Goal: Use online tool/utility: Utilize a website feature to perform a specific function

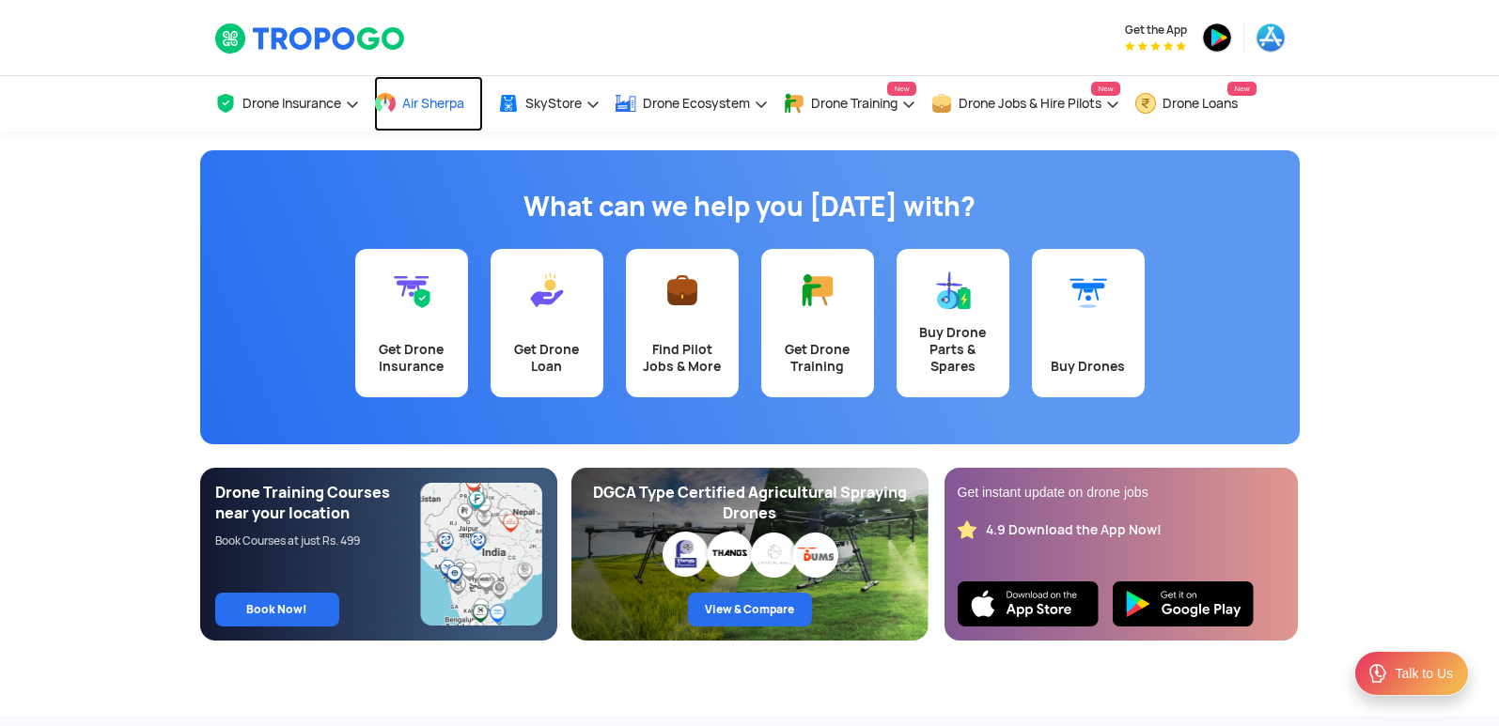
click at [387, 112] on span at bounding box center [385, 103] width 23 height 23
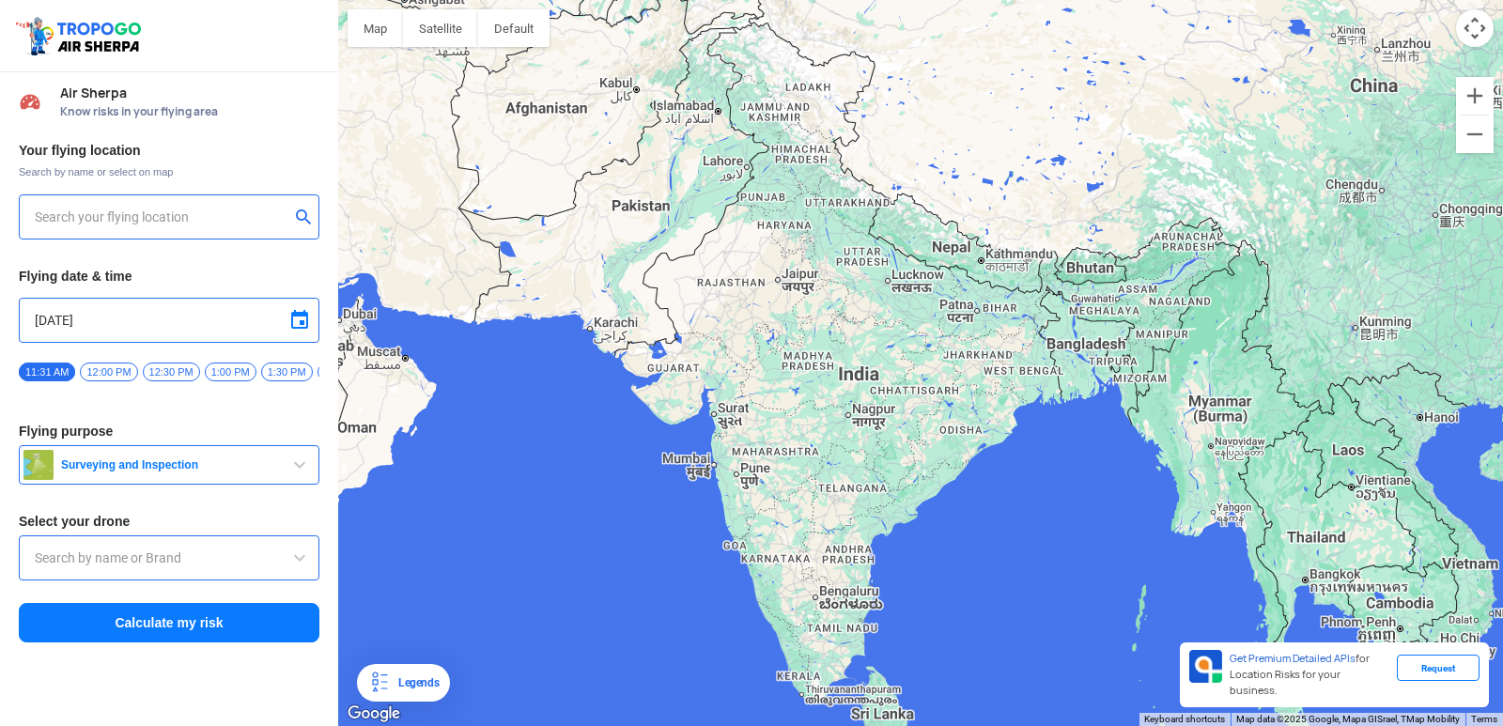
click at [429, 427] on div at bounding box center [920, 363] width 1165 height 726
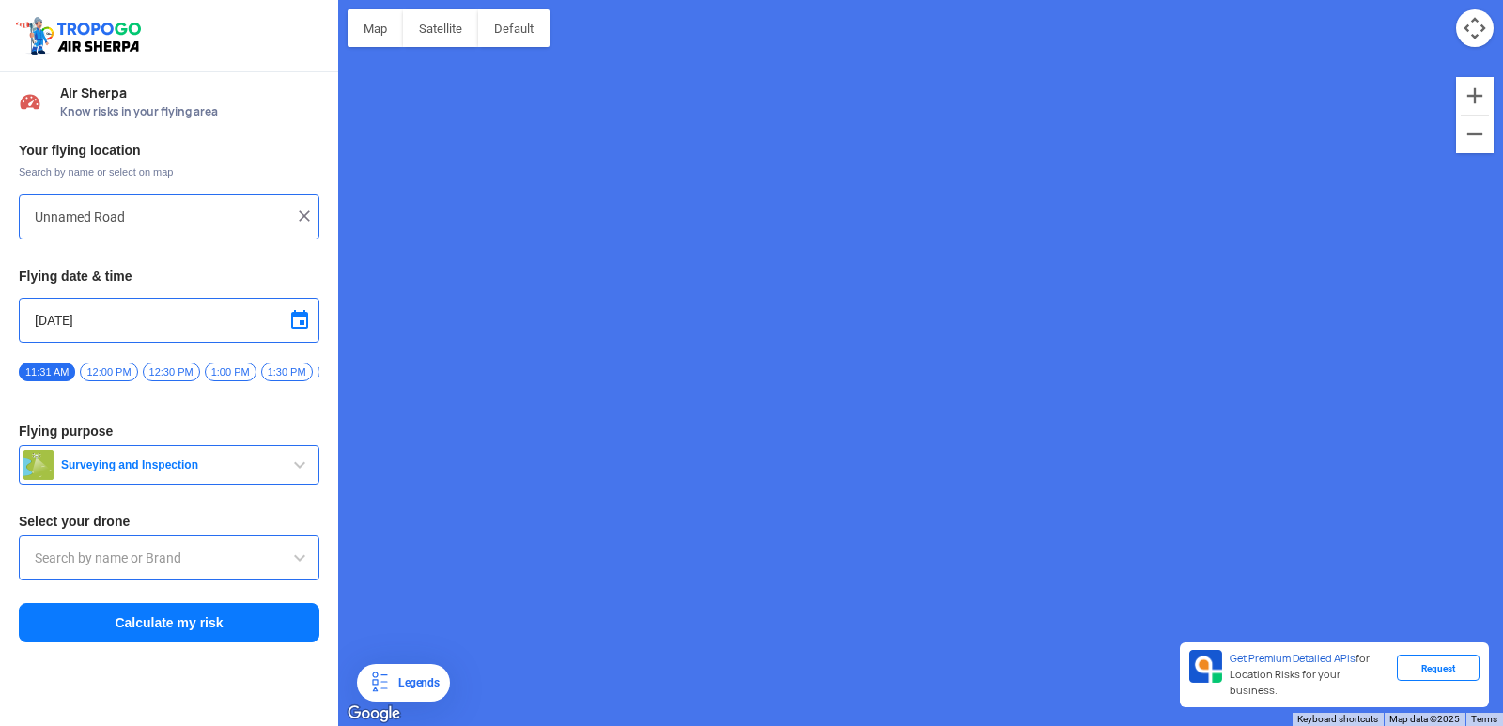
type input "[STREET_ADDRESS]"
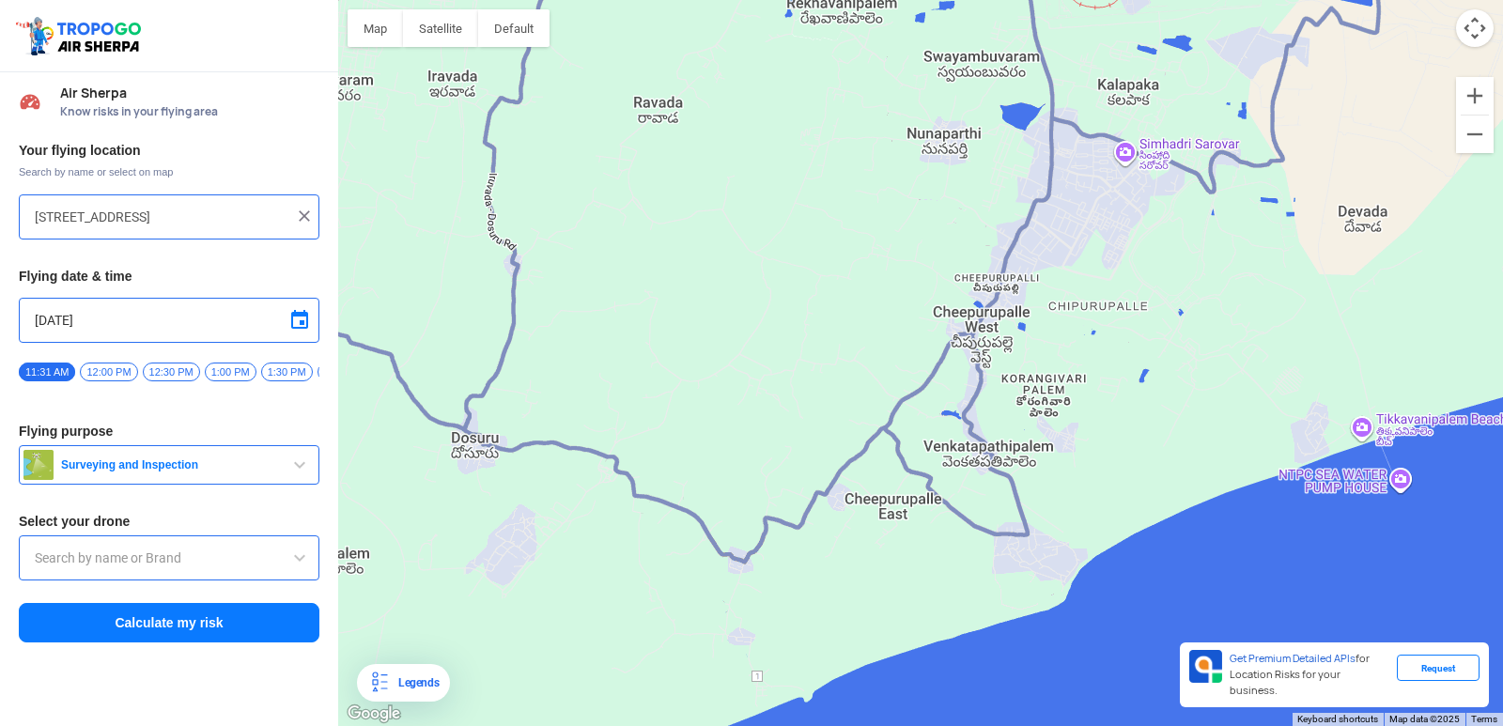
click at [245, 214] on input "[STREET_ADDRESS]" at bounding box center [162, 217] width 255 height 23
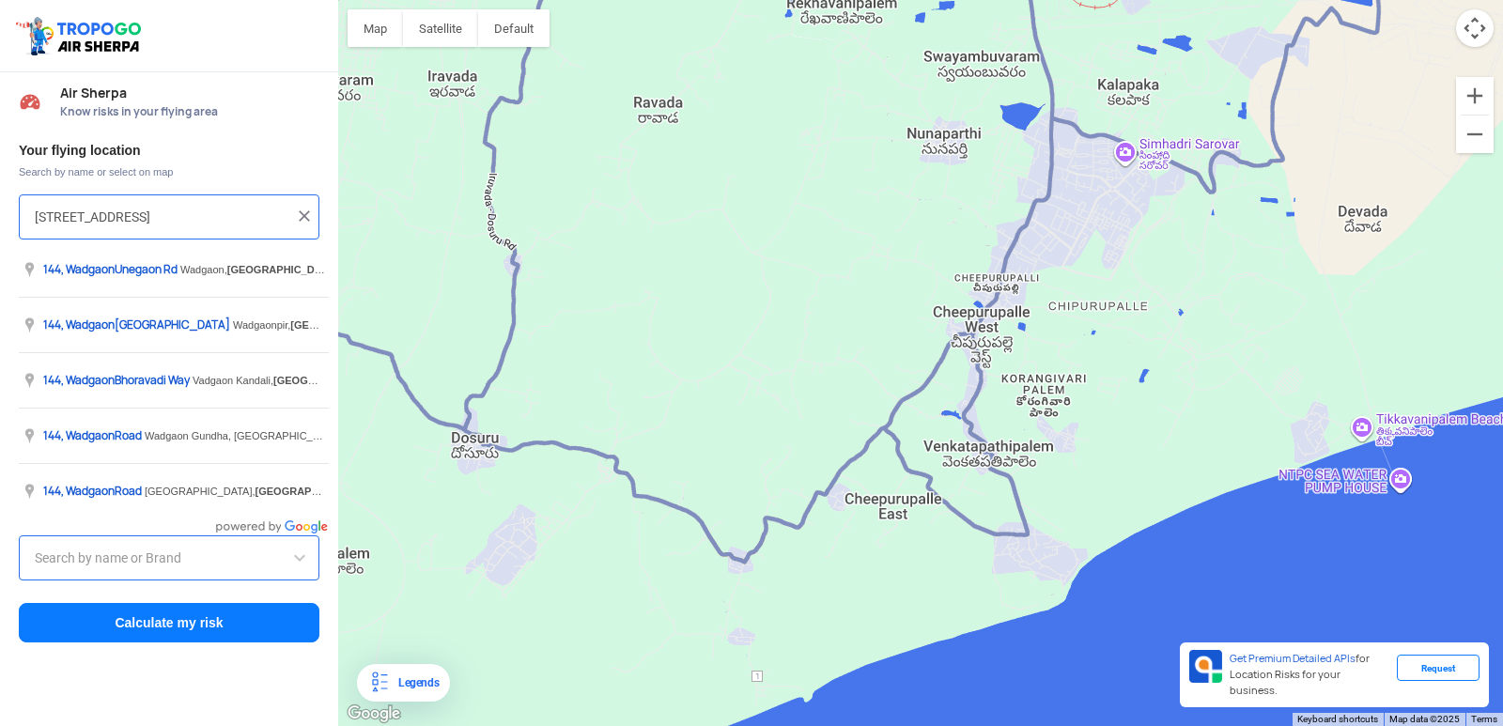
click at [299, 221] on img at bounding box center [304, 216] width 19 height 19
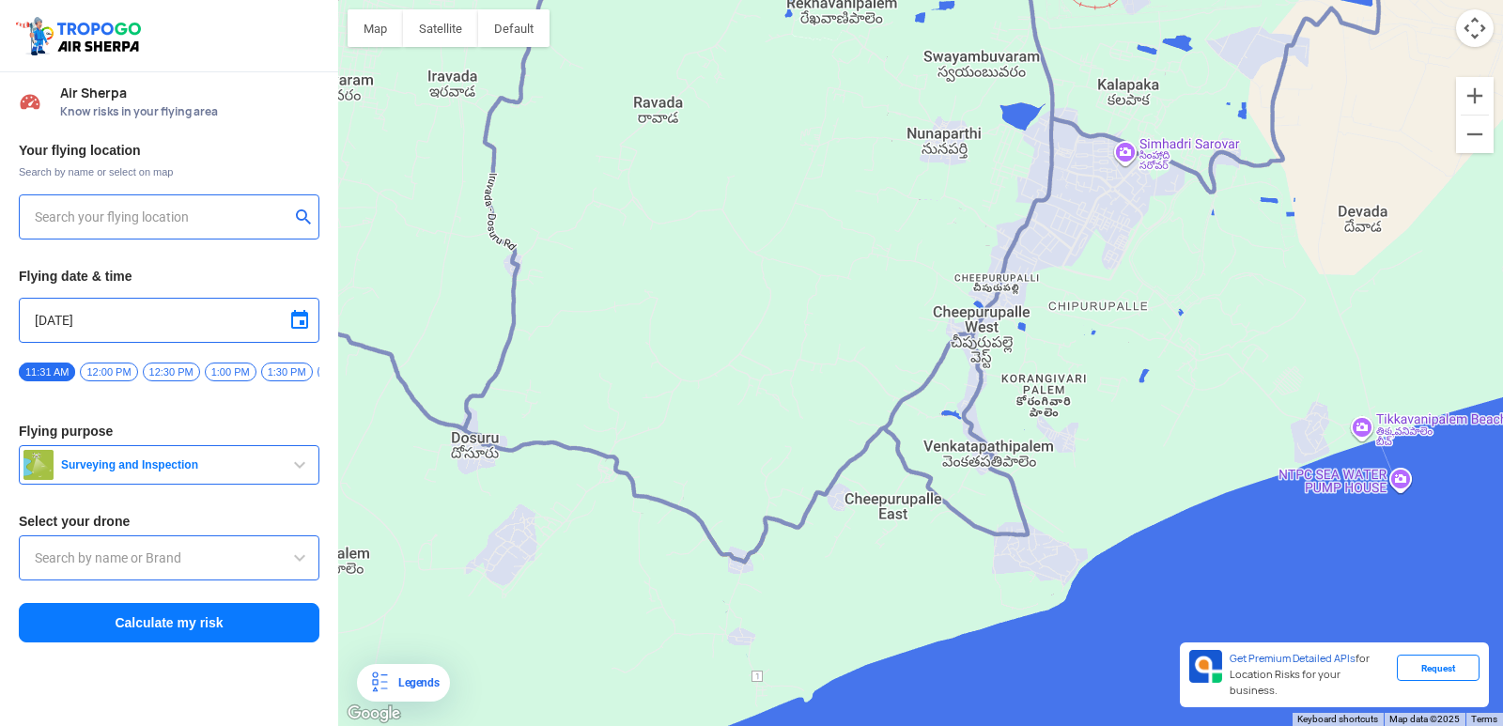
click at [254, 212] on input "text" at bounding box center [162, 217] width 255 height 23
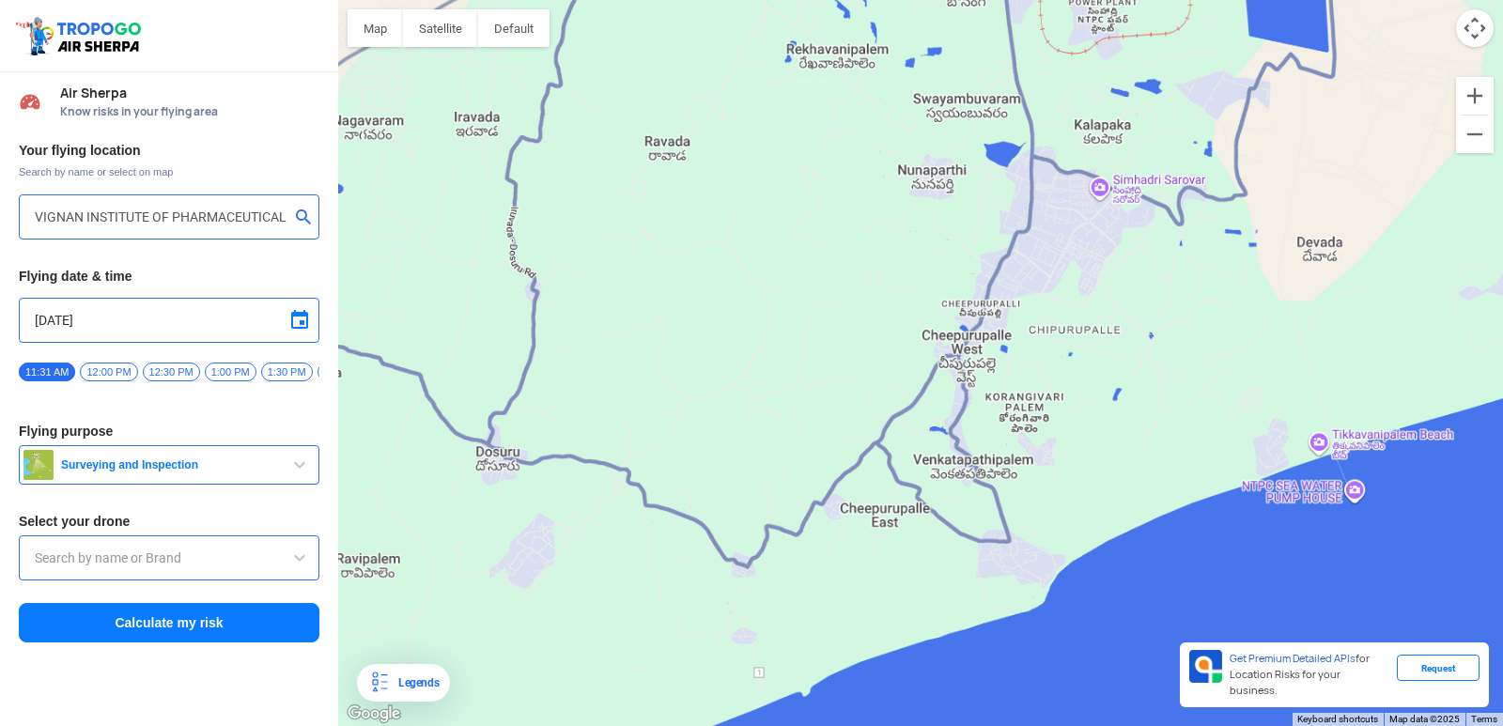
type input "[GEOGRAPHIC_DATA], [GEOGRAPHIC_DATA] 530049, [GEOGRAPHIC_DATA]"
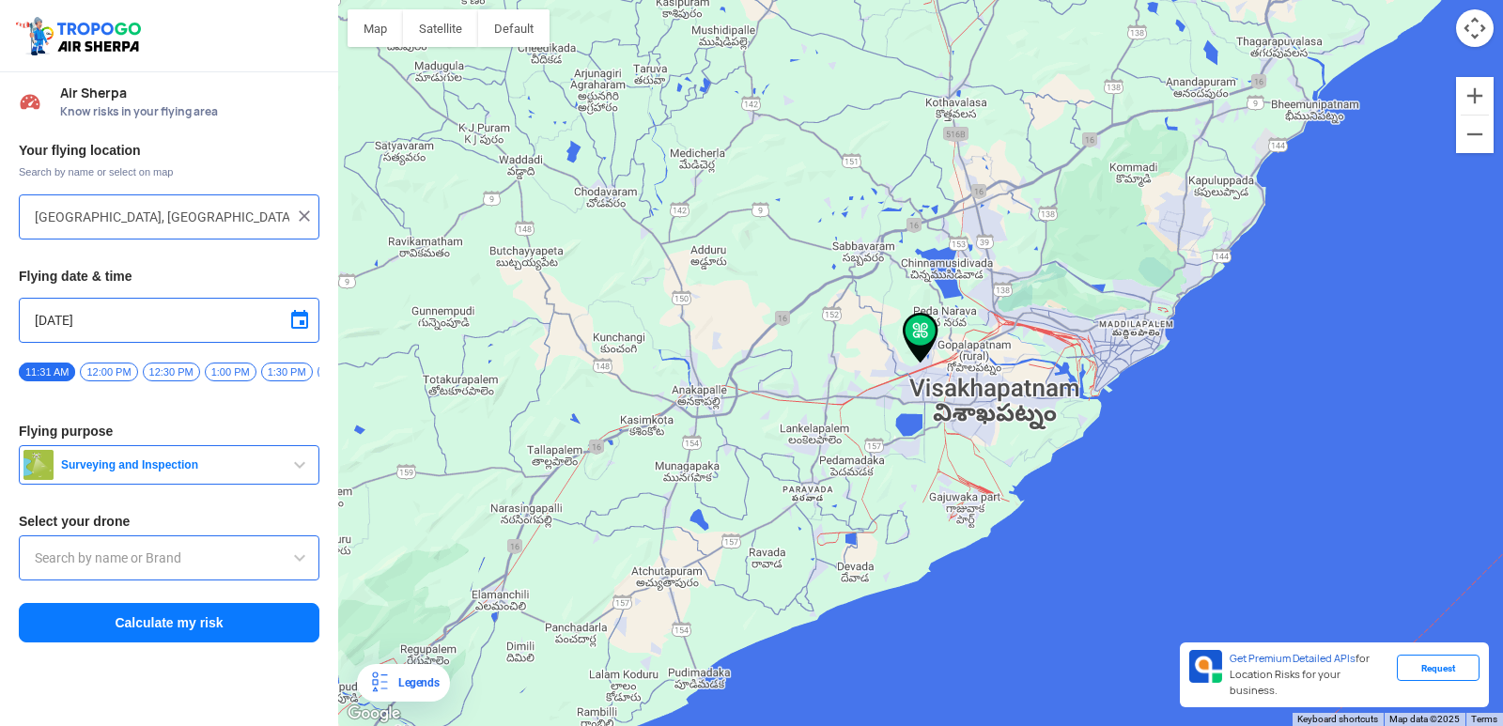
click at [917, 330] on img at bounding box center [921, 338] width 36 height 51
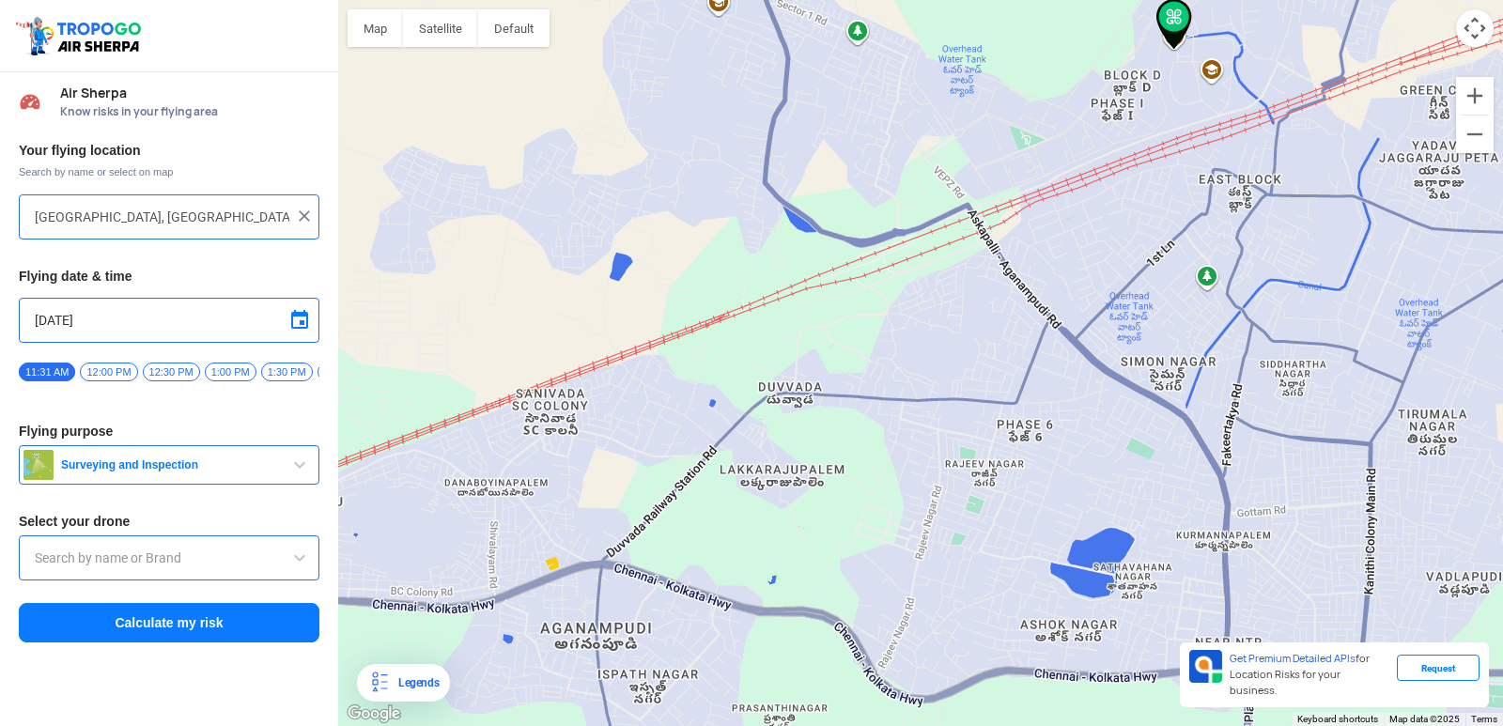
click at [102, 380] on span "12:00 PM" at bounding box center [108, 372] width 57 height 19
click at [307, 466] on span "button" at bounding box center [299, 465] width 23 height 23
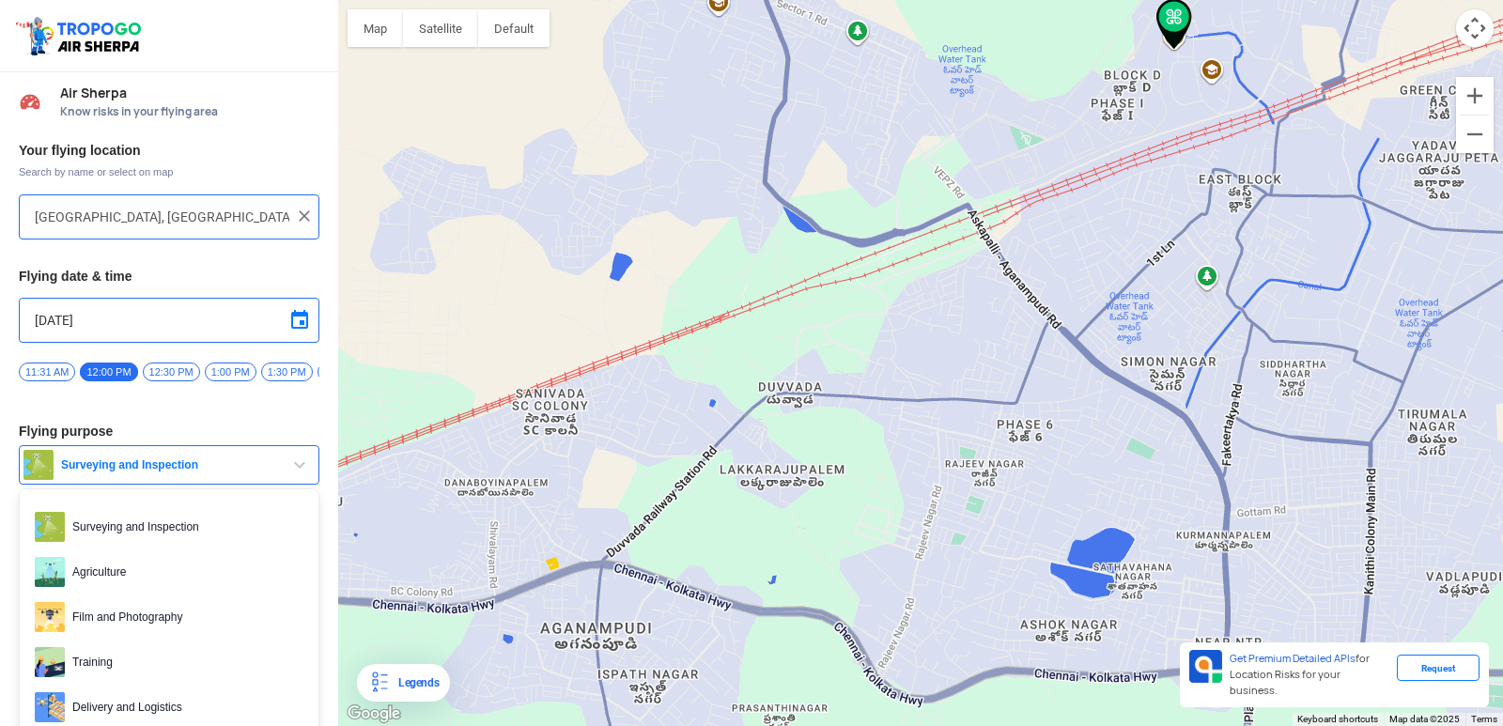
click at [170, 663] on span "Training" at bounding box center [184, 662] width 239 height 30
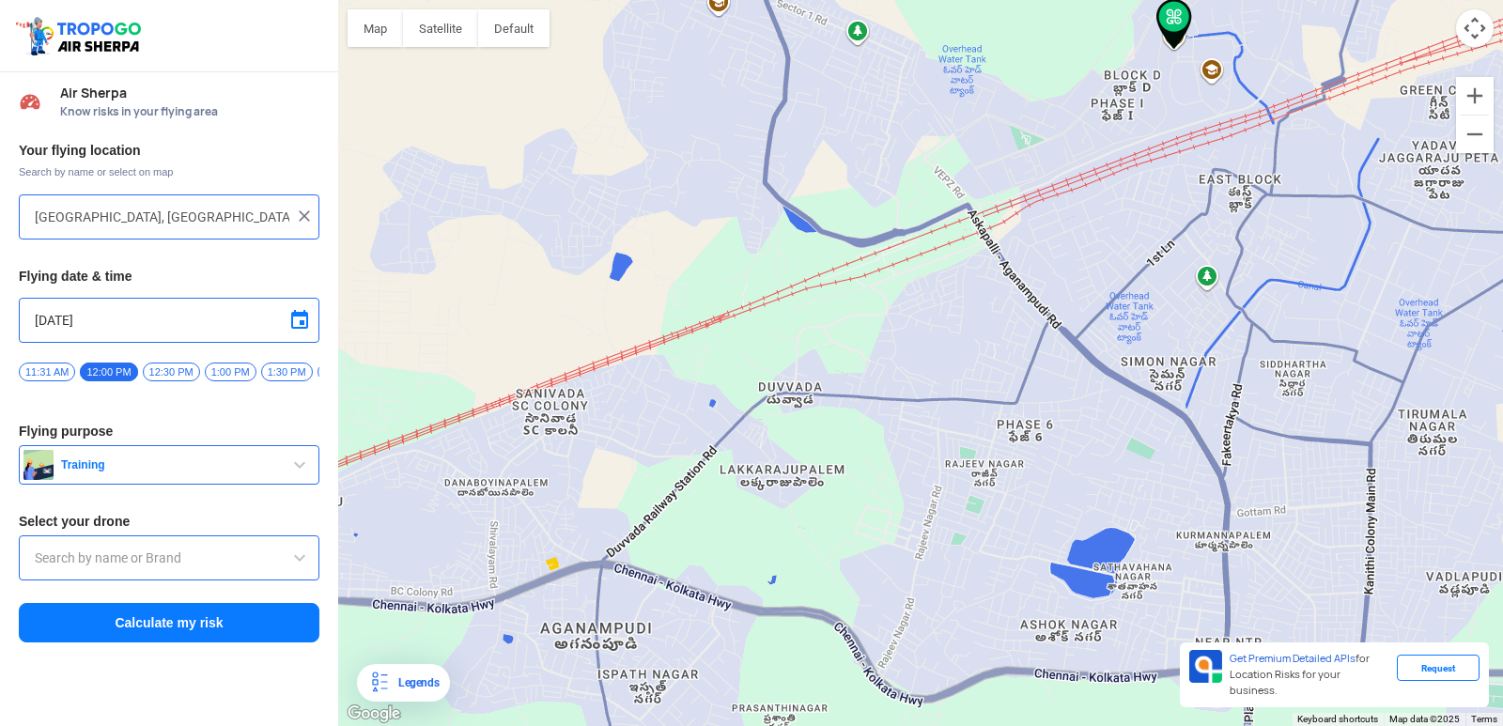
click at [176, 562] on input "text" at bounding box center [169, 558] width 269 height 23
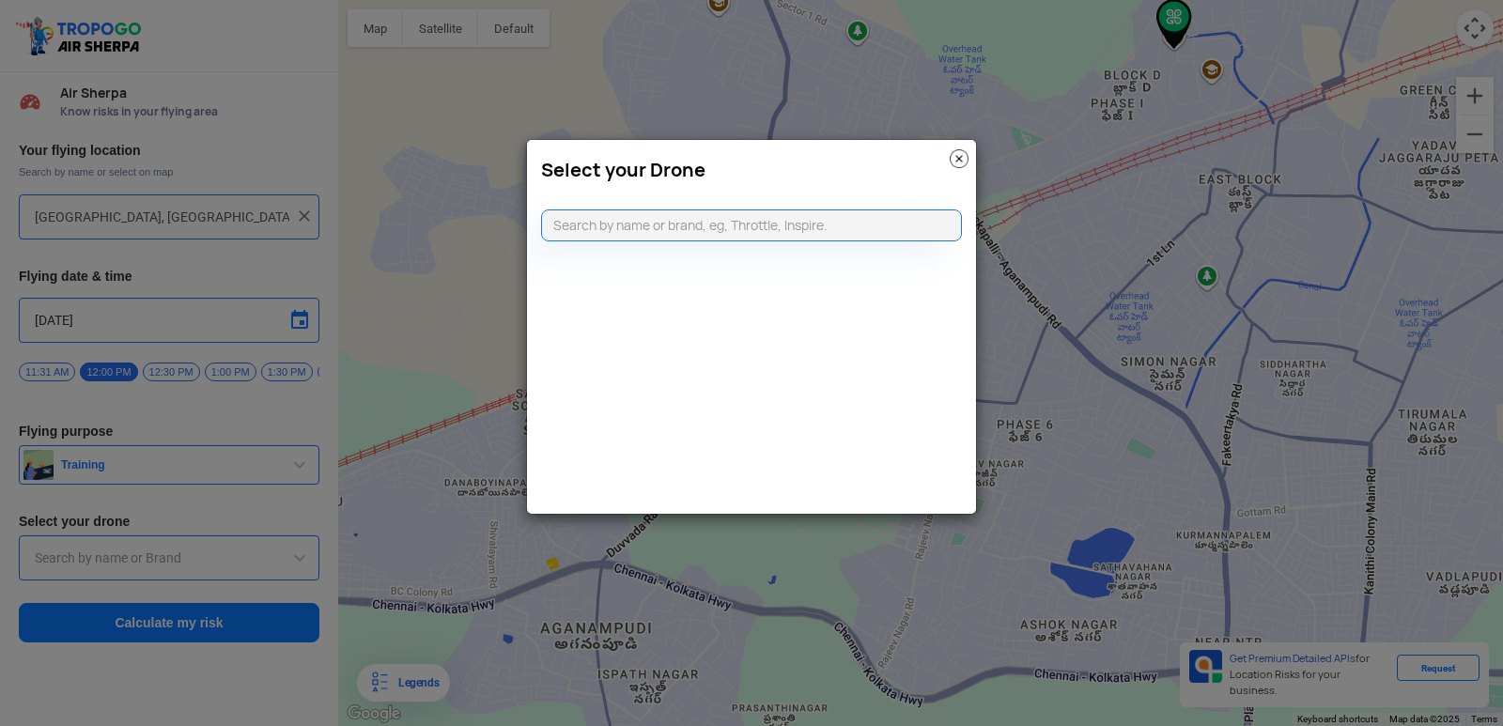
click at [956, 154] on img at bounding box center [959, 158] width 19 height 19
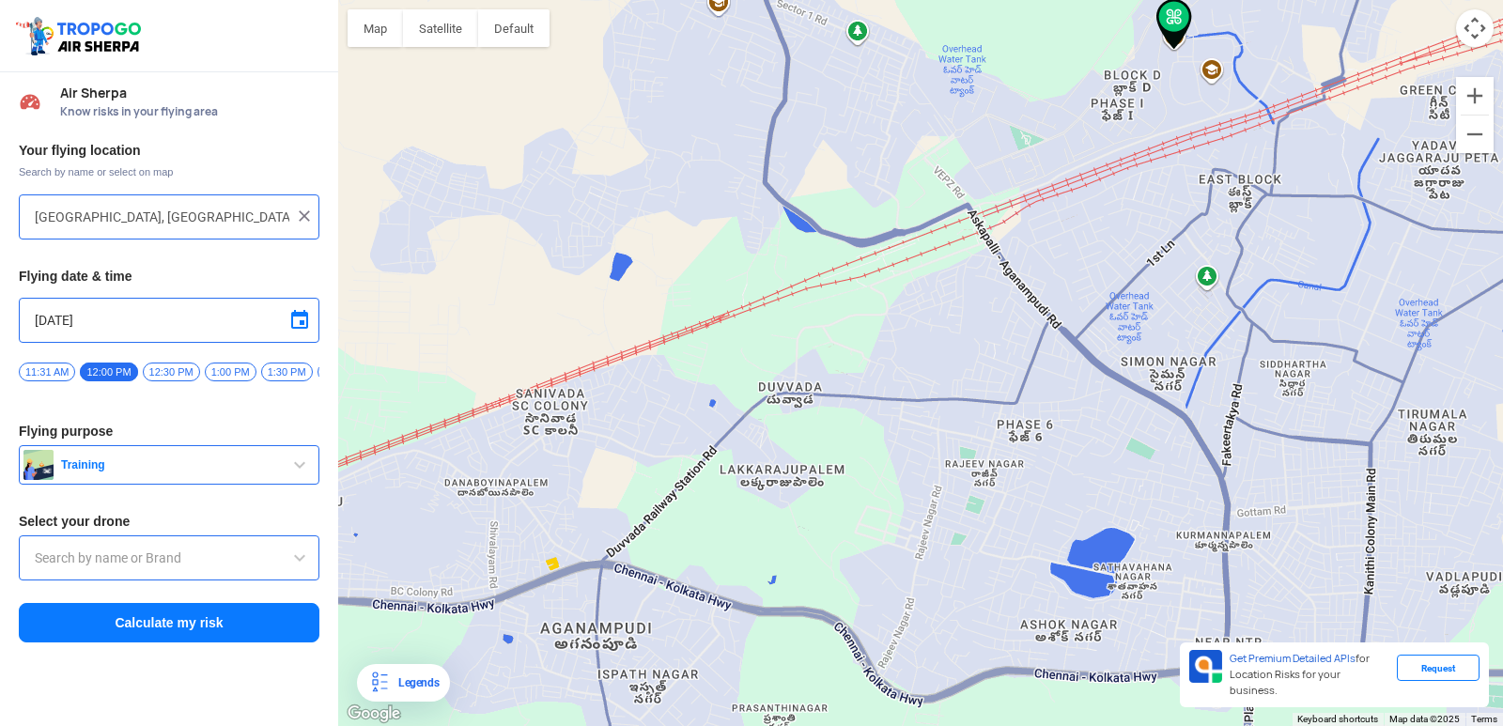
click at [307, 564] on span at bounding box center [299, 558] width 23 height 23
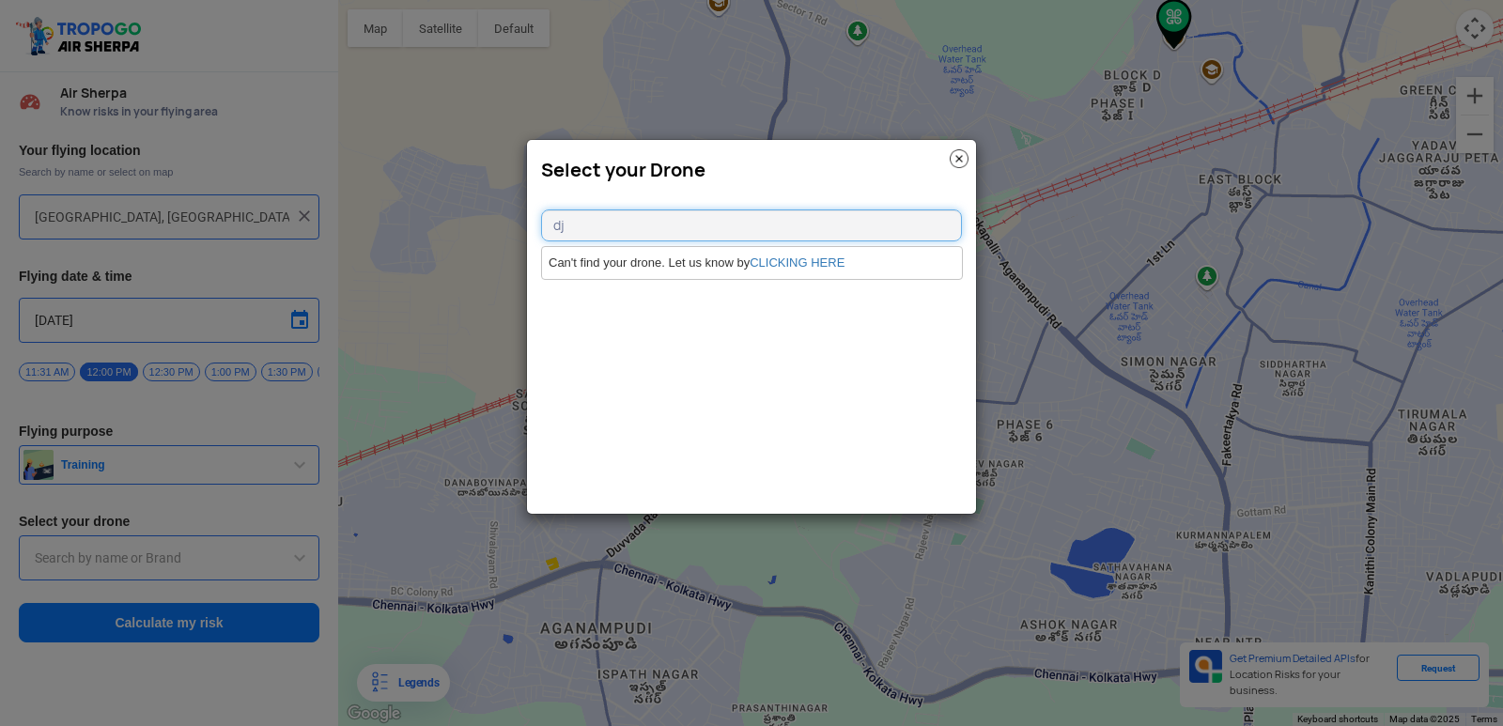
type input "dj"
click at [265, 559] on modal-container "Select your Drone dj Can't find your drone. Let us know by CLICKING HERE" at bounding box center [751, 363] width 1503 height 726
click at [752, 257] on li "Can't find your drone. Let us know by CLICKING HERE" at bounding box center [752, 263] width 420 height 32
click at [963, 152] on img at bounding box center [959, 158] width 19 height 19
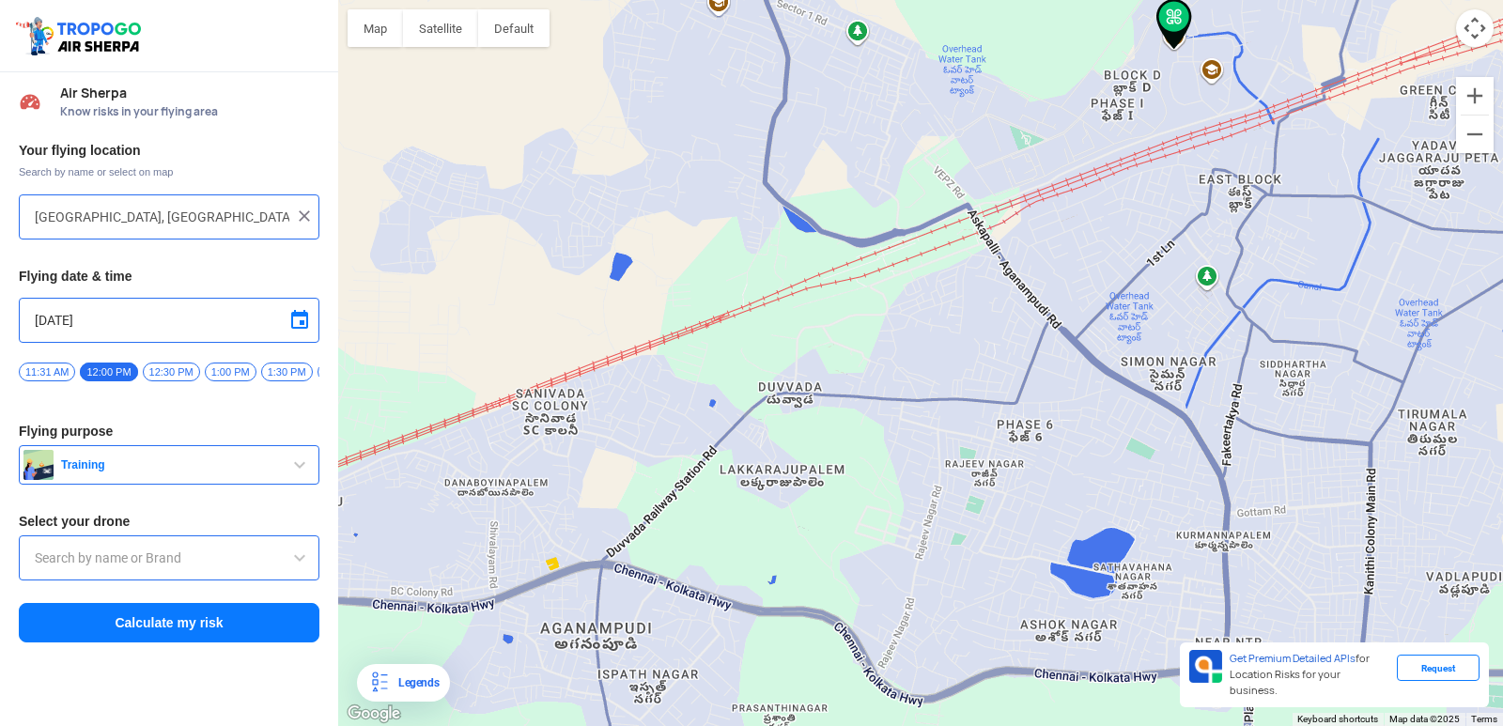
click at [40, 556] on input "text" at bounding box center [169, 558] width 269 height 23
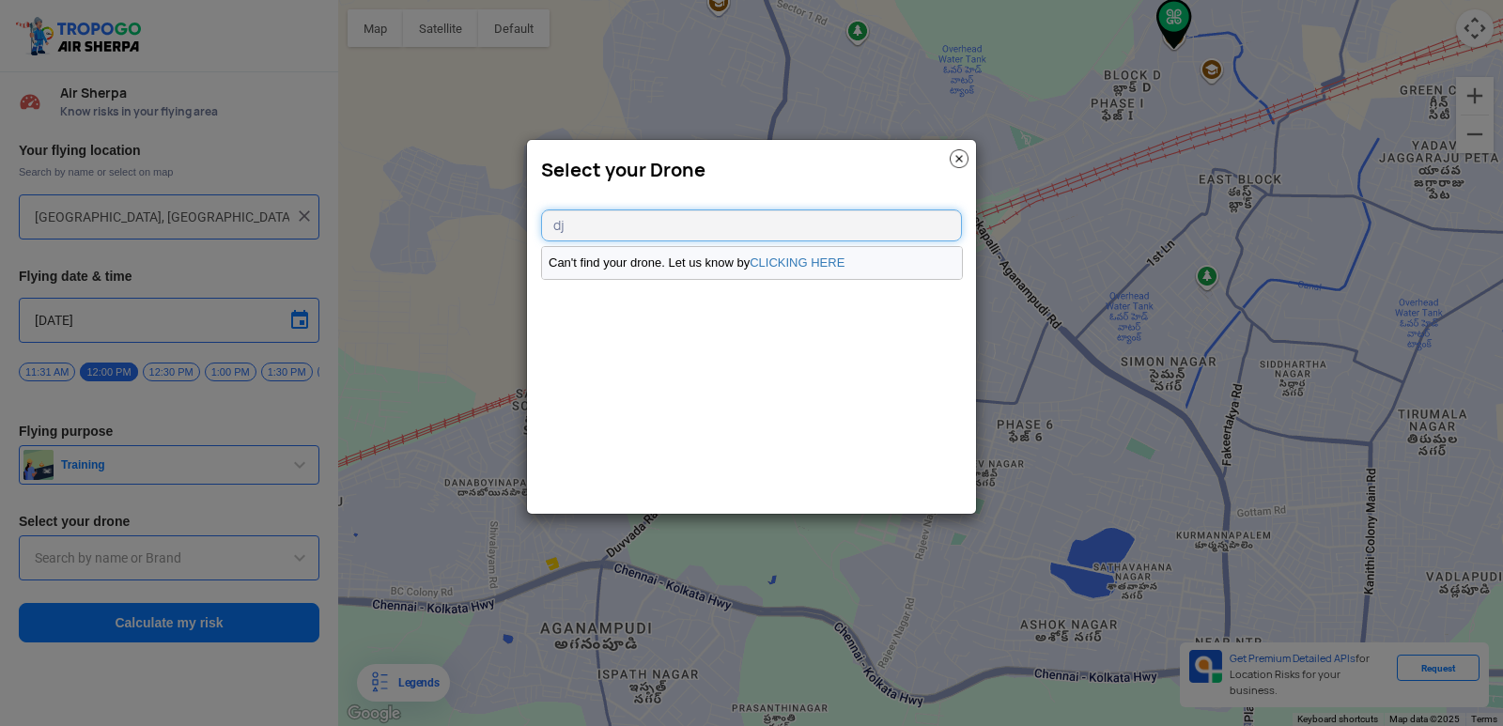
type input "d"
type input "D"
click at [960, 163] on img at bounding box center [959, 158] width 19 height 19
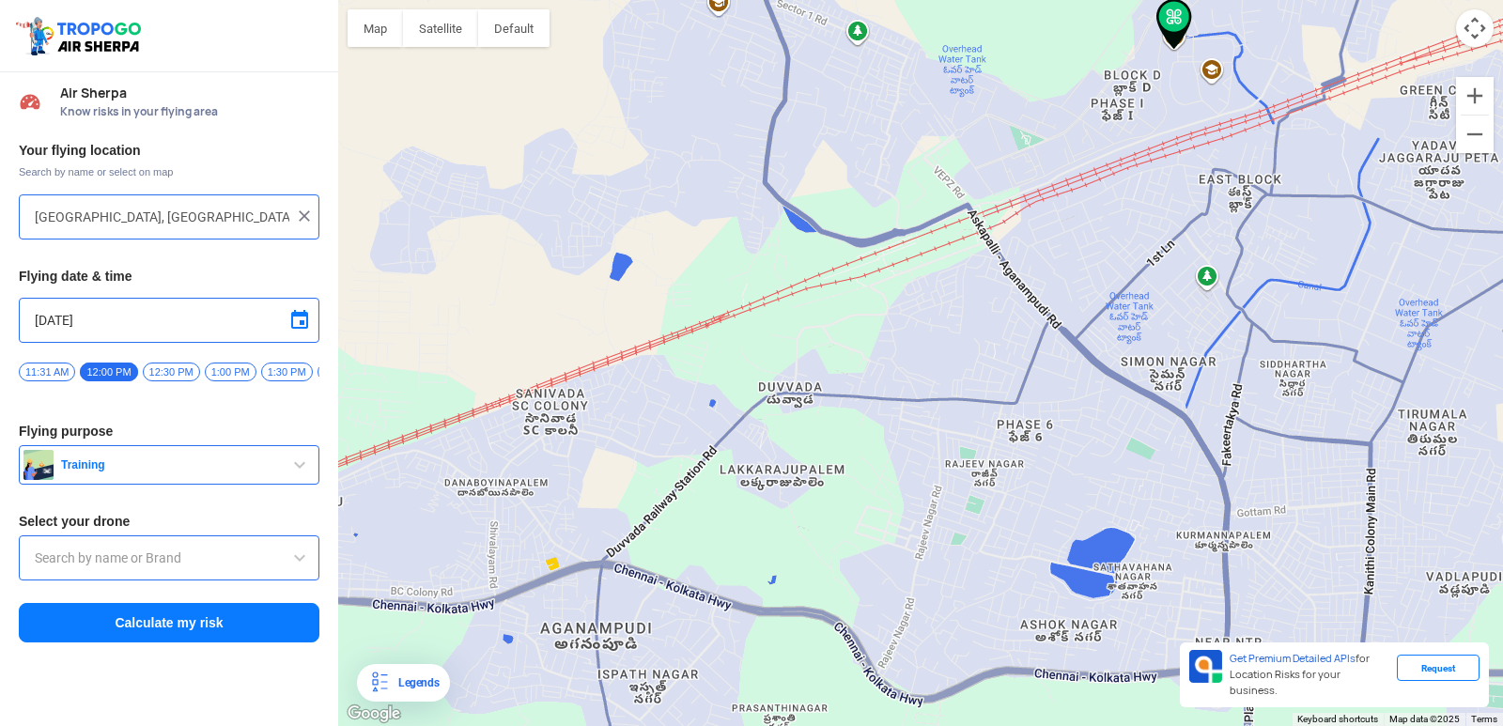
drag, startPoint x: 233, startPoint y: 568, endPoint x: 210, endPoint y: 569, distance: 23.5
click at [210, 569] on input "text" at bounding box center [169, 558] width 269 height 23
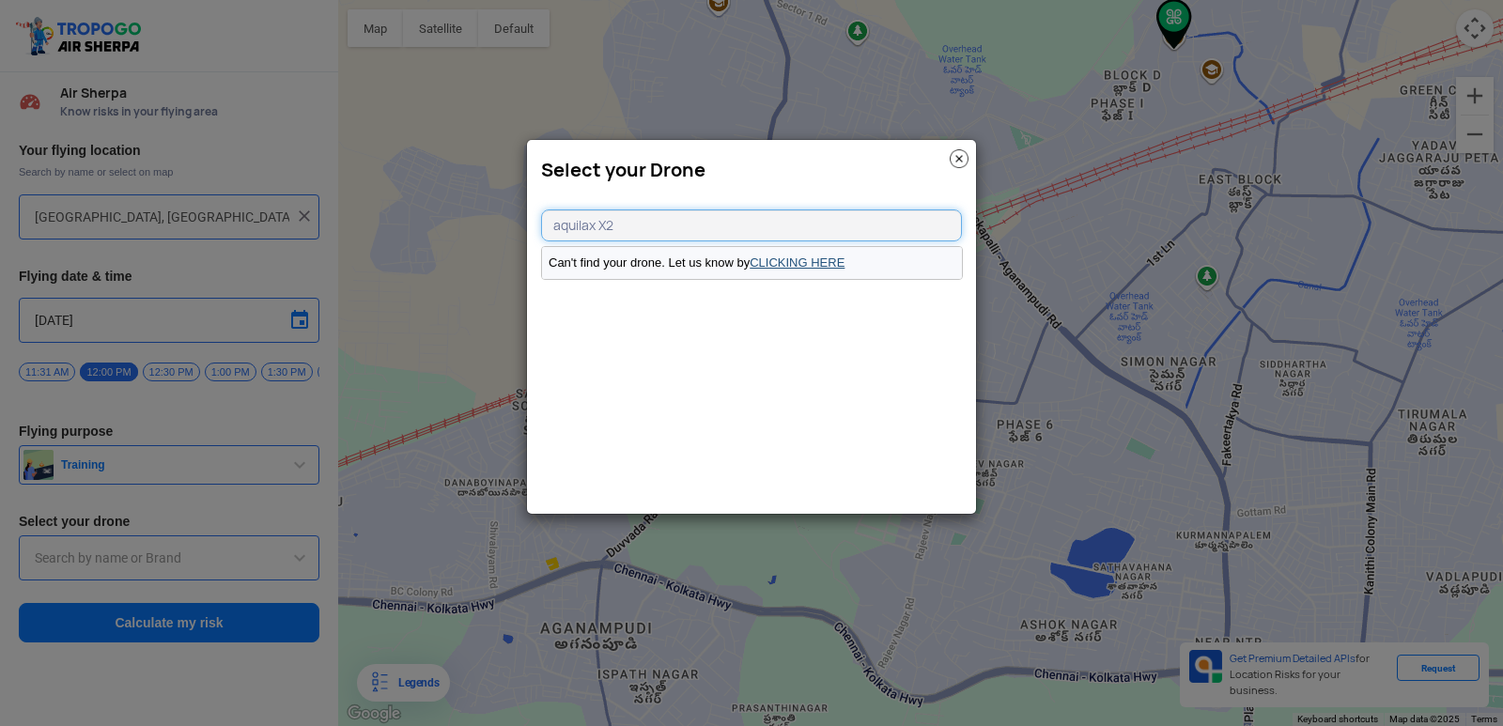
type input "aquilax X2"
drag, startPoint x: 801, startPoint y: 255, endPoint x: 792, endPoint y: 260, distance: 11.0
click at [797, 258] on link "CLICKING HERE" at bounding box center [797, 263] width 95 height 14
click at [742, 267] on li "Can't find your drone. Let us know by CLICKING HERE" at bounding box center [752, 263] width 420 height 32
click at [754, 266] on link "CLICKING HERE" at bounding box center [797, 263] width 95 height 14
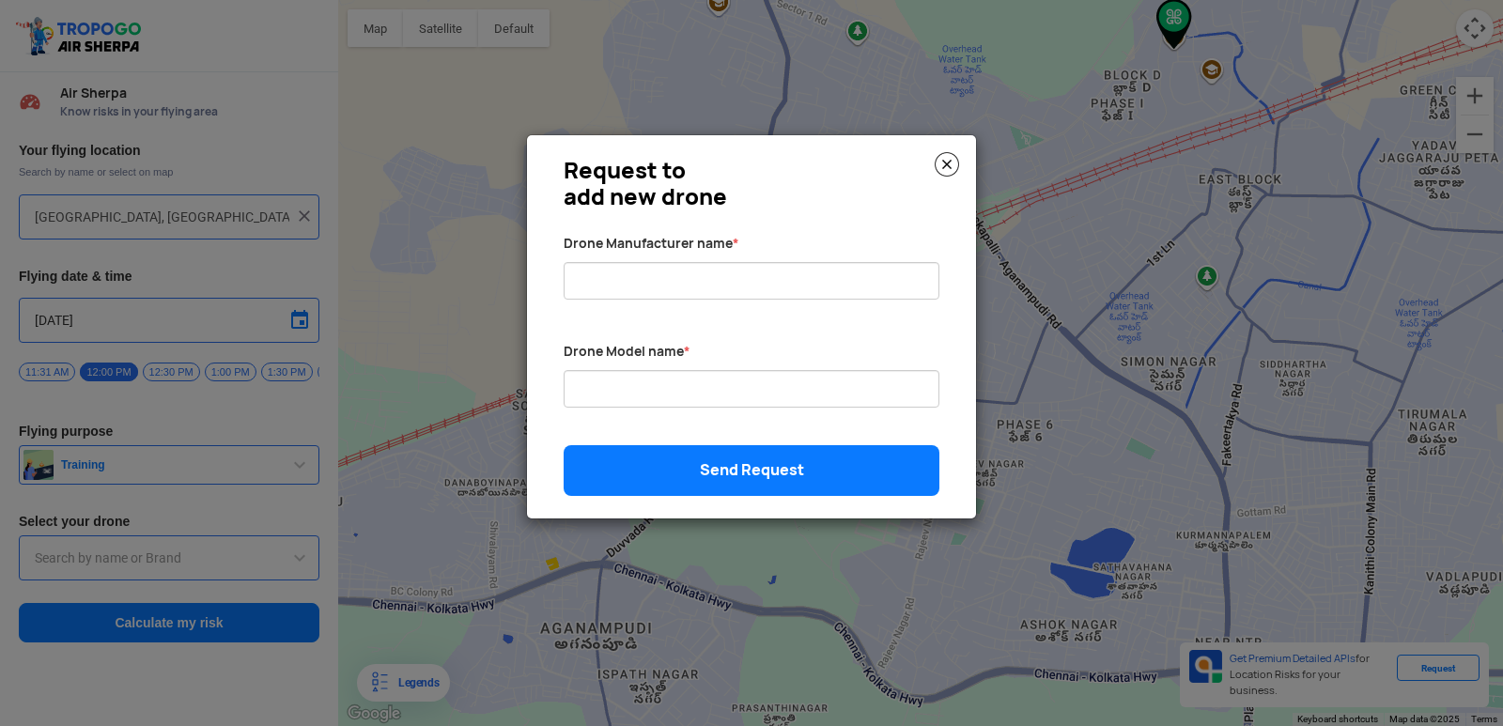
click at [946, 169] on img at bounding box center [947, 164] width 24 height 24
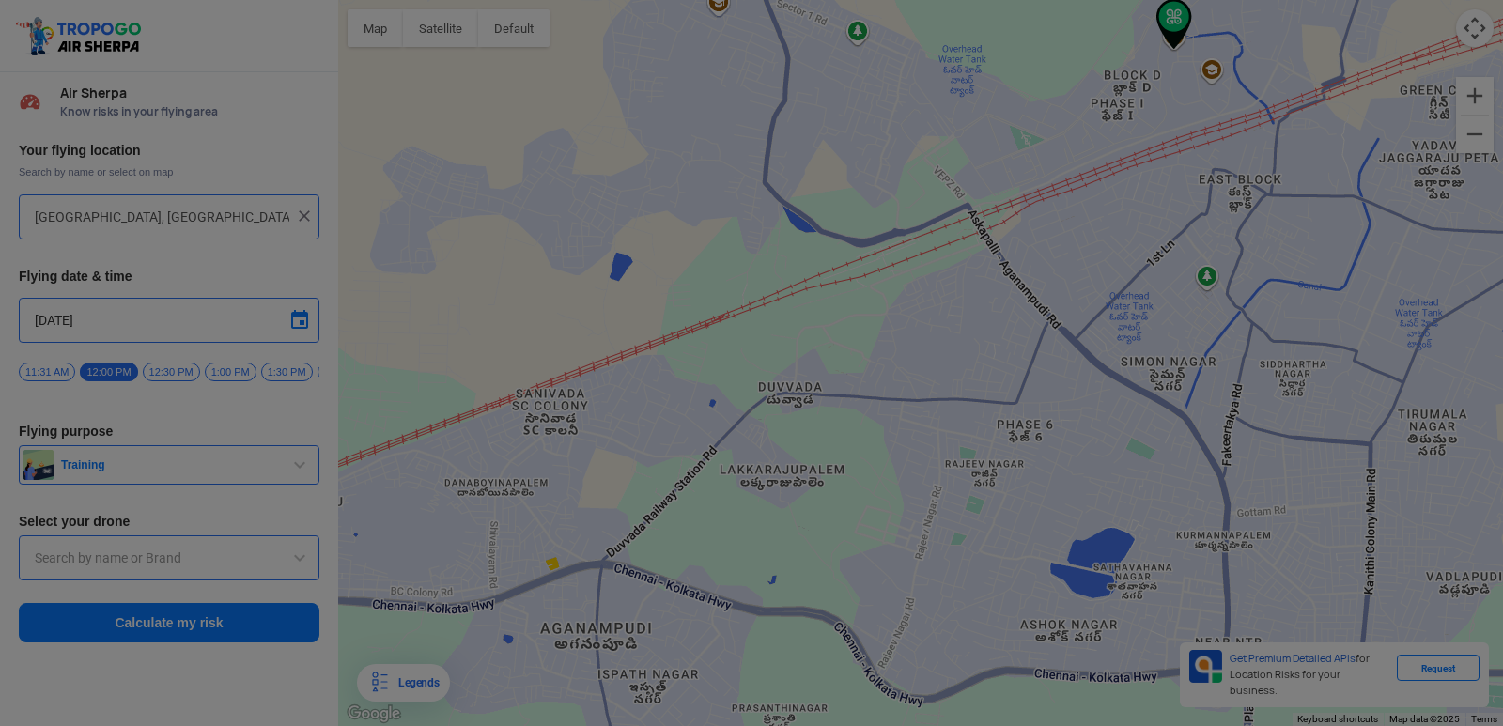
click at [970, 159] on modal-container "Request to add new drone Drone Manufacturer name * Drone Model name * Send Requ…" at bounding box center [751, 363] width 1503 height 726
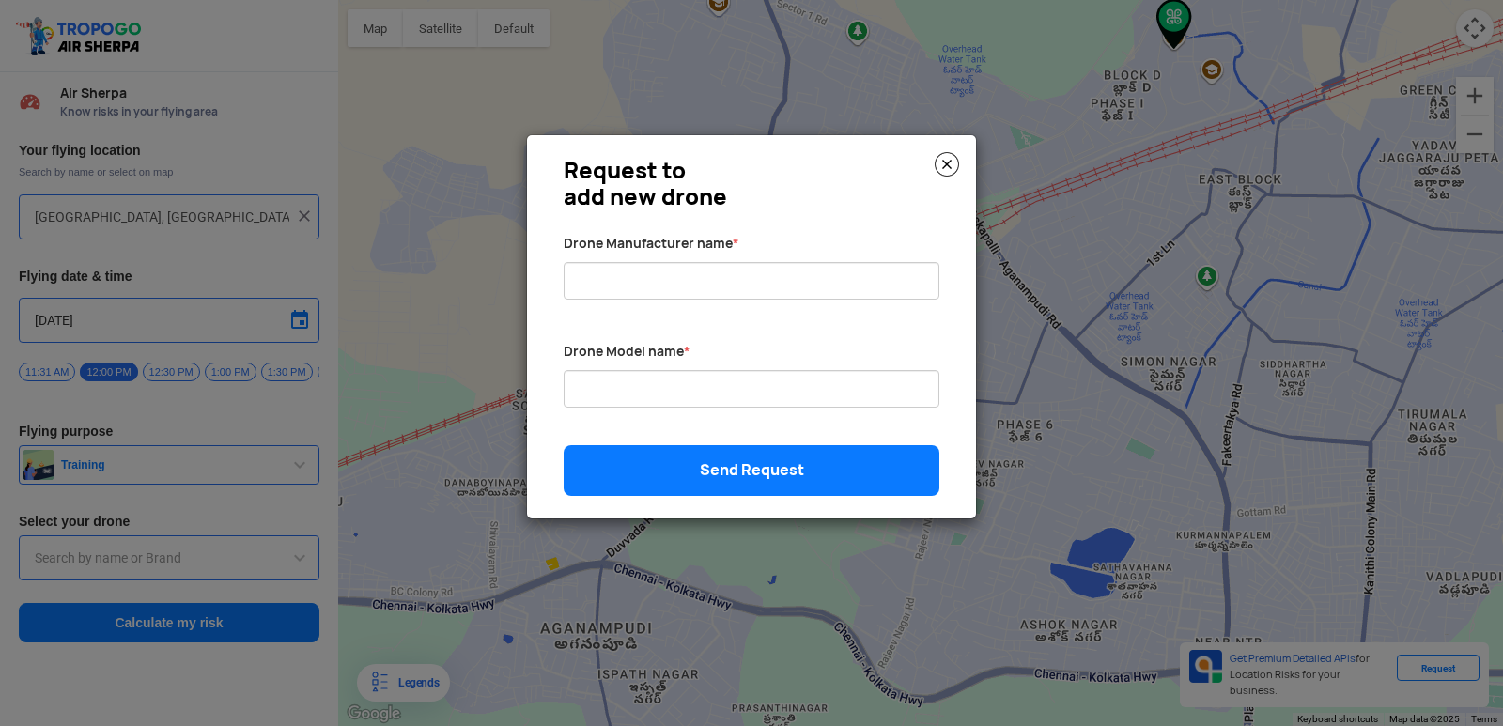
click at [945, 161] on img at bounding box center [947, 164] width 24 height 24
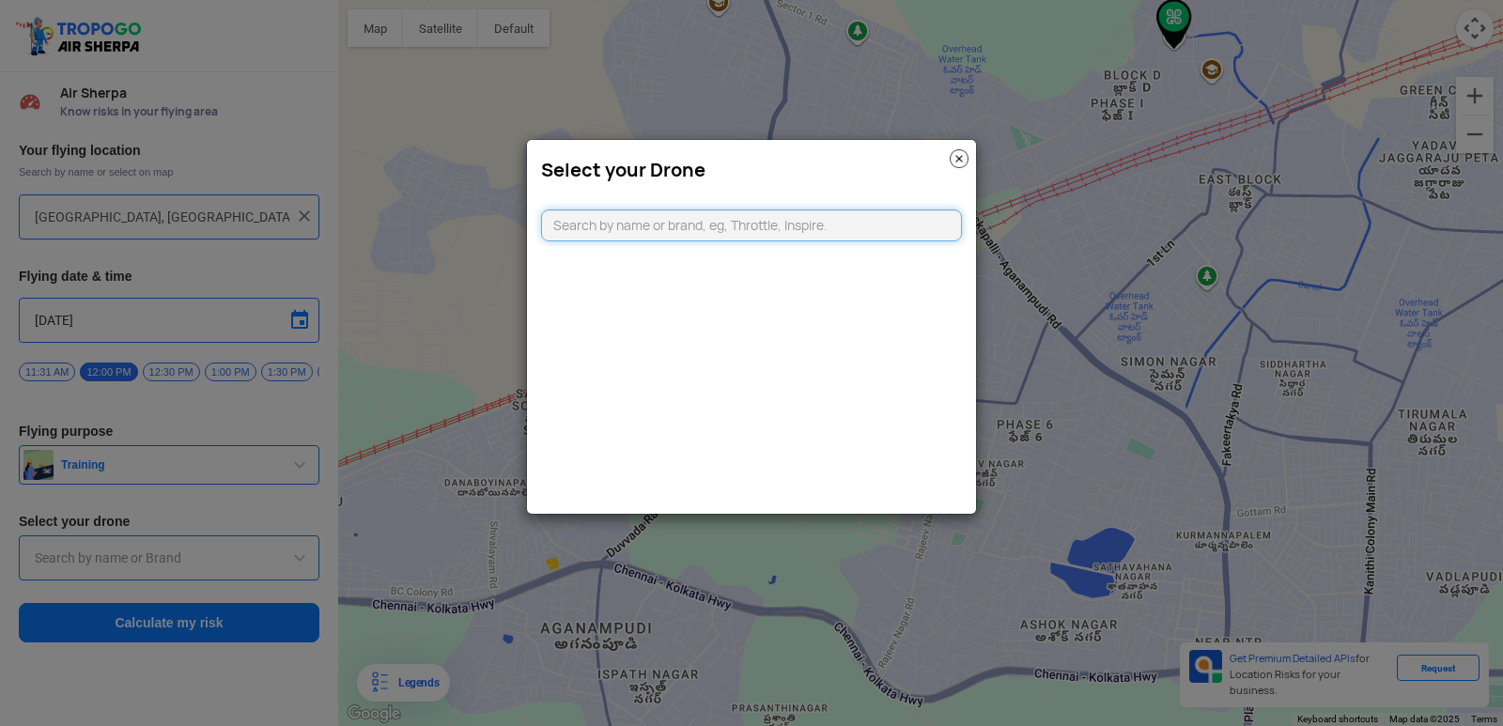
click at [945, 161] on h3 "Select your Drone" at bounding box center [751, 170] width 421 height 23
click at [964, 157] on img at bounding box center [959, 158] width 19 height 19
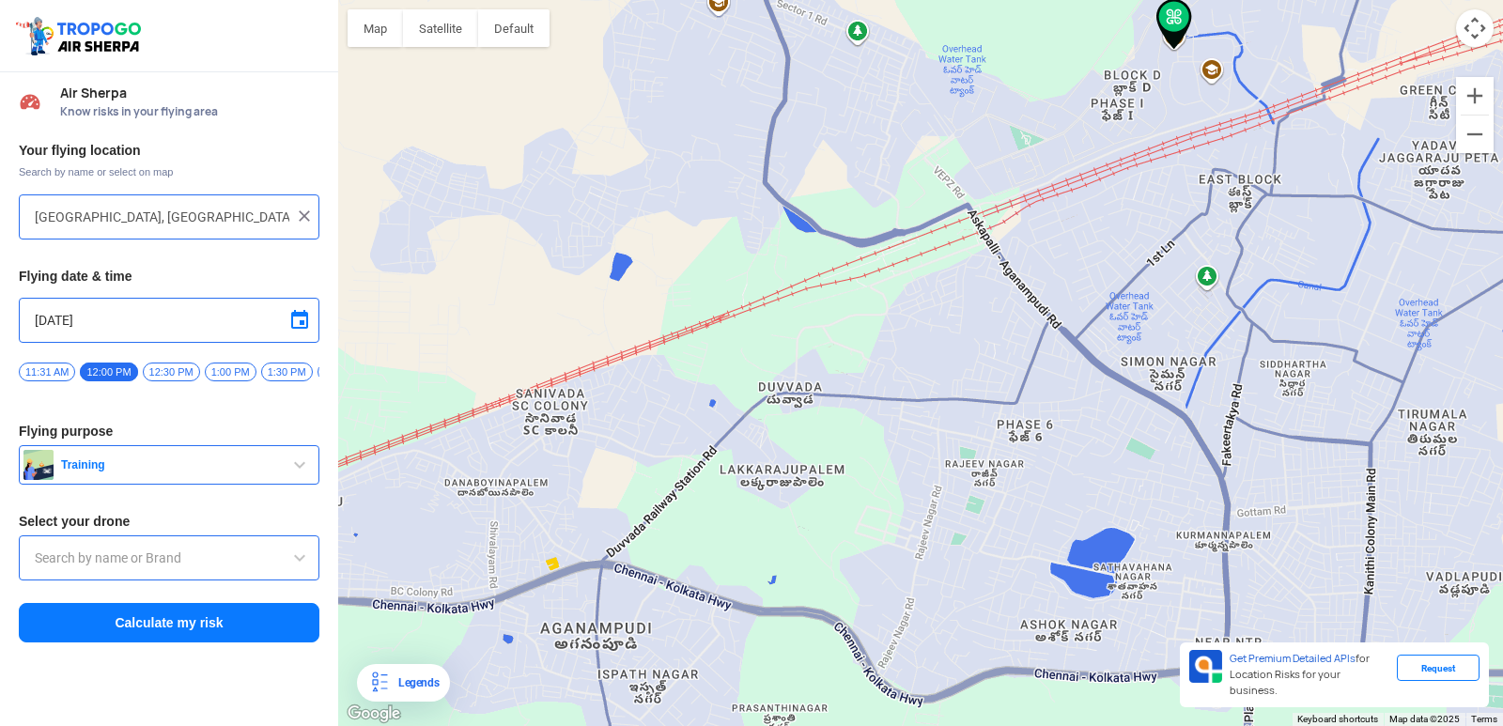
click at [202, 557] on input "text" at bounding box center [169, 558] width 269 height 23
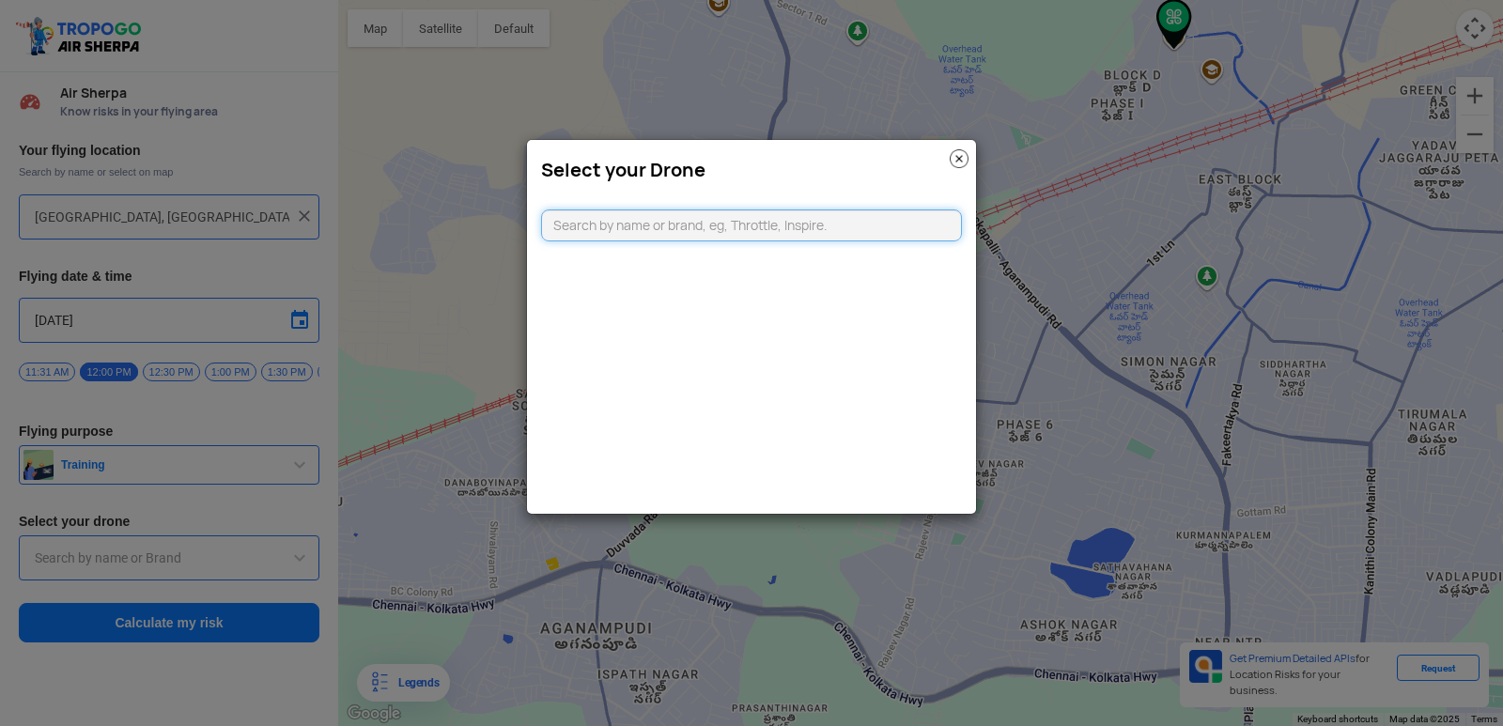
click at [202, 557] on modal-container "Select your Drone" at bounding box center [751, 363] width 1503 height 726
click at [201, 557] on modal-container "Select your Drone" at bounding box center [751, 363] width 1503 height 726
click at [199, 557] on modal-container "Select your Drone" at bounding box center [751, 363] width 1503 height 726
click at [199, 558] on modal-container "Select your Drone" at bounding box center [751, 363] width 1503 height 726
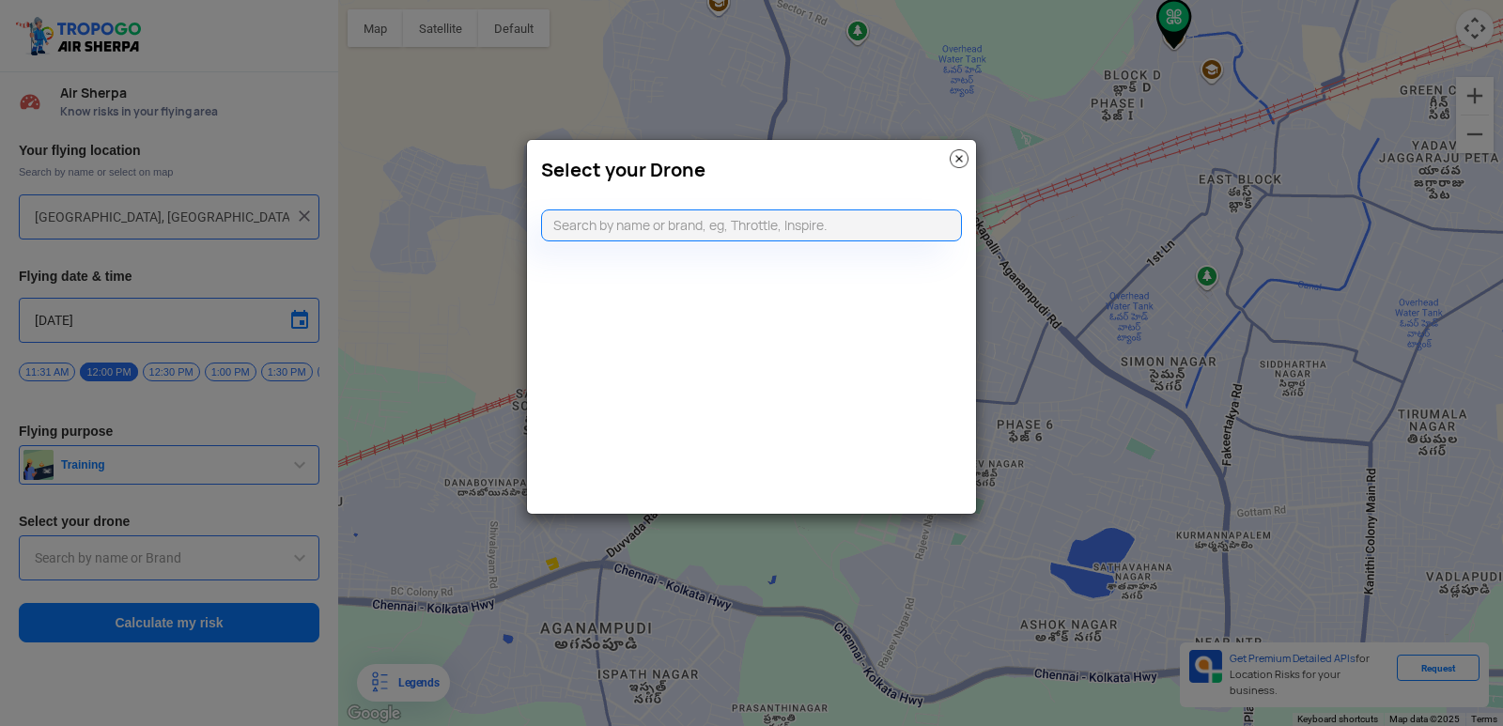
click at [198, 556] on modal-container "Select your Drone" at bounding box center [751, 363] width 1503 height 726
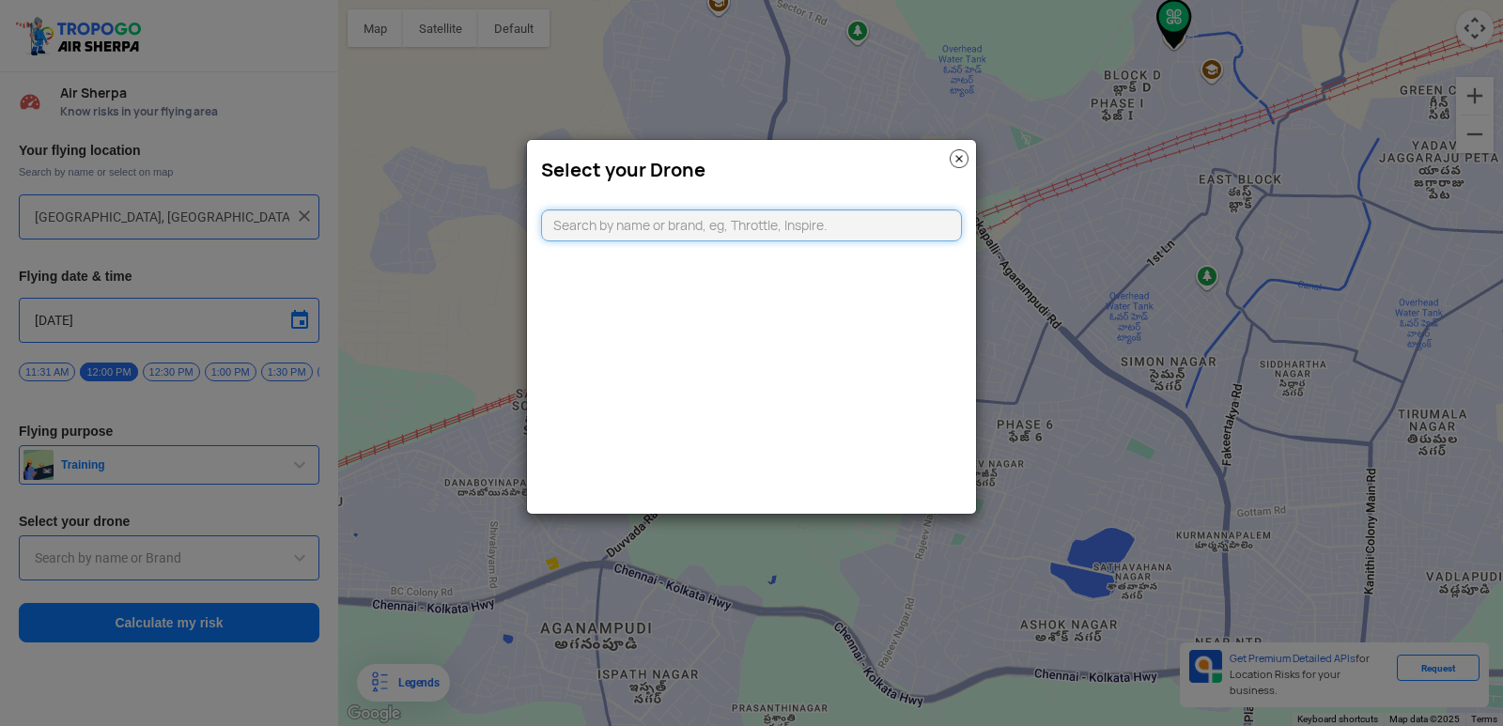
click at [930, 225] on input "text" at bounding box center [751, 226] width 421 height 32
click at [925, 226] on input "text" at bounding box center [751, 226] width 421 height 32
click at [924, 227] on input "text" at bounding box center [751, 226] width 421 height 32
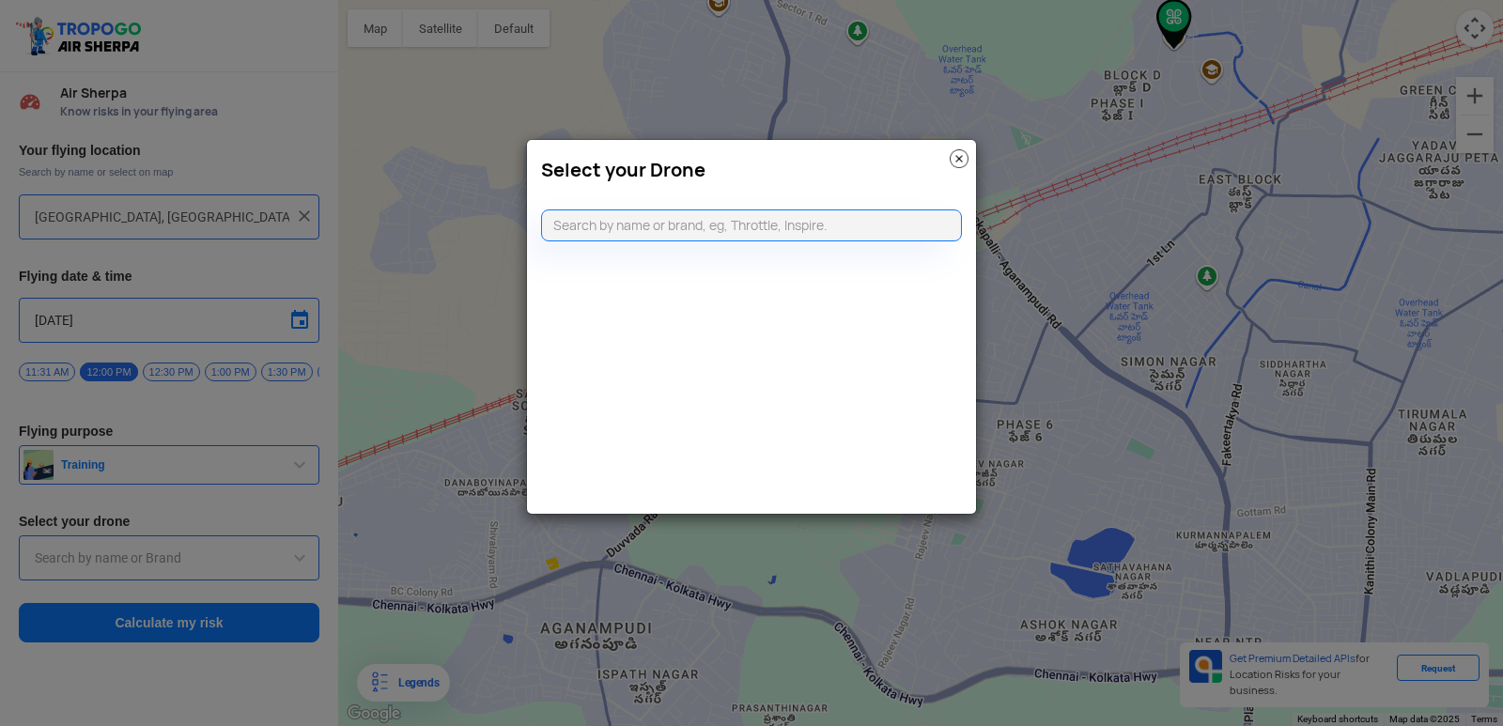
click at [952, 155] on img at bounding box center [959, 158] width 19 height 19
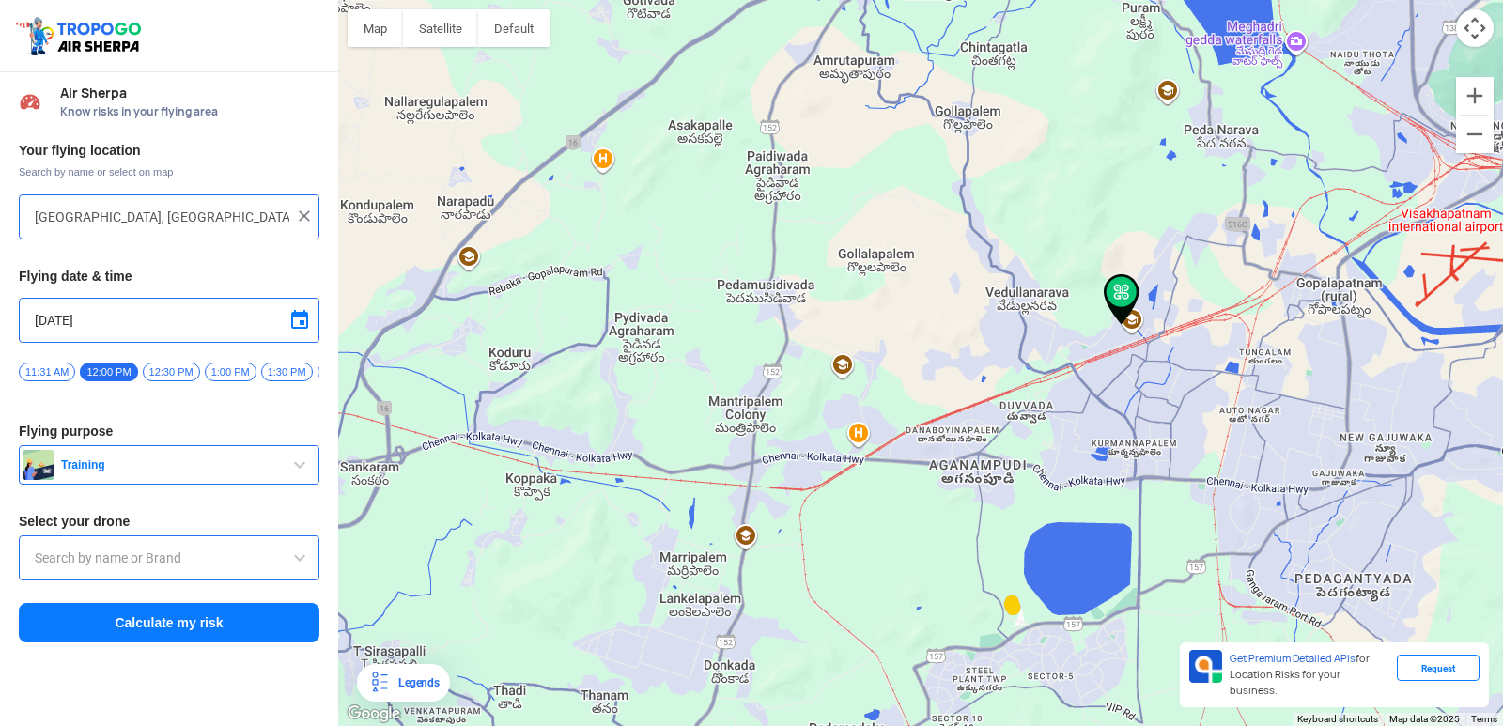
click at [127, 628] on button "Calculate my risk" at bounding box center [169, 622] width 301 height 39
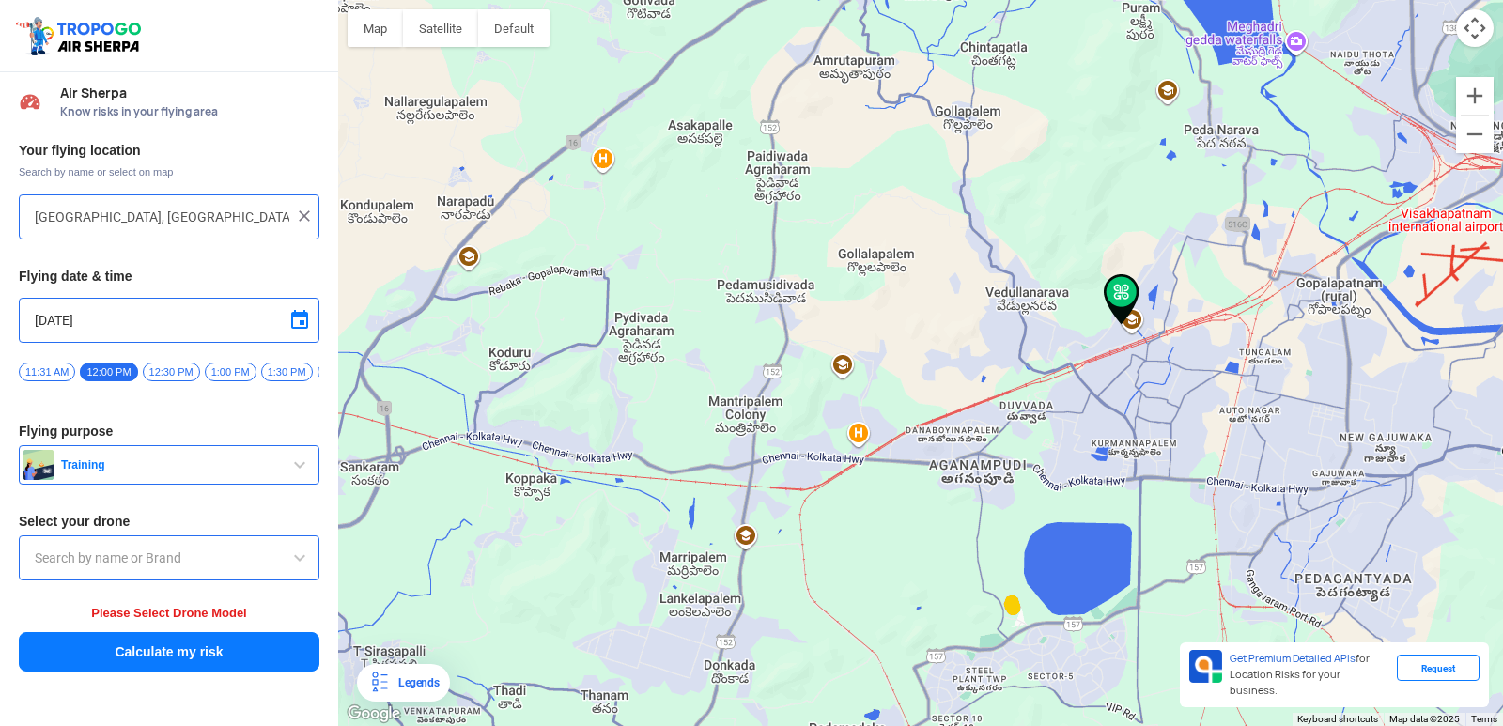
click at [167, 565] on input "text" at bounding box center [169, 558] width 269 height 23
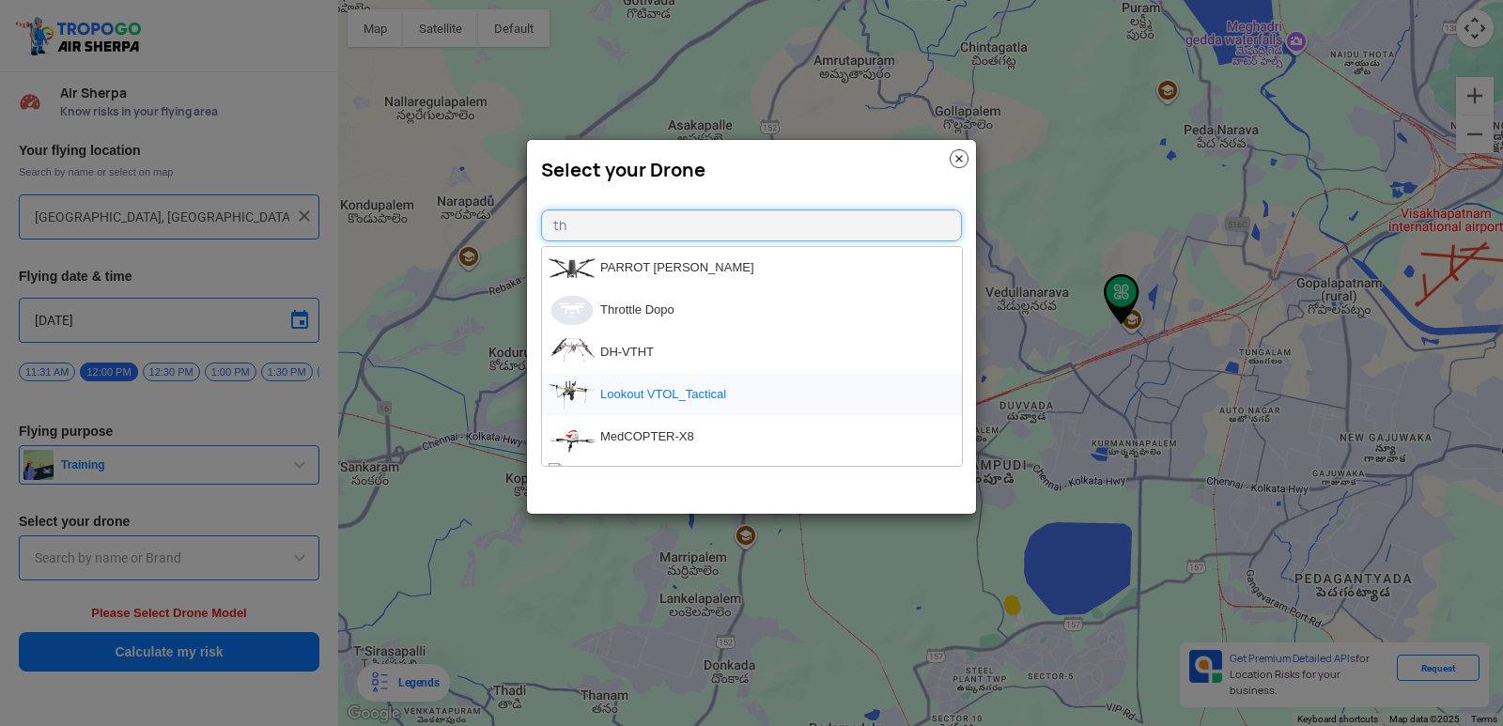
type input "th"
click at [679, 383] on li "Lookout VTOL_Tactical" at bounding box center [752, 395] width 420 height 42
type input "Lookout VTOL_Tactical"
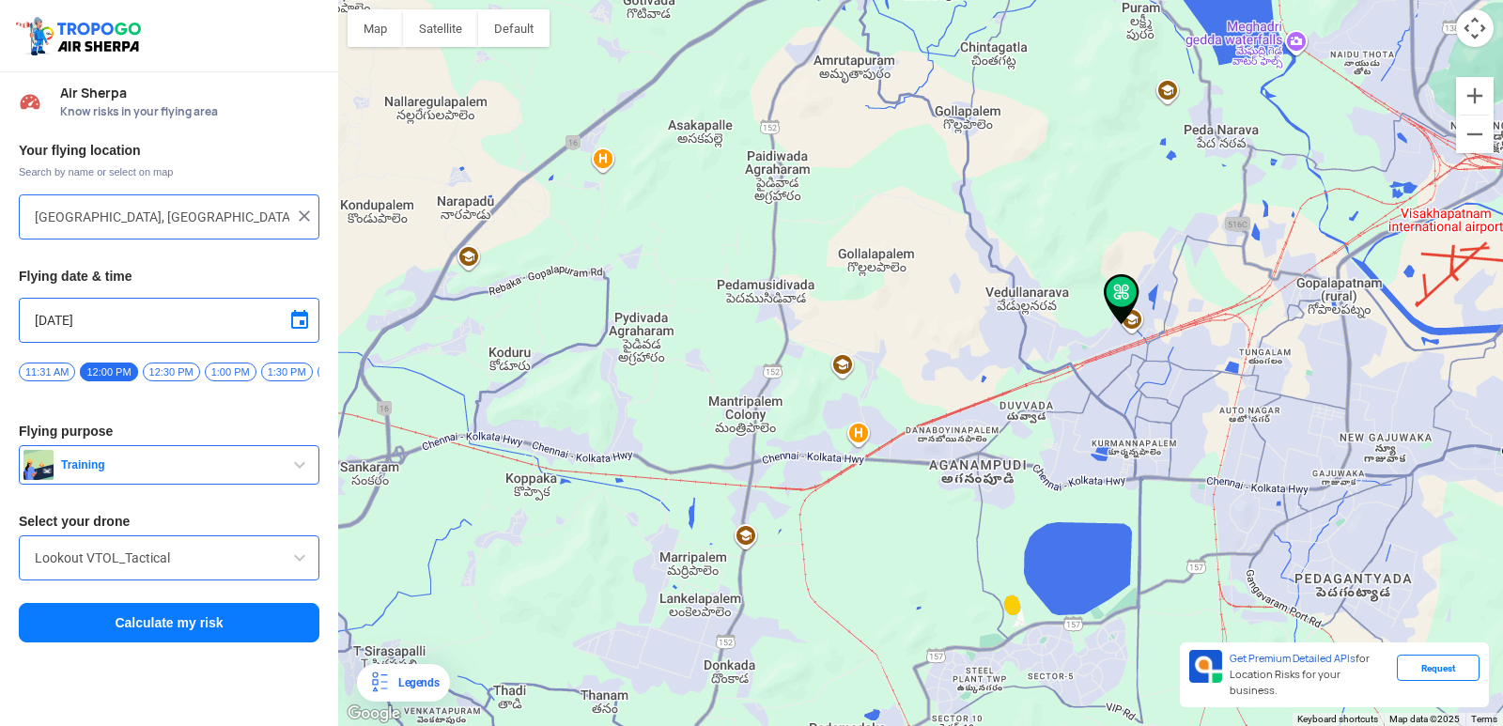
click at [288, 636] on button "Calculate my risk" at bounding box center [169, 622] width 301 height 39
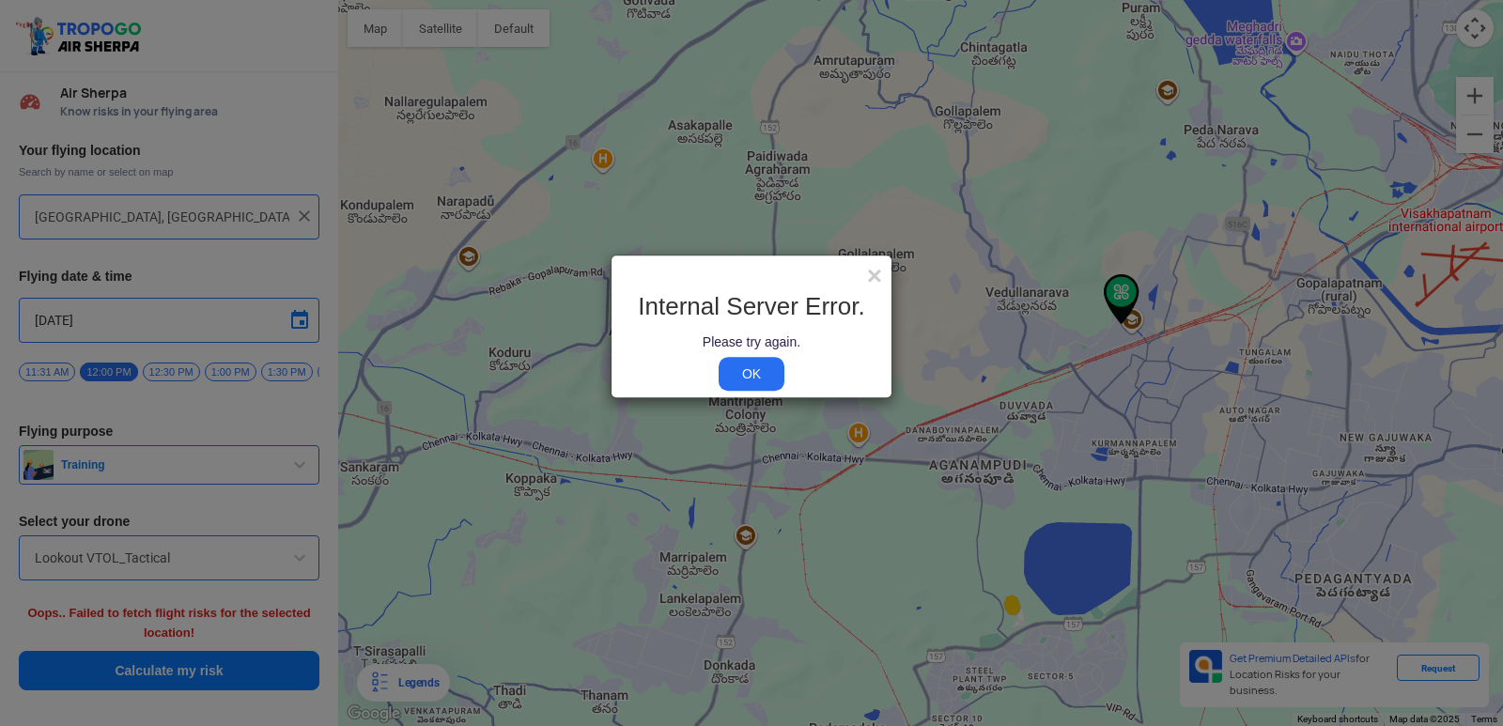
click at [768, 363] on link "OK" at bounding box center [752, 375] width 66 height 34
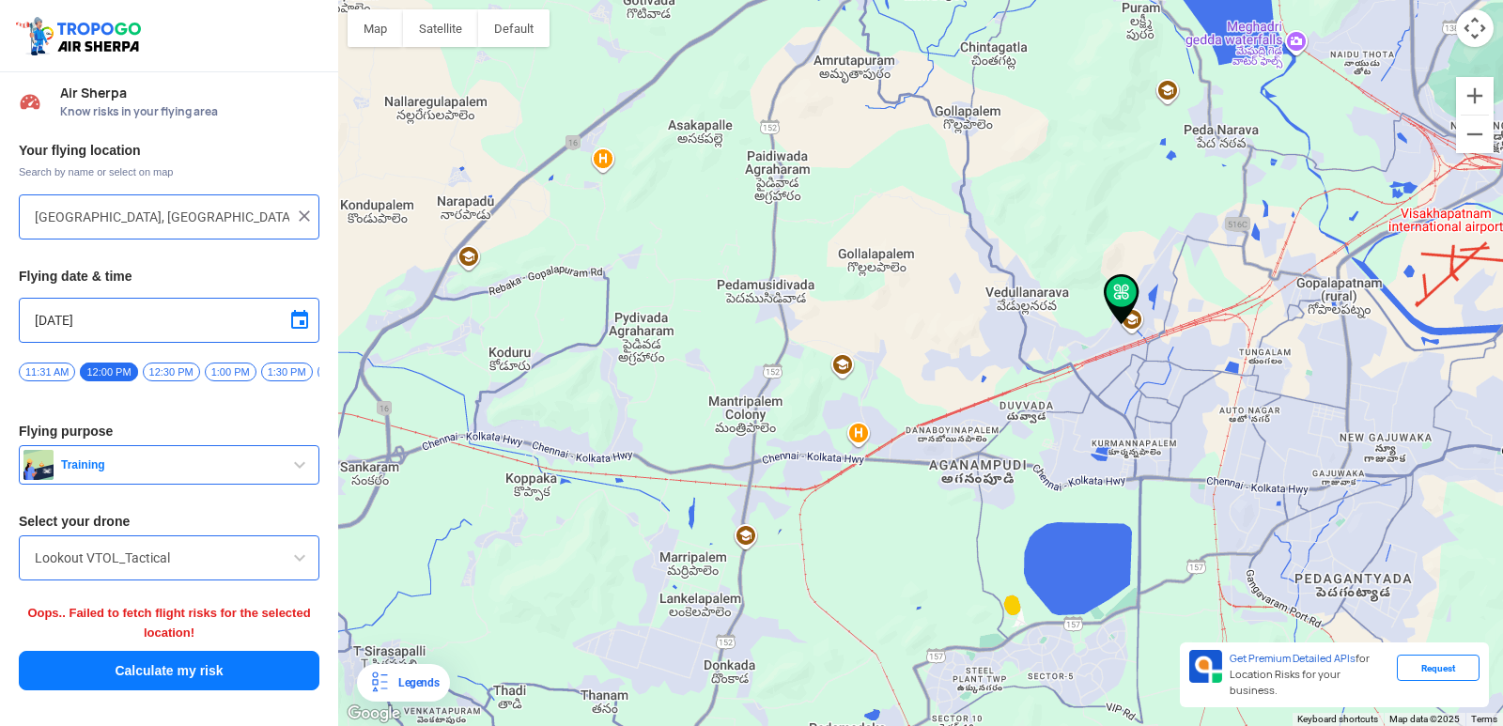
click at [223, 678] on button "Calculate my risk" at bounding box center [169, 670] width 301 height 39
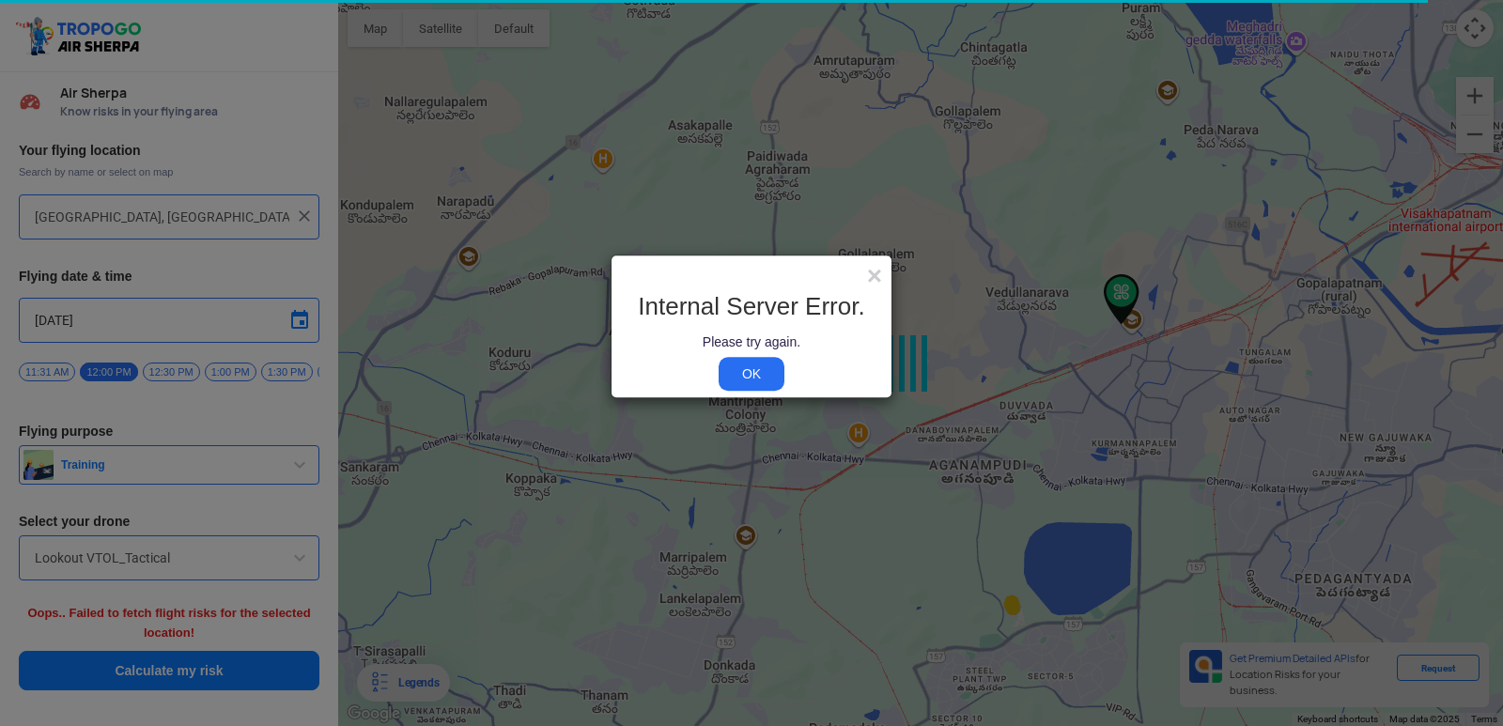
click at [223, 678] on modal-container "× Internal Server Error. Please try again. OK" at bounding box center [751, 363] width 1503 height 726
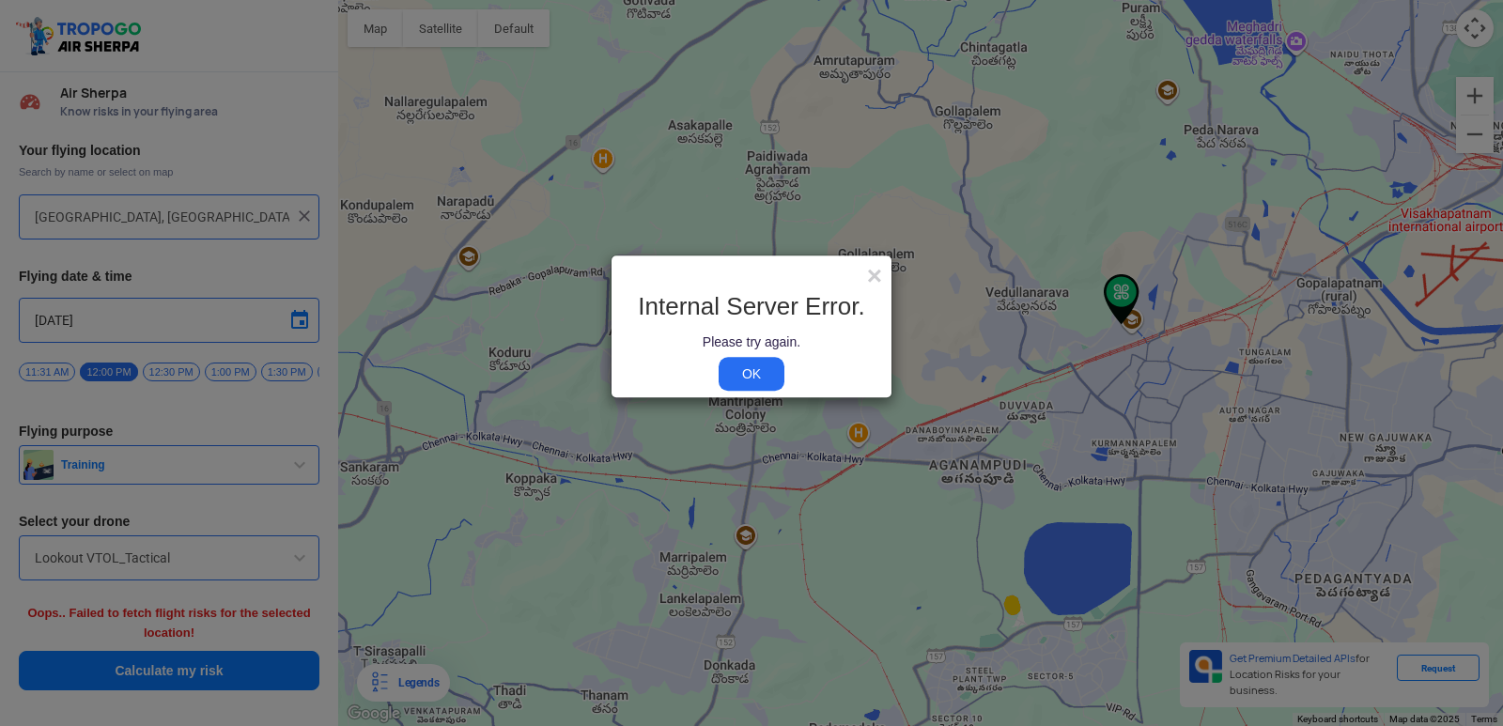
click at [223, 678] on modal-container "× Internal Server Error. Please try again. OK" at bounding box center [751, 363] width 1503 height 726
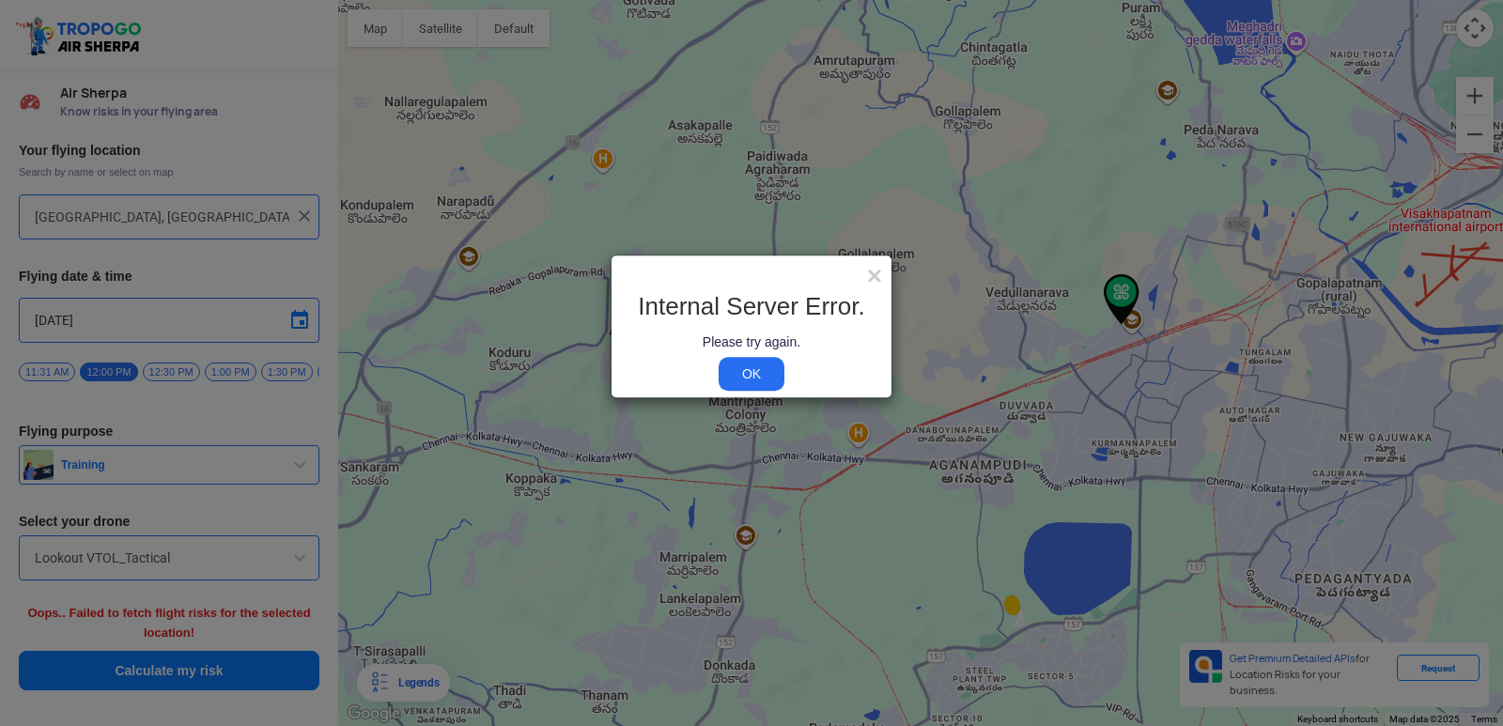
click at [223, 678] on modal-container "× Internal Server Error. Please try again. OK" at bounding box center [751, 363] width 1503 height 726
click at [761, 374] on link "OK" at bounding box center [752, 375] width 66 height 34
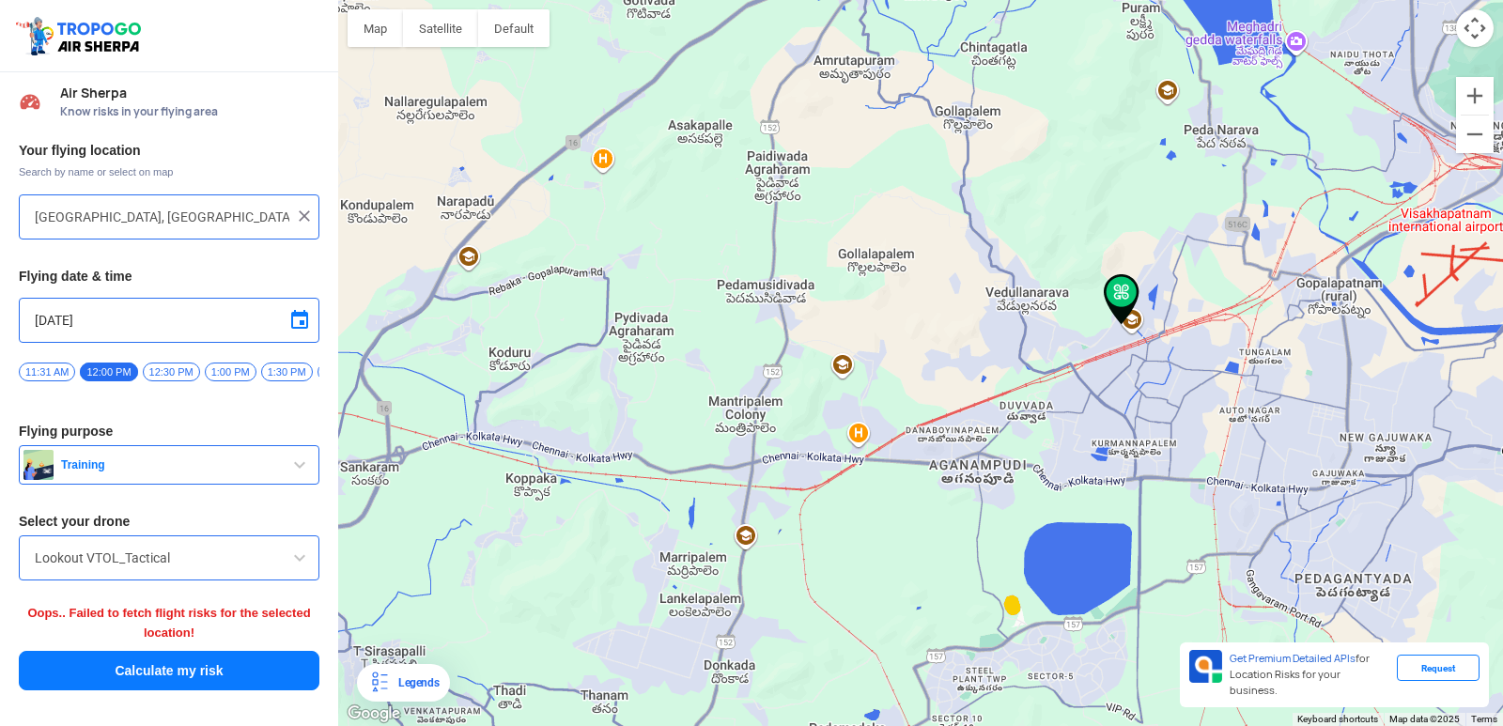
click at [299, 568] on span at bounding box center [299, 558] width 23 height 23
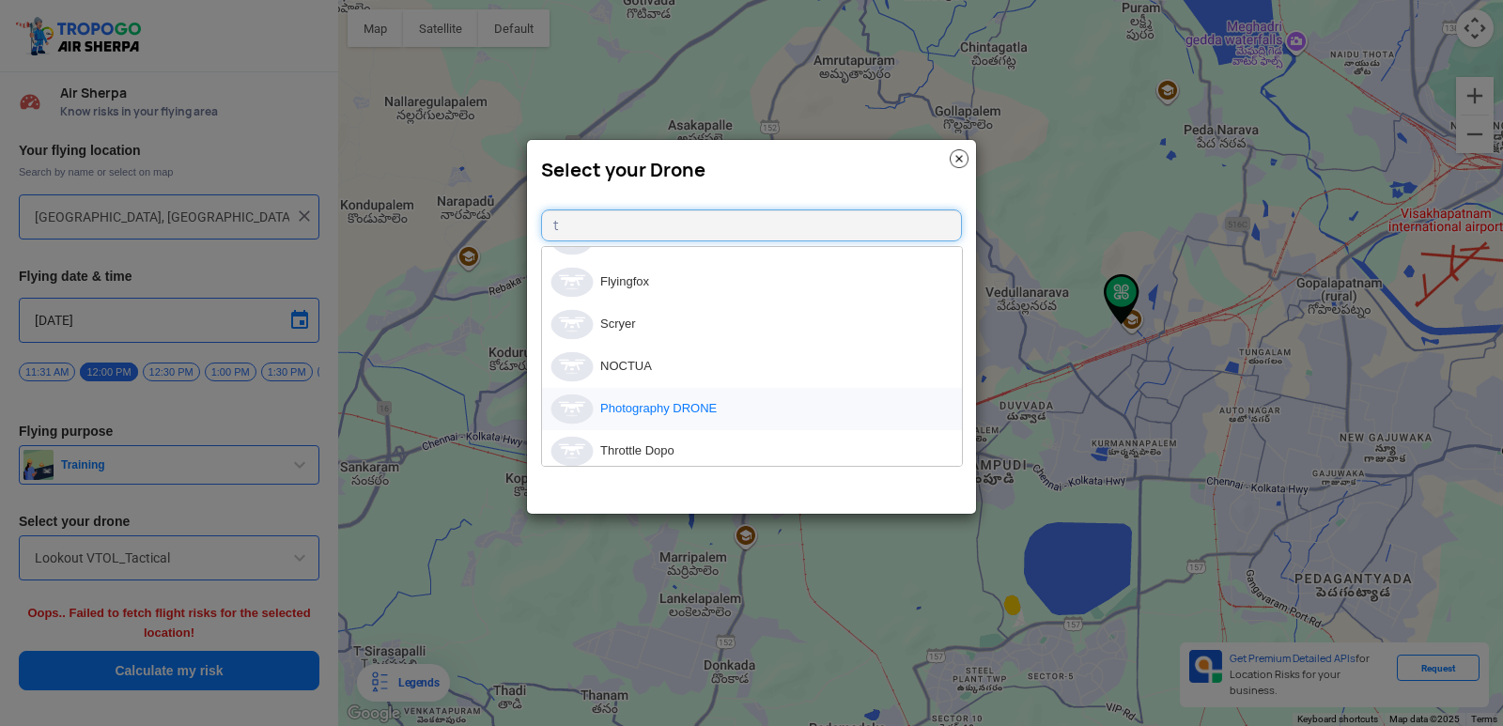
scroll to position [376, 0]
type input "t"
click at [955, 160] on img at bounding box center [959, 158] width 19 height 19
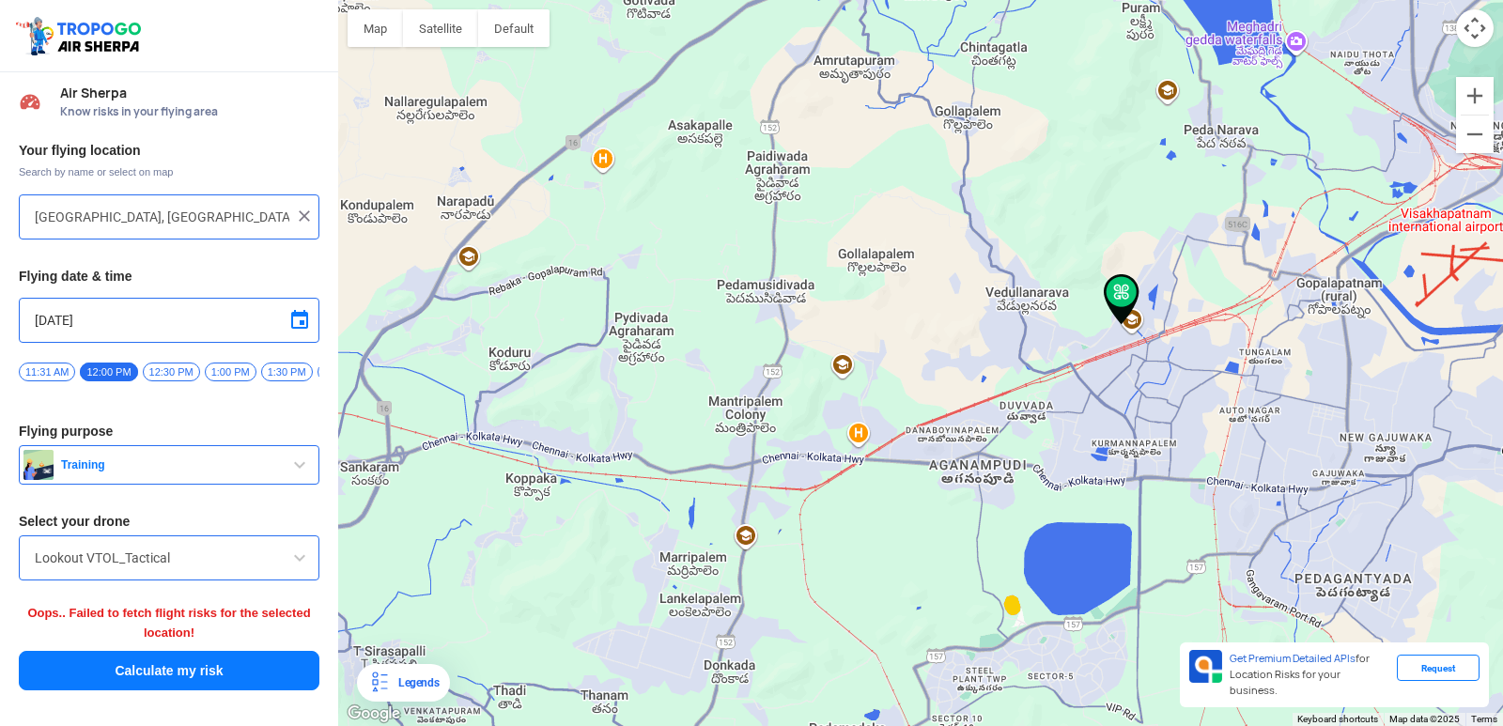
click at [115, 679] on button "Calculate my risk" at bounding box center [169, 670] width 301 height 39
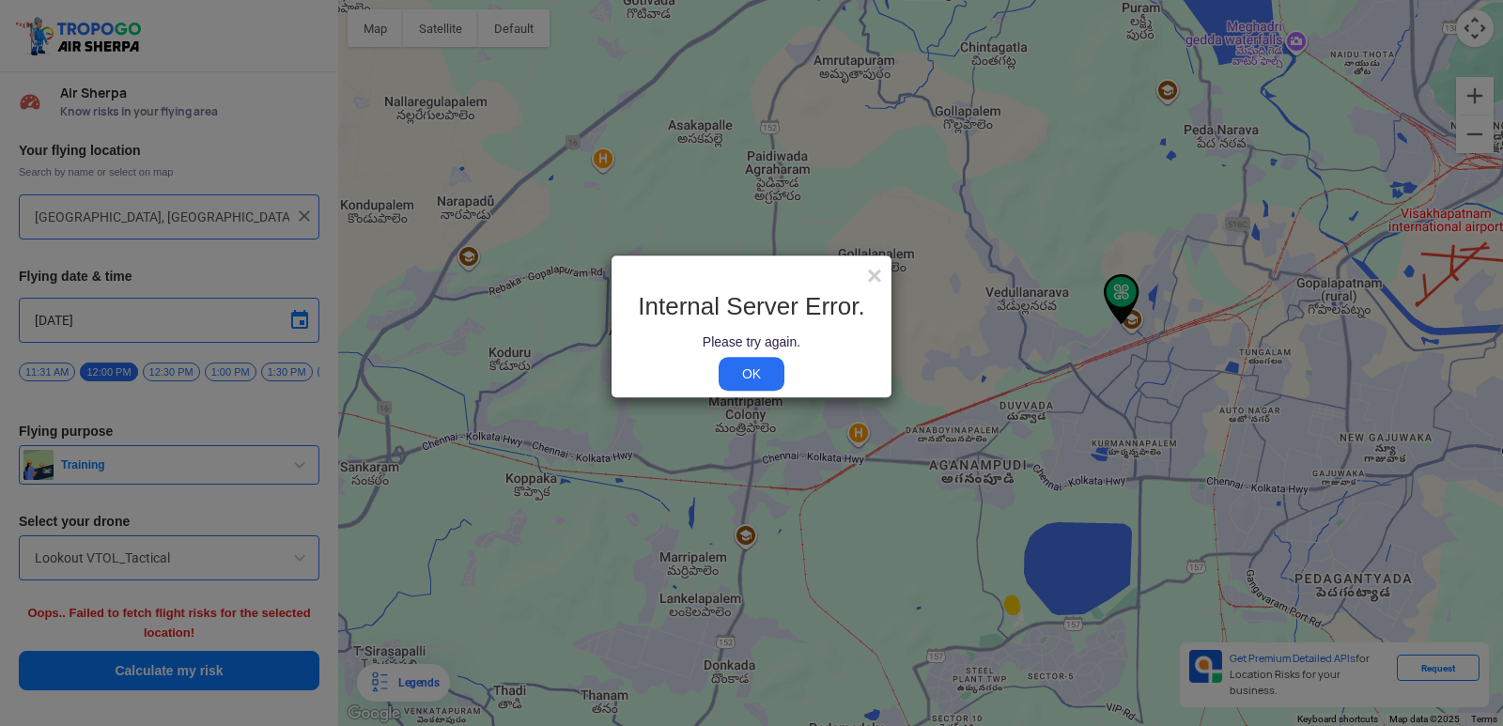
click at [754, 361] on link "OK" at bounding box center [752, 375] width 66 height 34
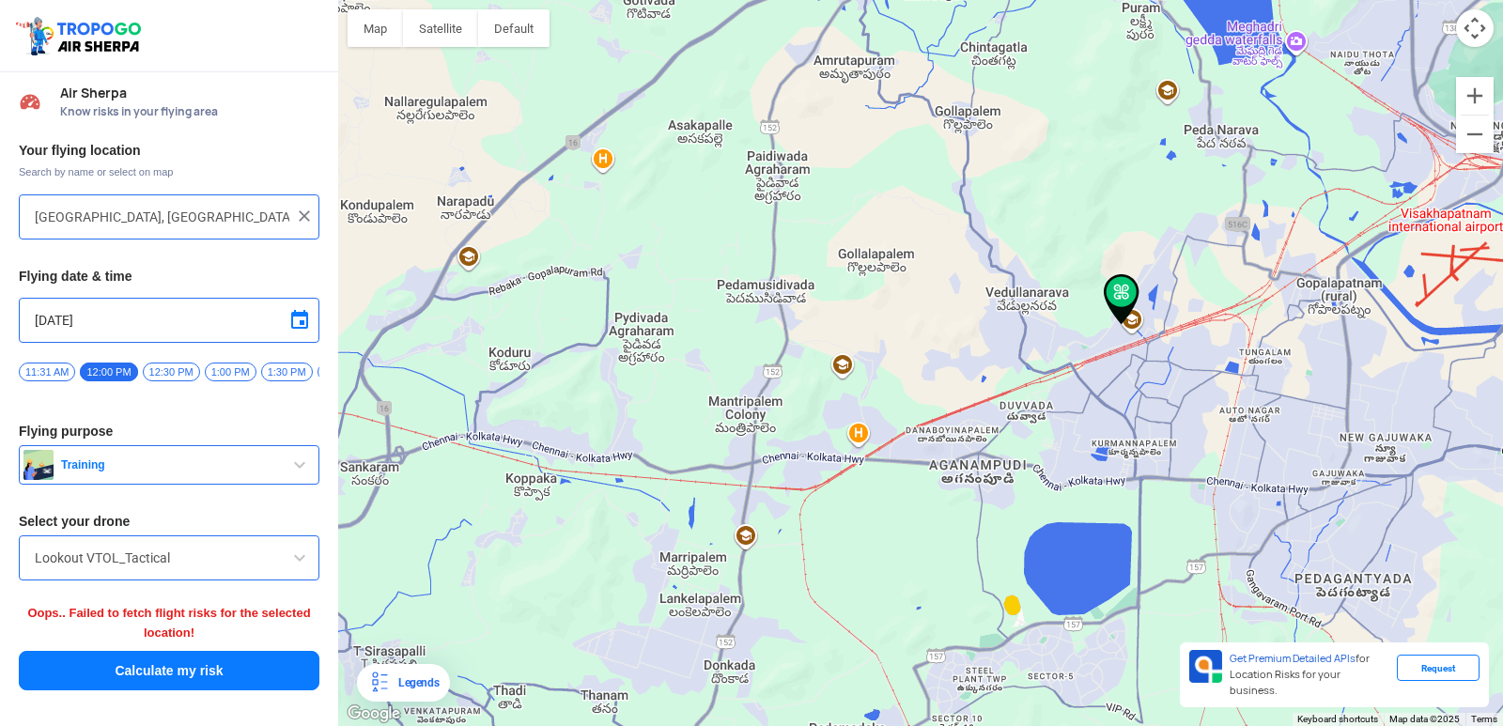
click at [203, 669] on button "Calculate my risk" at bounding box center [169, 670] width 301 height 39
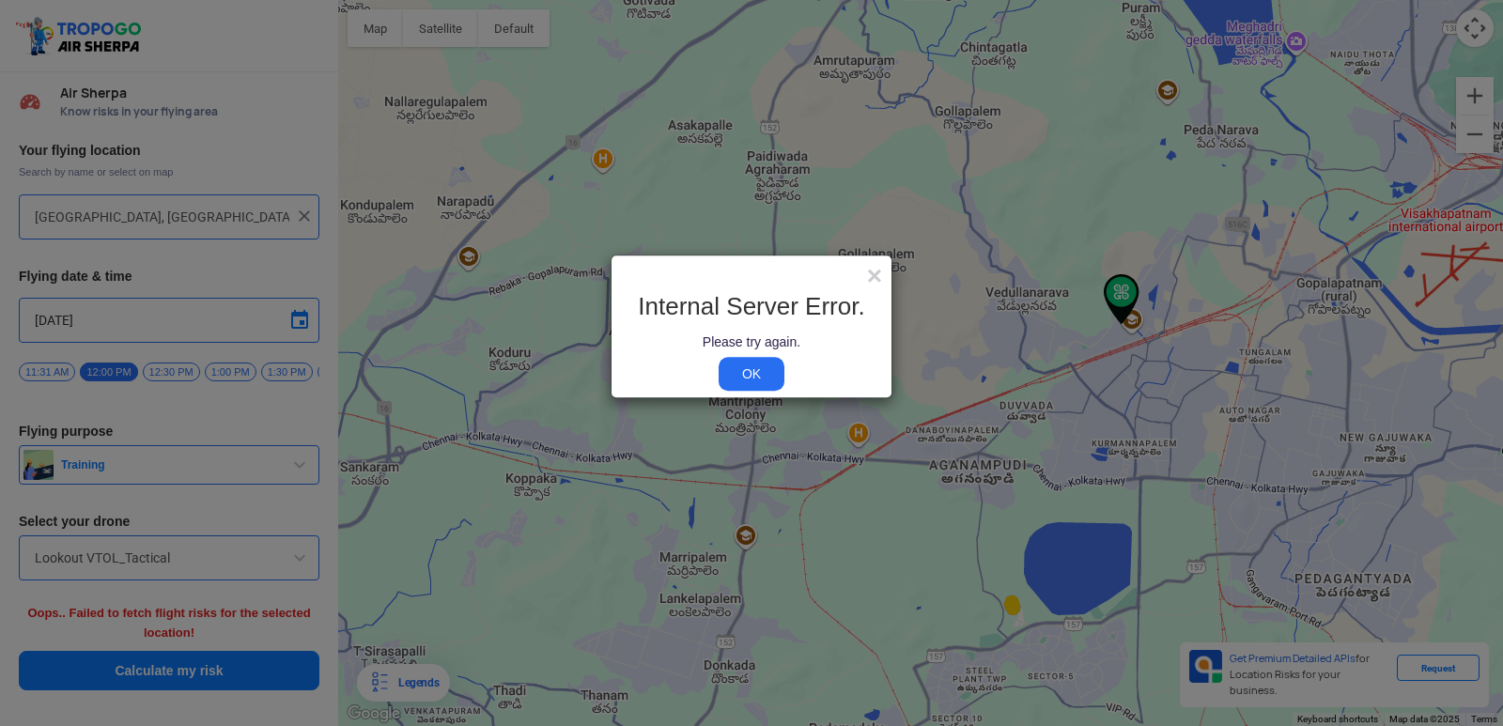
click at [746, 374] on link "OK" at bounding box center [752, 375] width 66 height 34
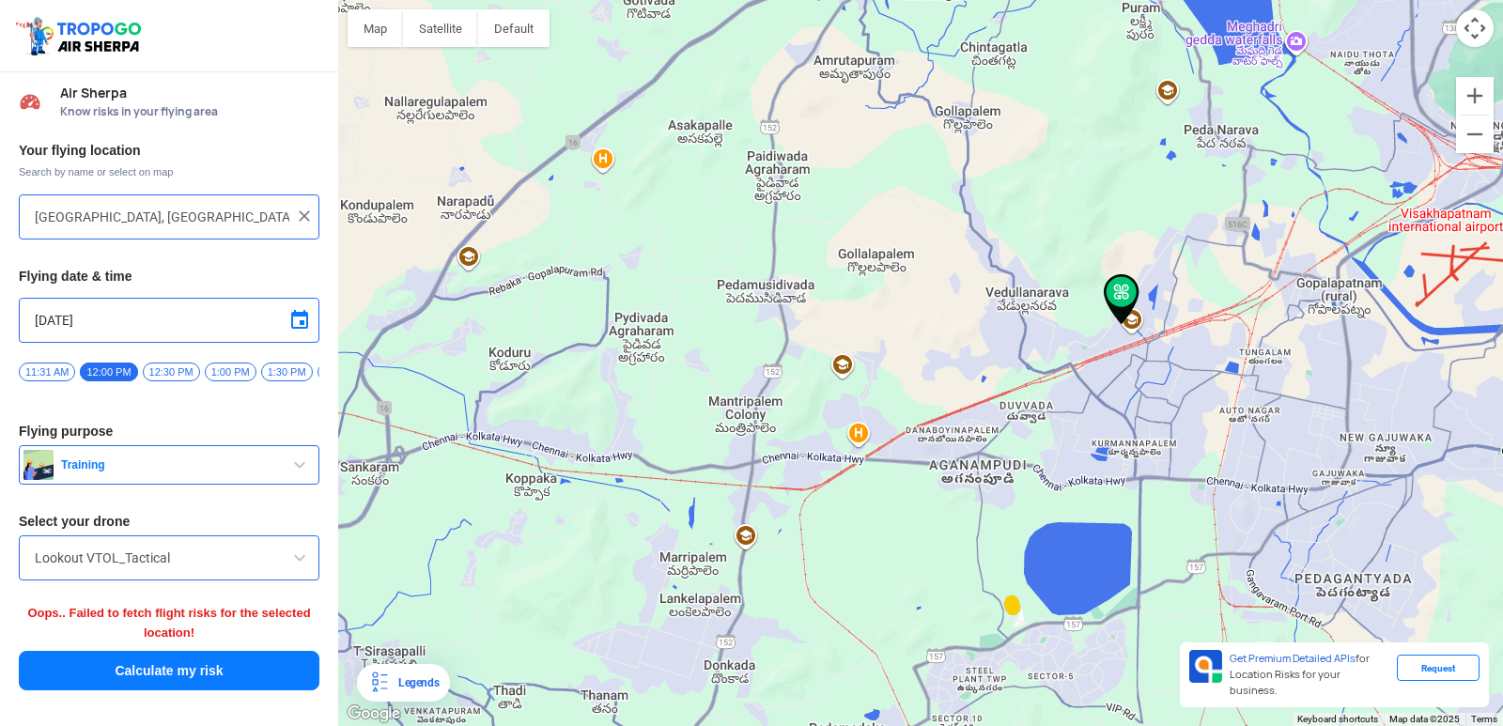
click at [1124, 293] on img at bounding box center [1122, 299] width 36 height 51
click at [220, 684] on button "Calculate my risk" at bounding box center [169, 670] width 301 height 39
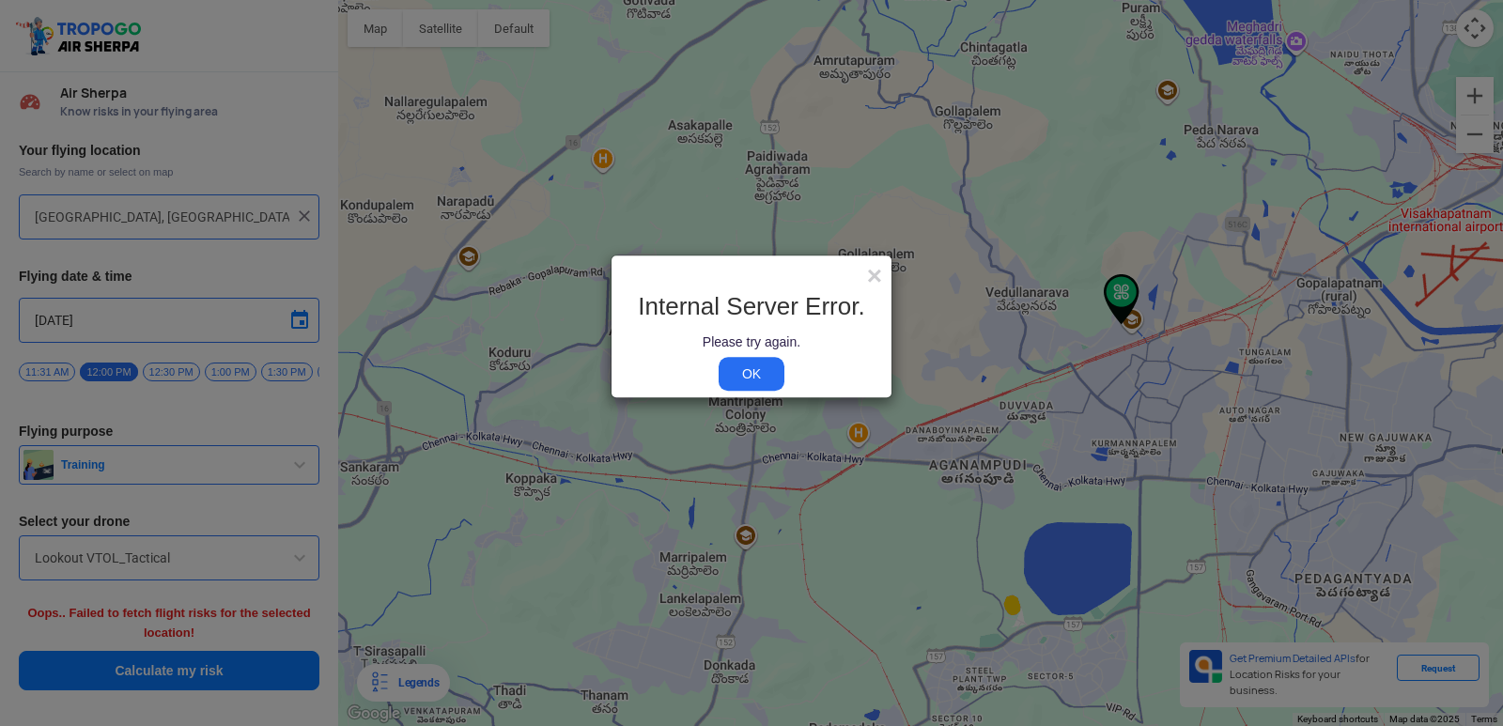
click at [742, 381] on link "OK" at bounding box center [752, 375] width 66 height 34
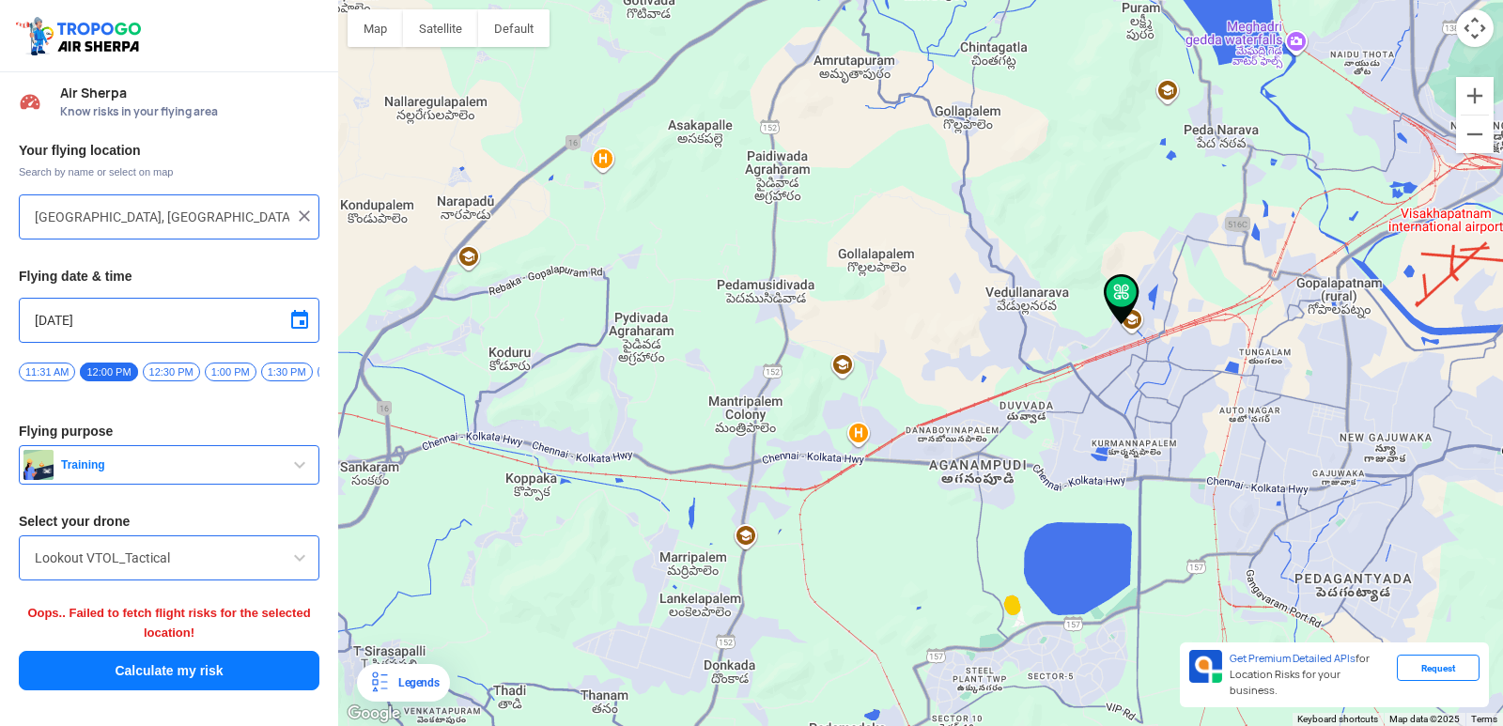
click at [180, 678] on button "Calculate my risk" at bounding box center [169, 670] width 301 height 39
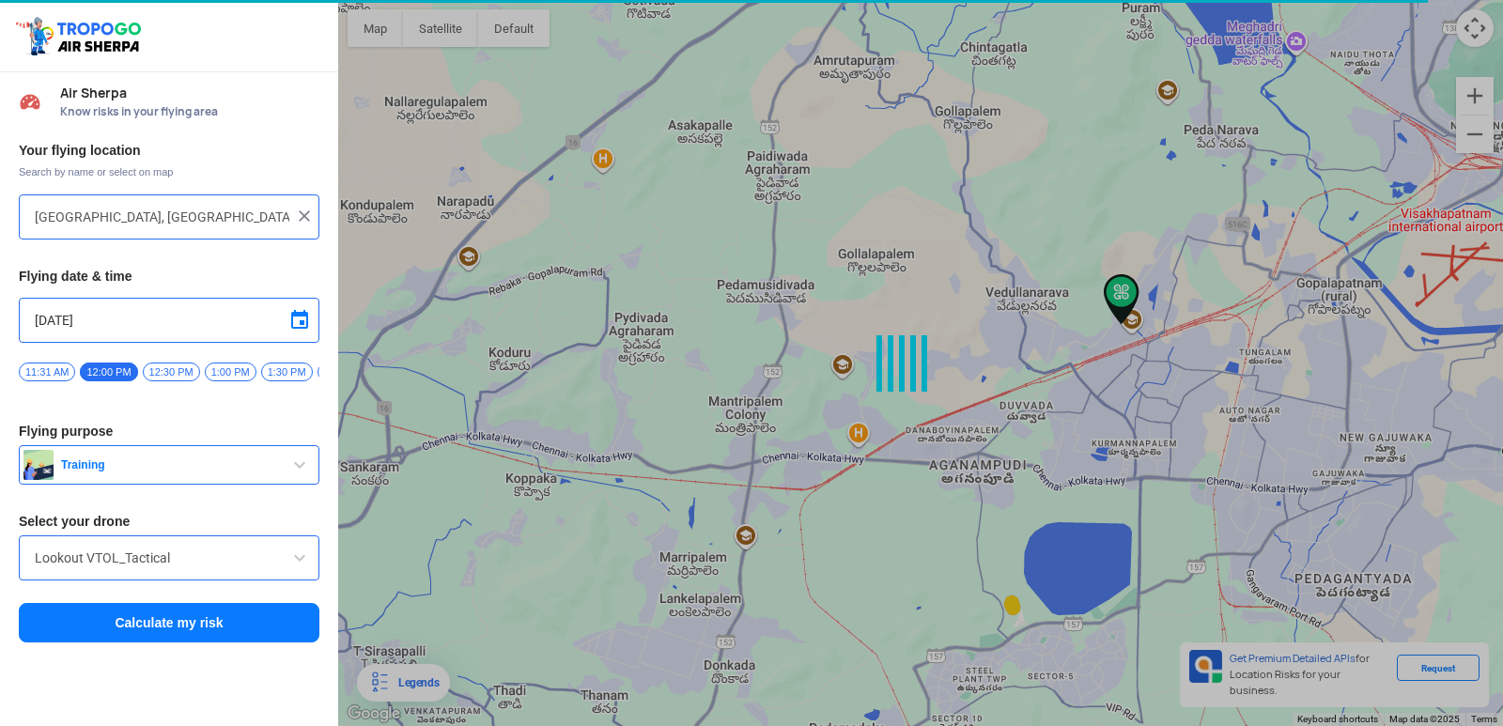
click at [209, 632] on button "Calculate my risk" at bounding box center [169, 622] width 301 height 39
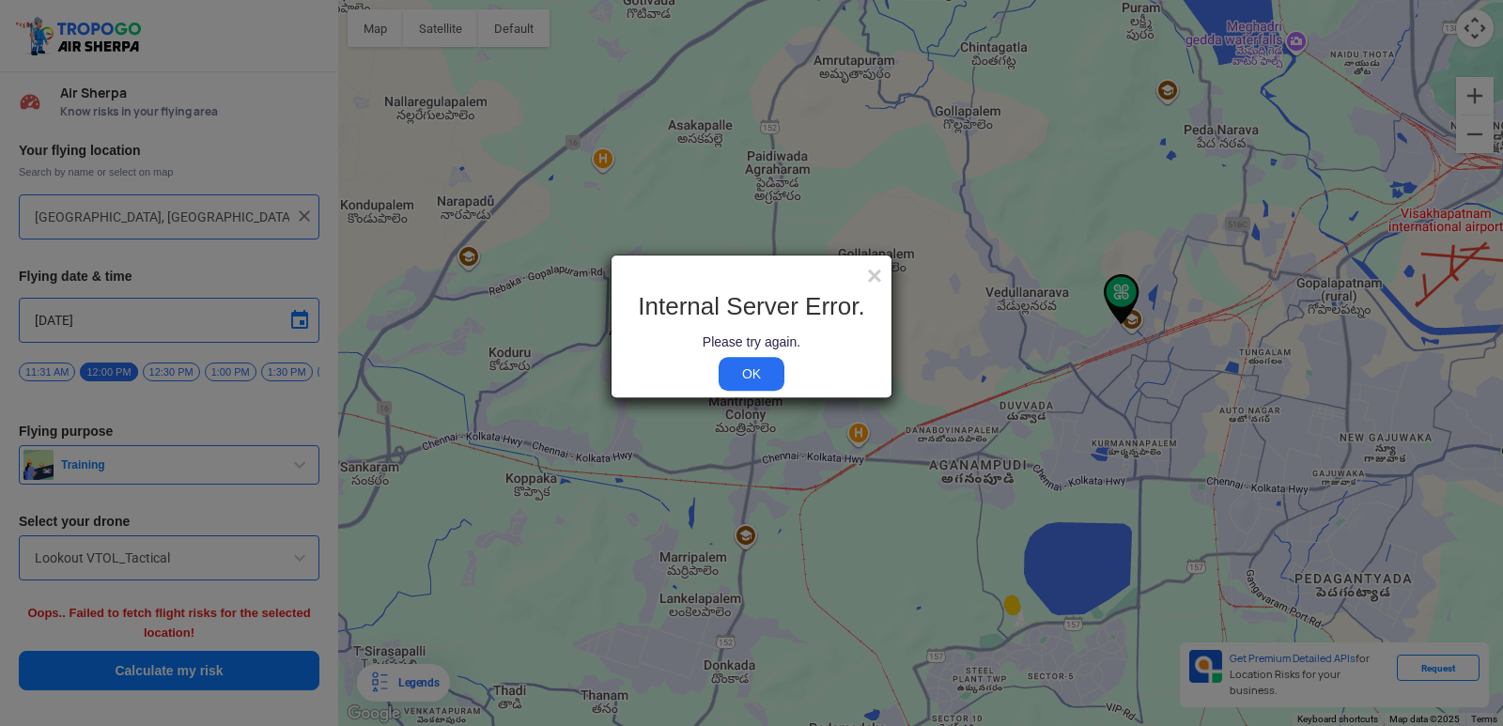
click at [754, 372] on link "OK" at bounding box center [752, 375] width 66 height 34
click at [877, 281] on div "Internal Server Error. Please try again. OK" at bounding box center [752, 338] width 280 height 119
click at [875, 277] on span "×" at bounding box center [874, 275] width 15 height 29
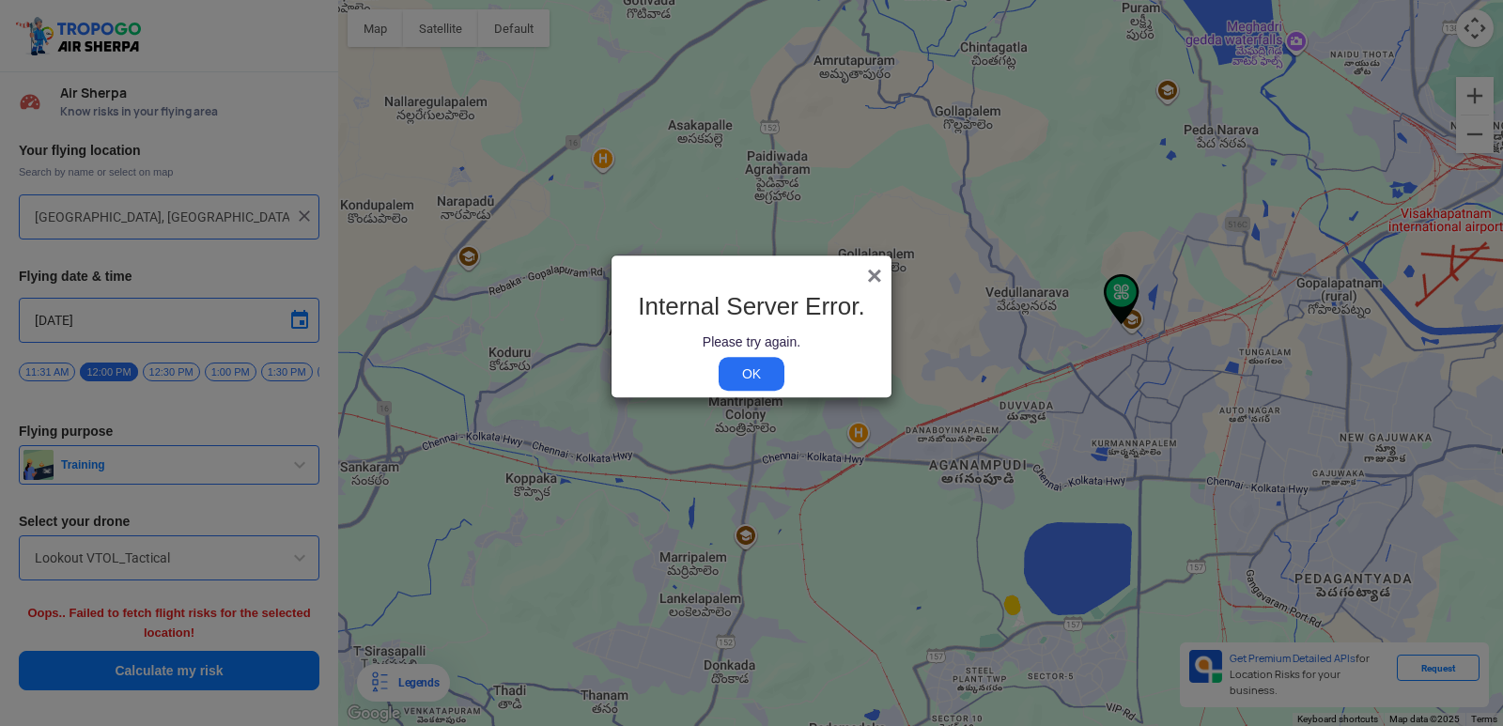
click at [875, 277] on span "×" at bounding box center [874, 275] width 15 height 29
click at [770, 377] on link "OK" at bounding box center [752, 375] width 66 height 34
click at [766, 377] on link "OK" at bounding box center [752, 375] width 66 height 34
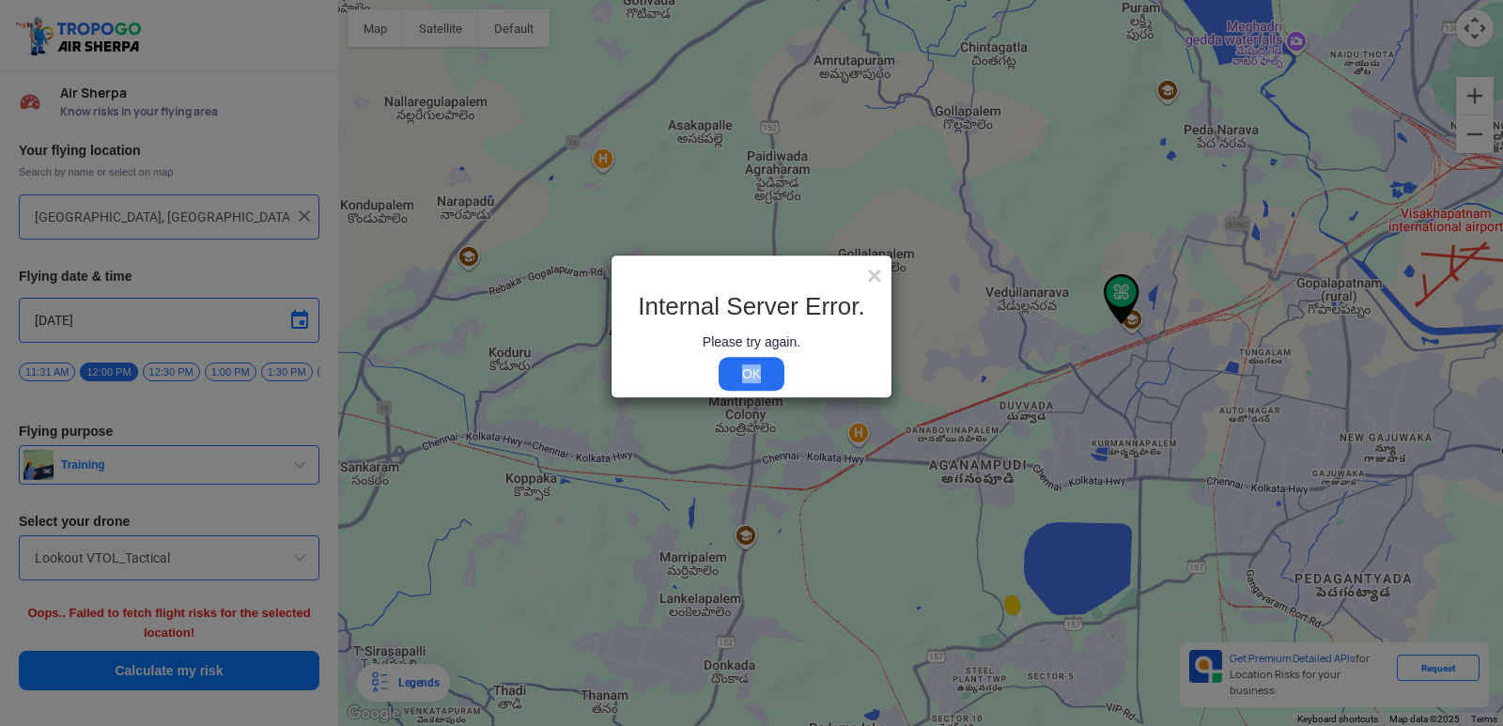
click at [766, 377] on link "OK" at bounding box center [752, 375] width 66 height 34
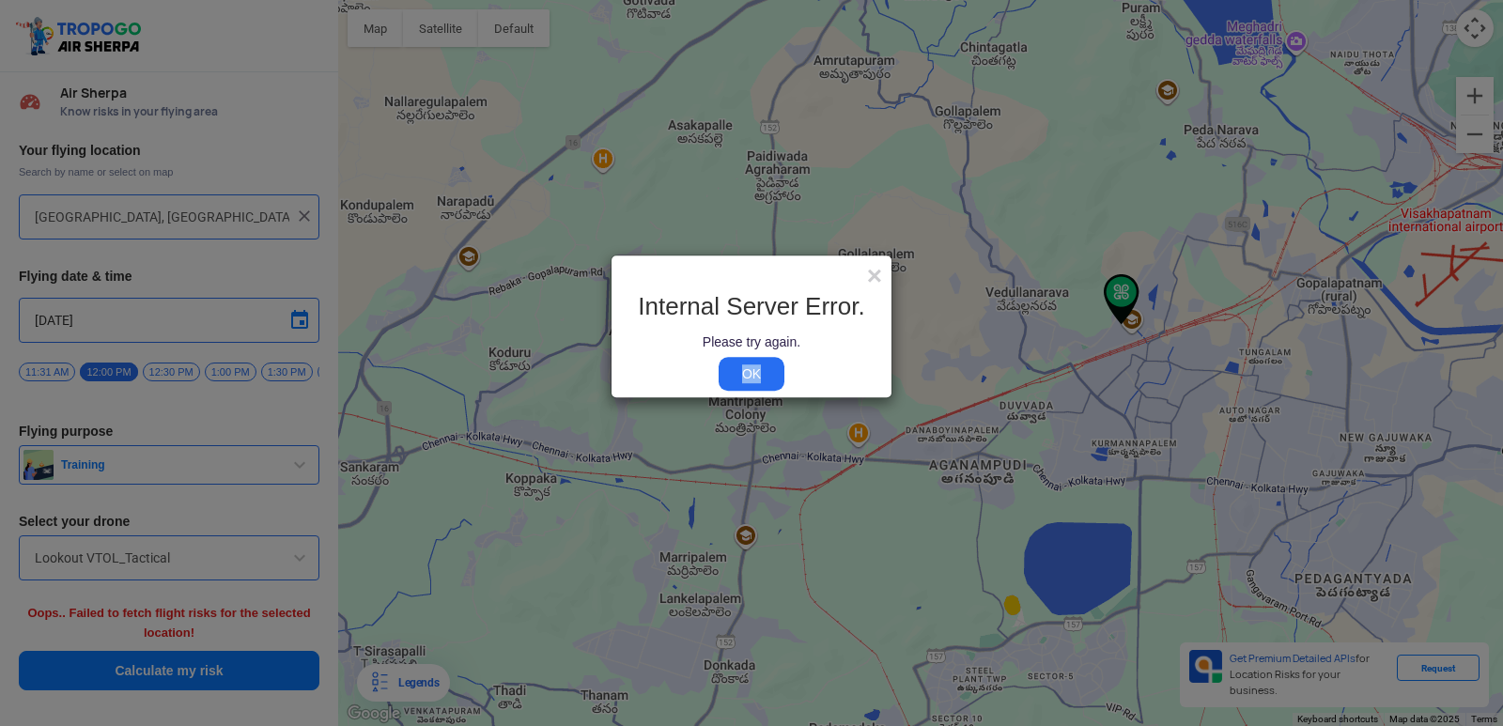
click at [766, 377] on link "OK" at bounding box center [752, 375] width 66 height 34
click at [758, 486] on modal-container "× Internal Server Error. Please try again. OK" at bounding box center [751, 363] width 1503 height 726
click at [764, 380] on link "OK" at bounding box center [752, 375] width 66 height 34
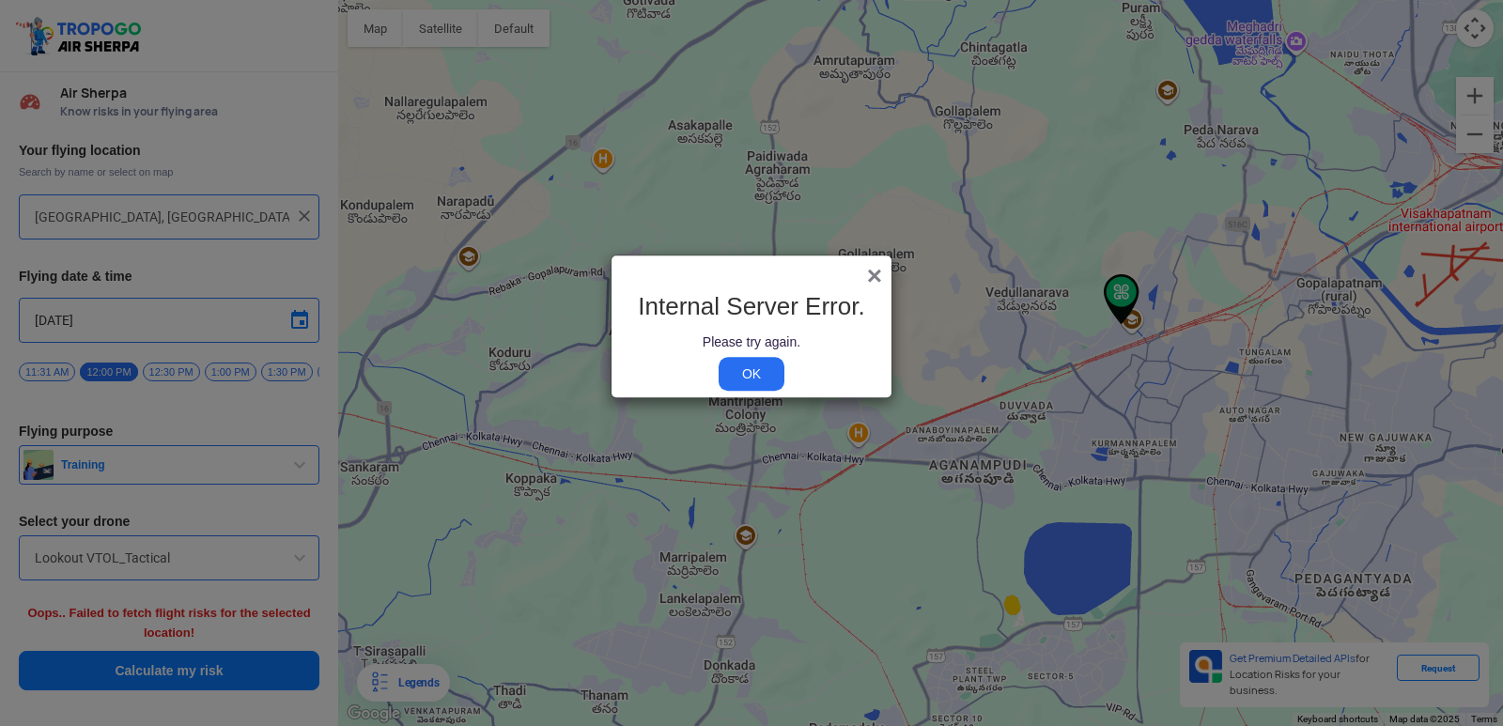
click at [880, 270] on span "×" at bounding box center [874, 275] width 15 height 29
click at [874, 273] on span "×" at bounding box center [874, 275] width 15 height 29
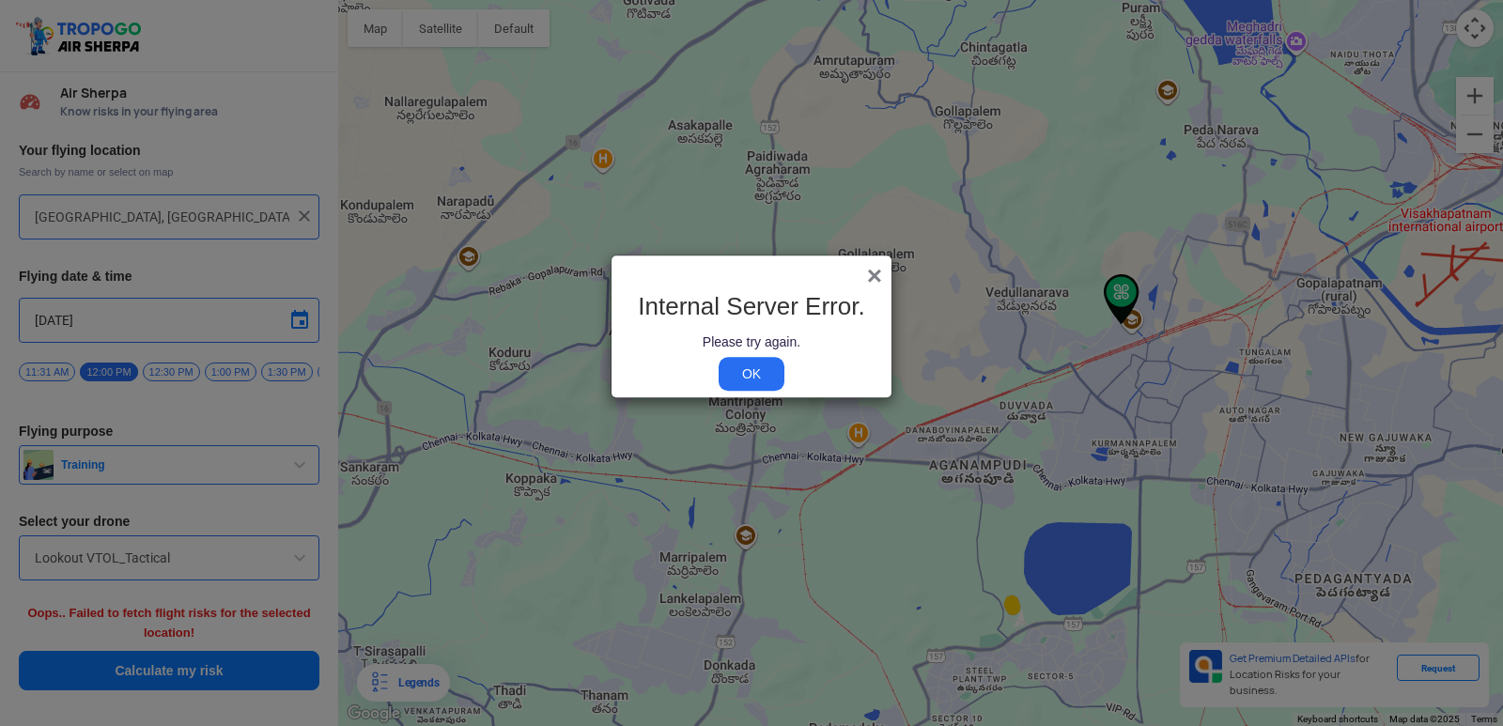
click at [873, 273] on span "×" at bounding box center [874, 275] width 15 height 29
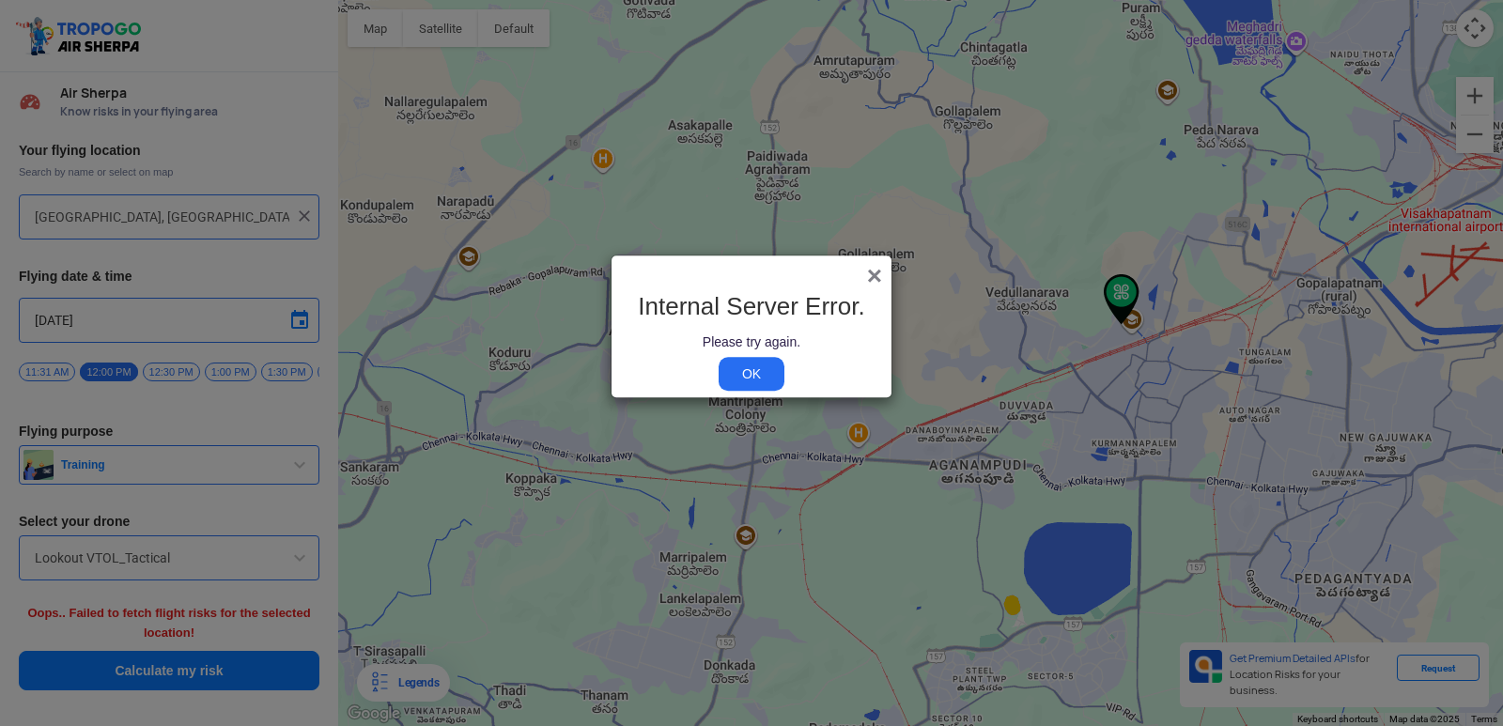
click at [873, 273] on span "×" at bounding box center [874, 275] width 15 height 29
click at [1066, 269] on modal-container "× Internal Server Error. Please try again. OK" at bounding box center [751, 363] width 1503 height 726
click at [1056, 253] on modal-container "× Internal Server Error. Please try again. OK" at bounding box center [751, 363] width 1503 height 726
drag, startPoint x: 1056, startPoint y: 253, endPoint x: 253, endPoint y: 763, distance: 951.7
drag, startPoint x: 253, startPoint y: 763, endPoint x: 844, endPoint y: 622, distance: 607.6
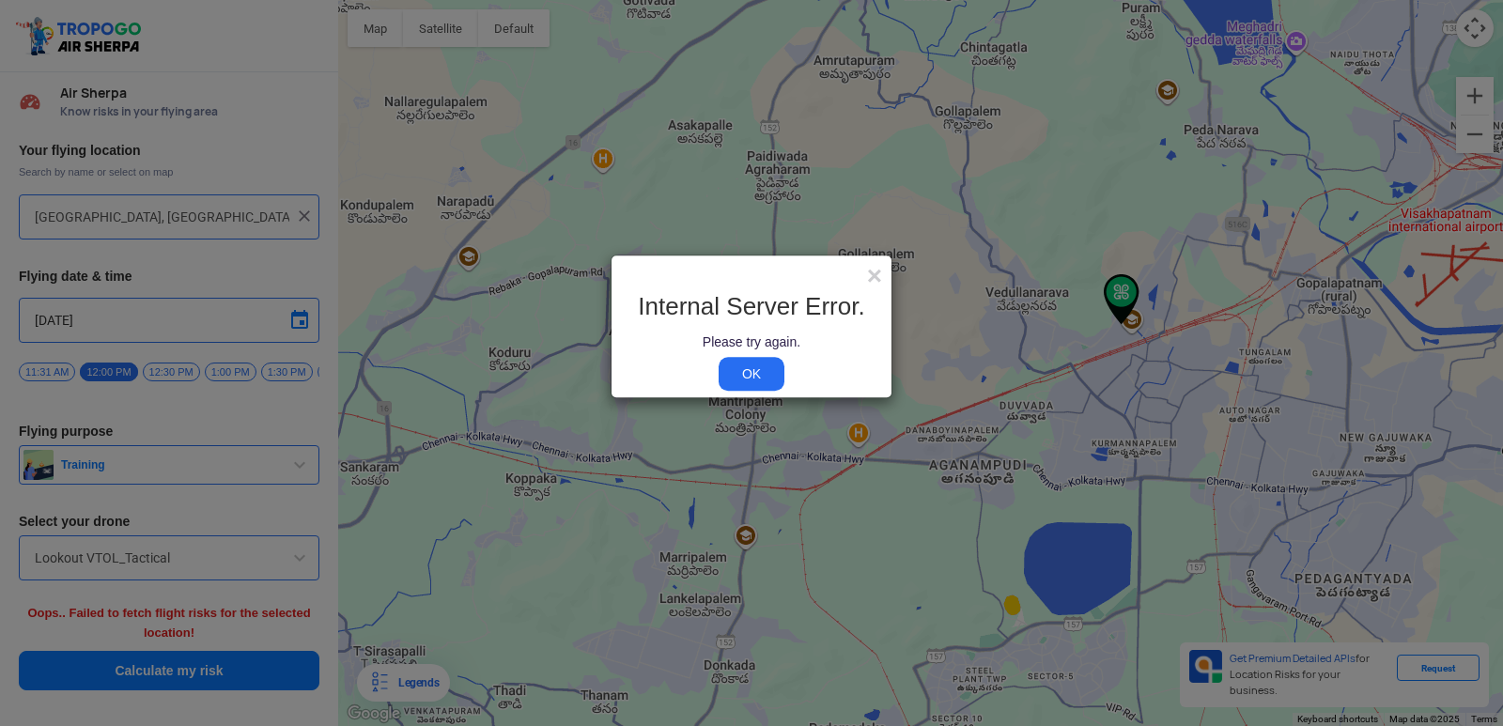
click at [844, 622] on modal-container "× Internal Server Error. Please try again. OK" at bounding box center [751, 363] width 1503 height 726
click at [759, 377] on link "OK" at bounding box center [752, 375] width 66 height 34
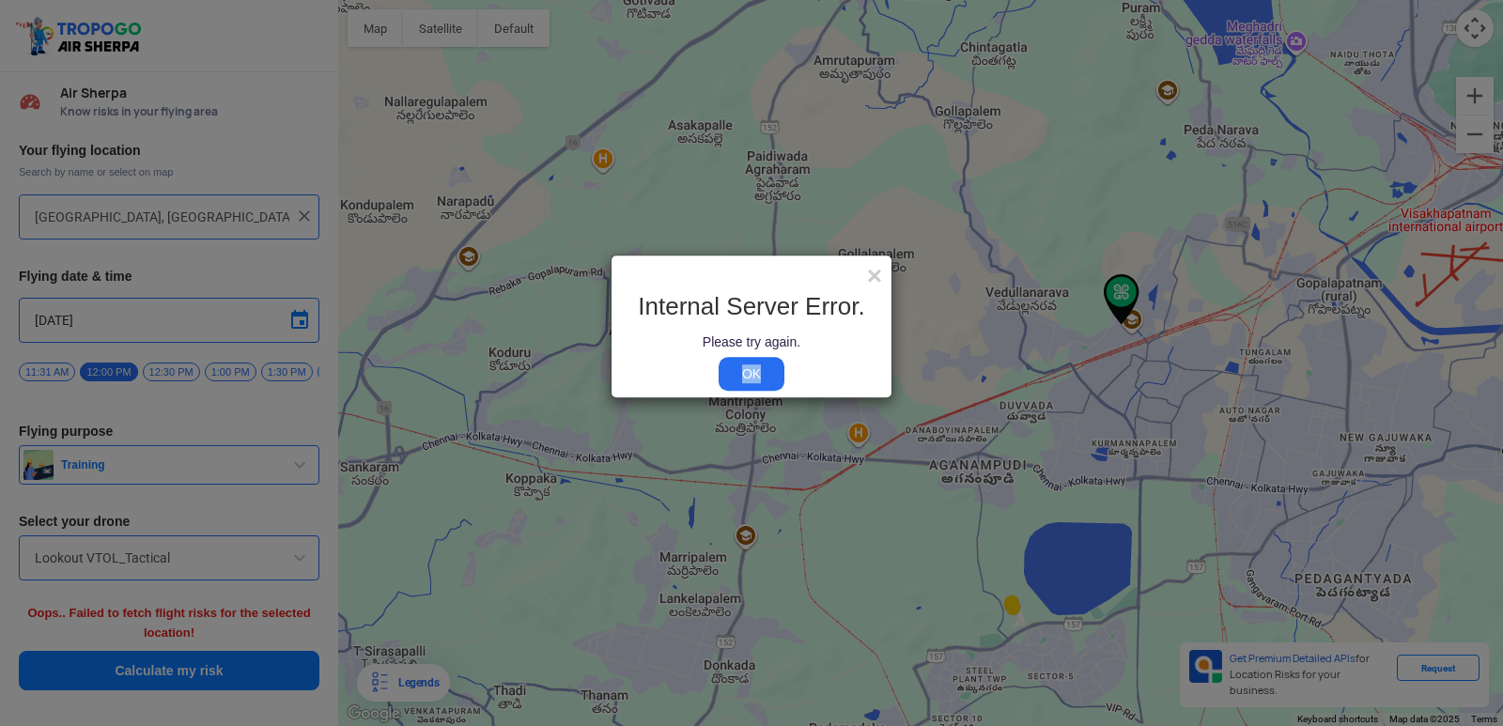
click at [759, 377] on link "OK" at bounding box center [752, 375] width 66 height 34
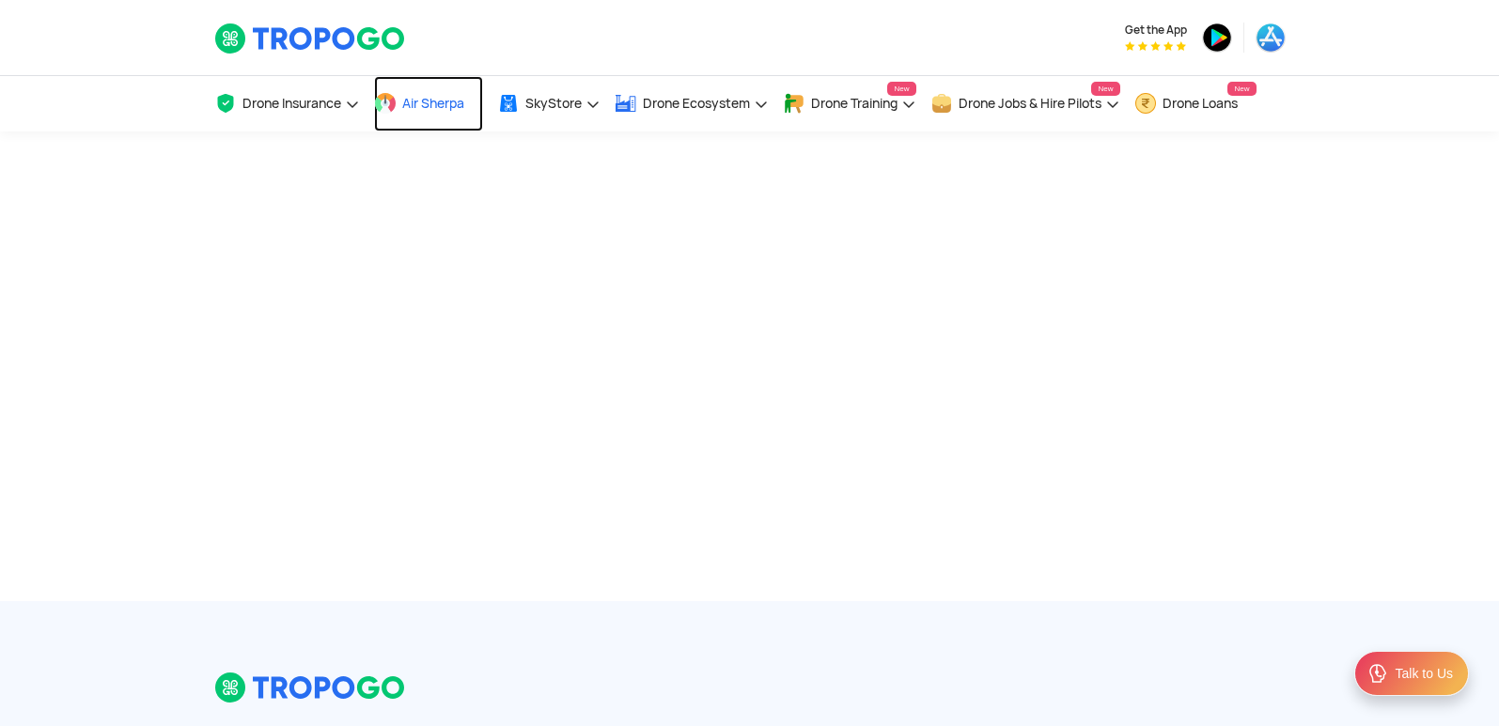
click at [438, 106] on span "Air Sherpa" at bounding box center [433, 103] width 62 height 15
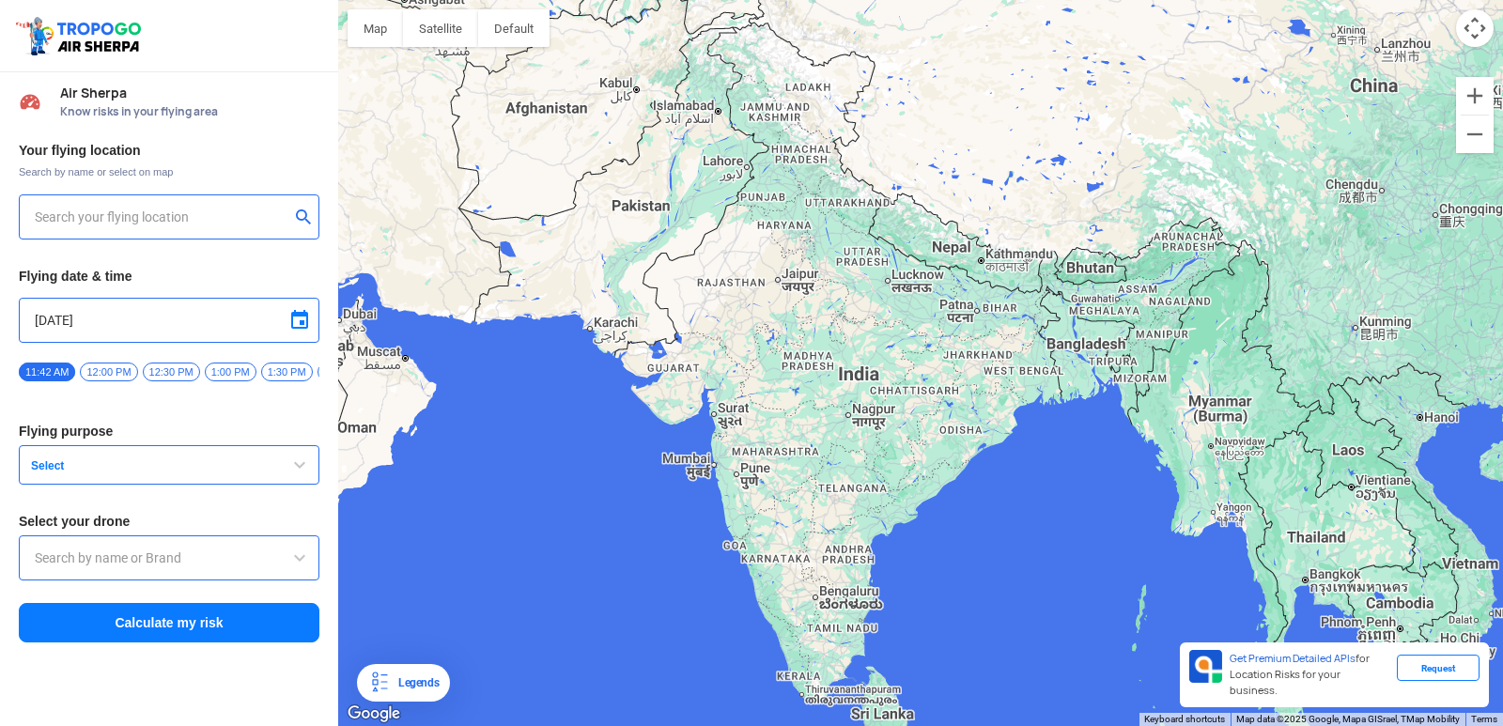
click at [299, 219] on button "submit" at bounding box center [307, 219] width 23 height 19
click at [303, 215] on button "submit" at bounding box center [307, 219] width 23 height 19
click at [247, 199] on div at bounding box center [169, 216] width 301 height 45
click at [227, 215] on input "text" at bounding box center [162, 217] width 255 height 23
type input "144, Khattalwada, Wadgaon, Maharashtra 272176, India"
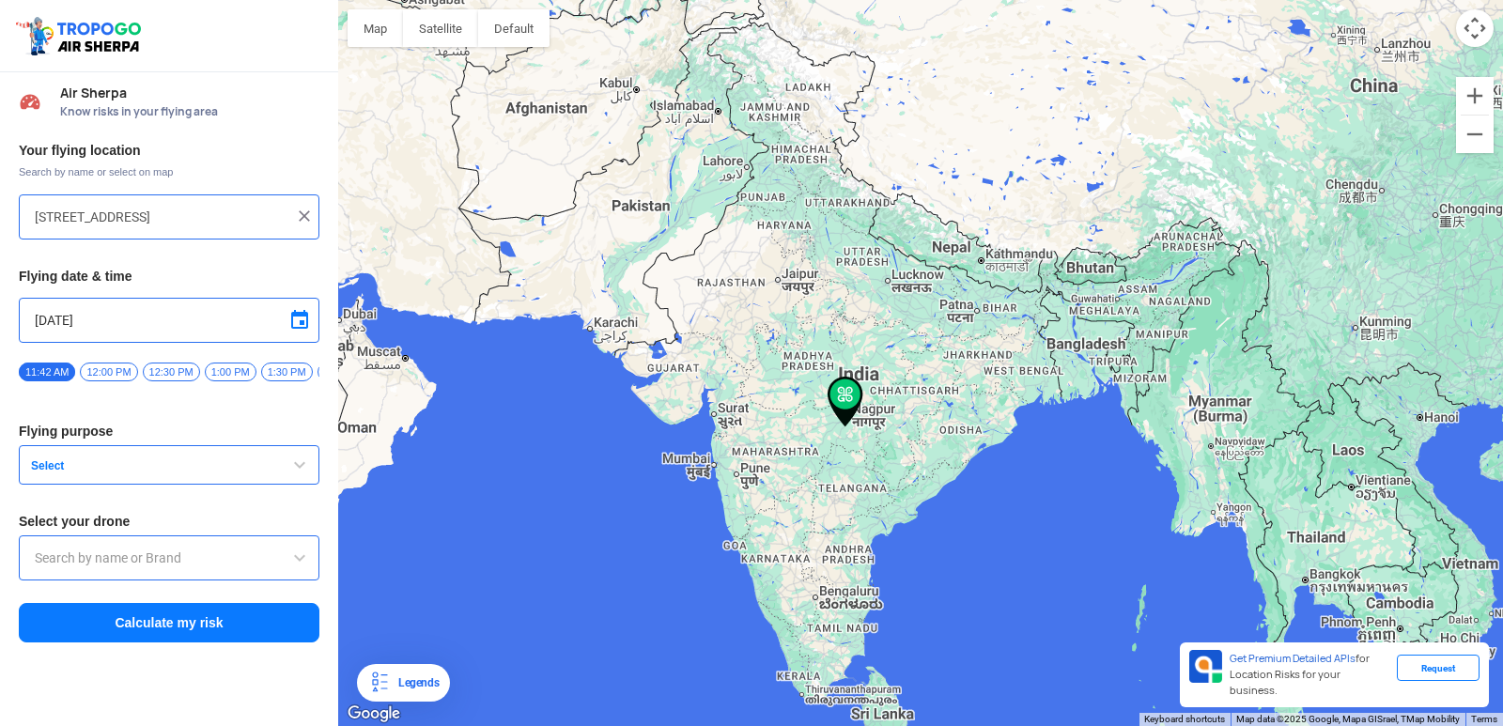
click at [303, 214] on img at bounding box center [304, 216] width 19 height 19
click at [303, 214] on button "submit" at bounding box center [307, 219] width 23 height 19
click at [258, 208] on input "text" at bounding box center [162, 217] width 255 height 23
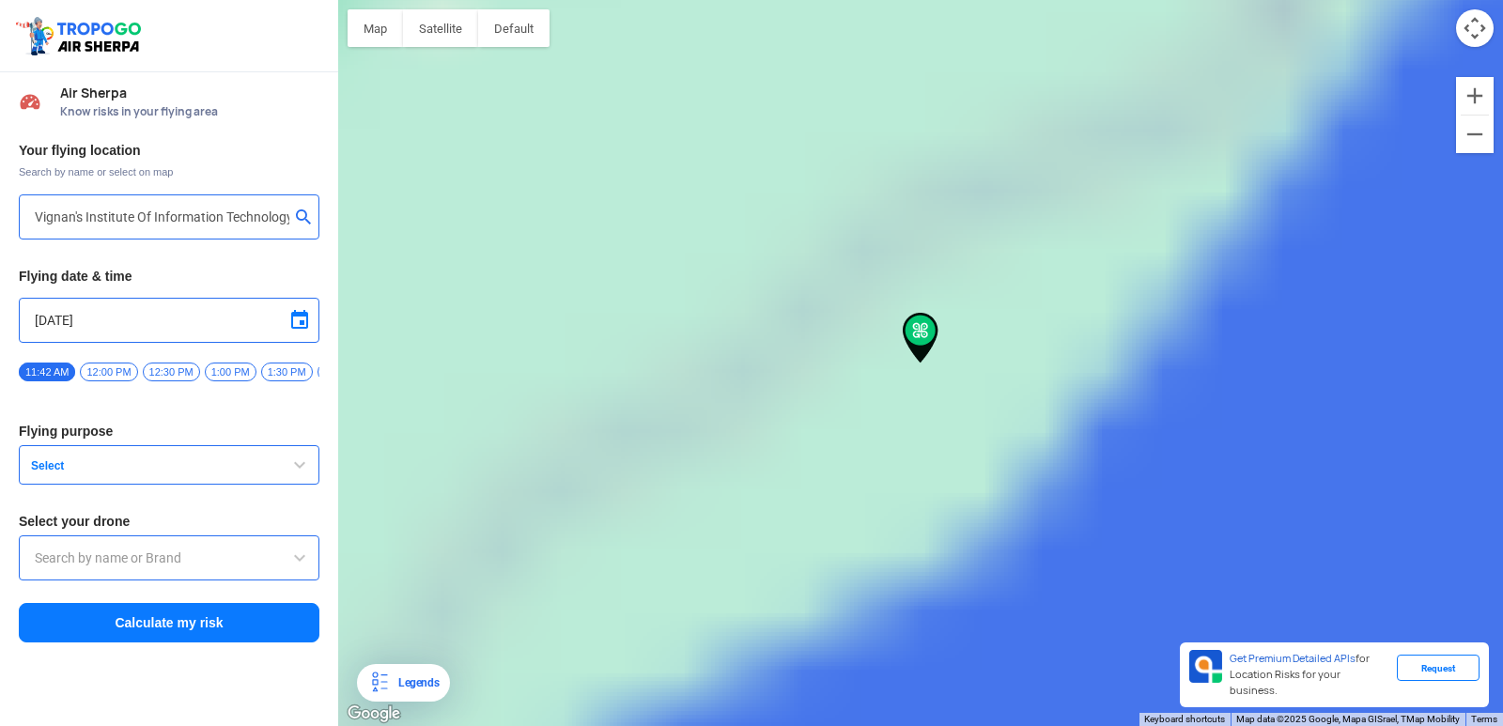
type input "Block D, Visakhapatnam, Andhra Pradesh 530049, India"
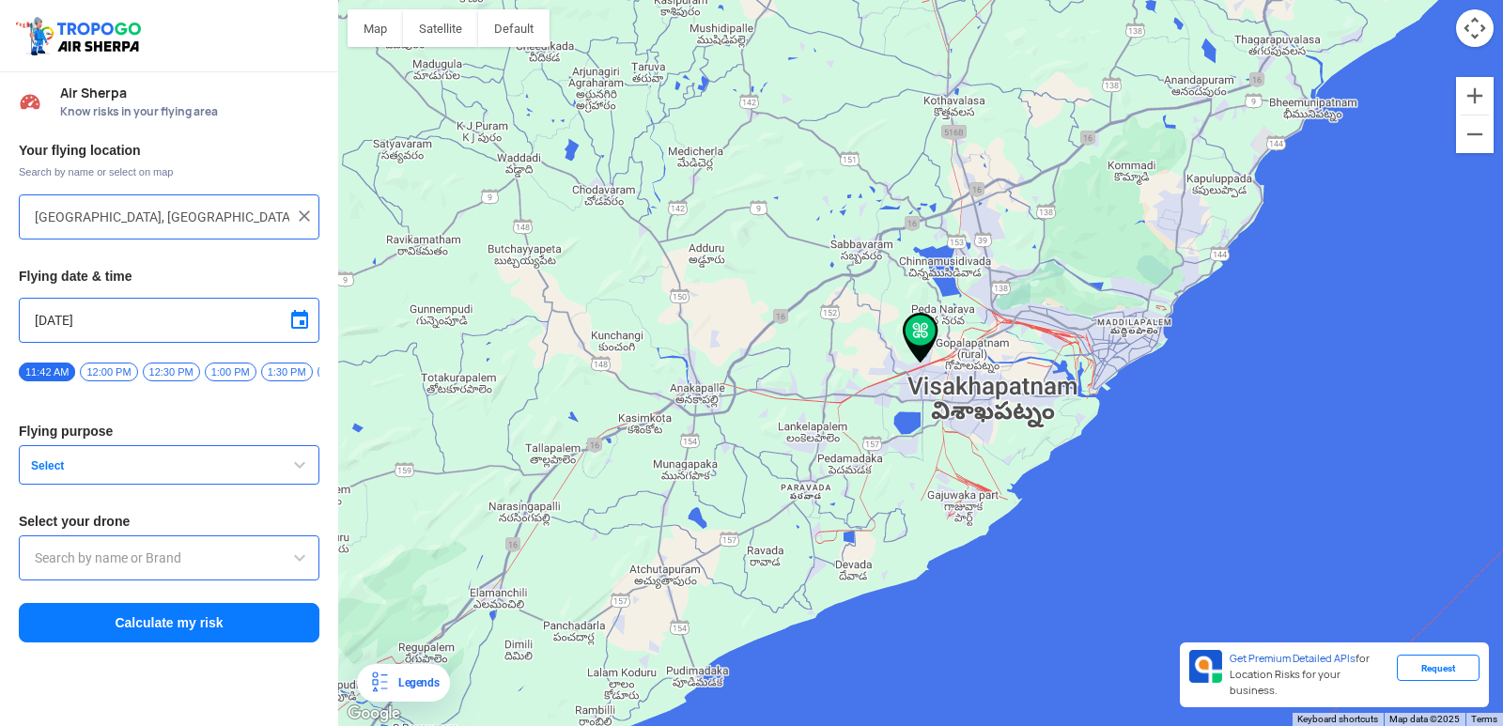
click at [141, 465] on button "Select" at bounding box center [169, 464] width 301 height 39
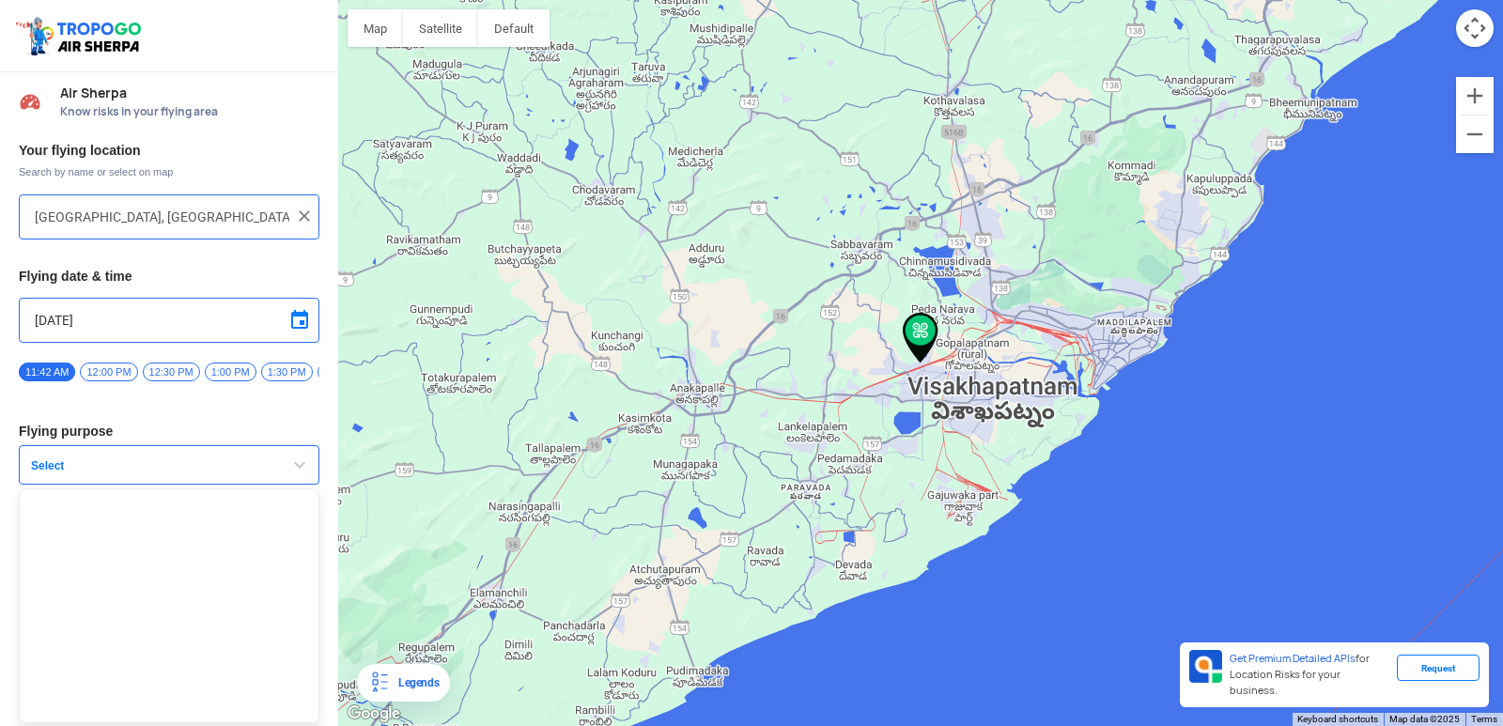
scroll to position [5, 0]
click at [200, 454] on button "Select" at bounding box center [169, 464] width 301 height 39
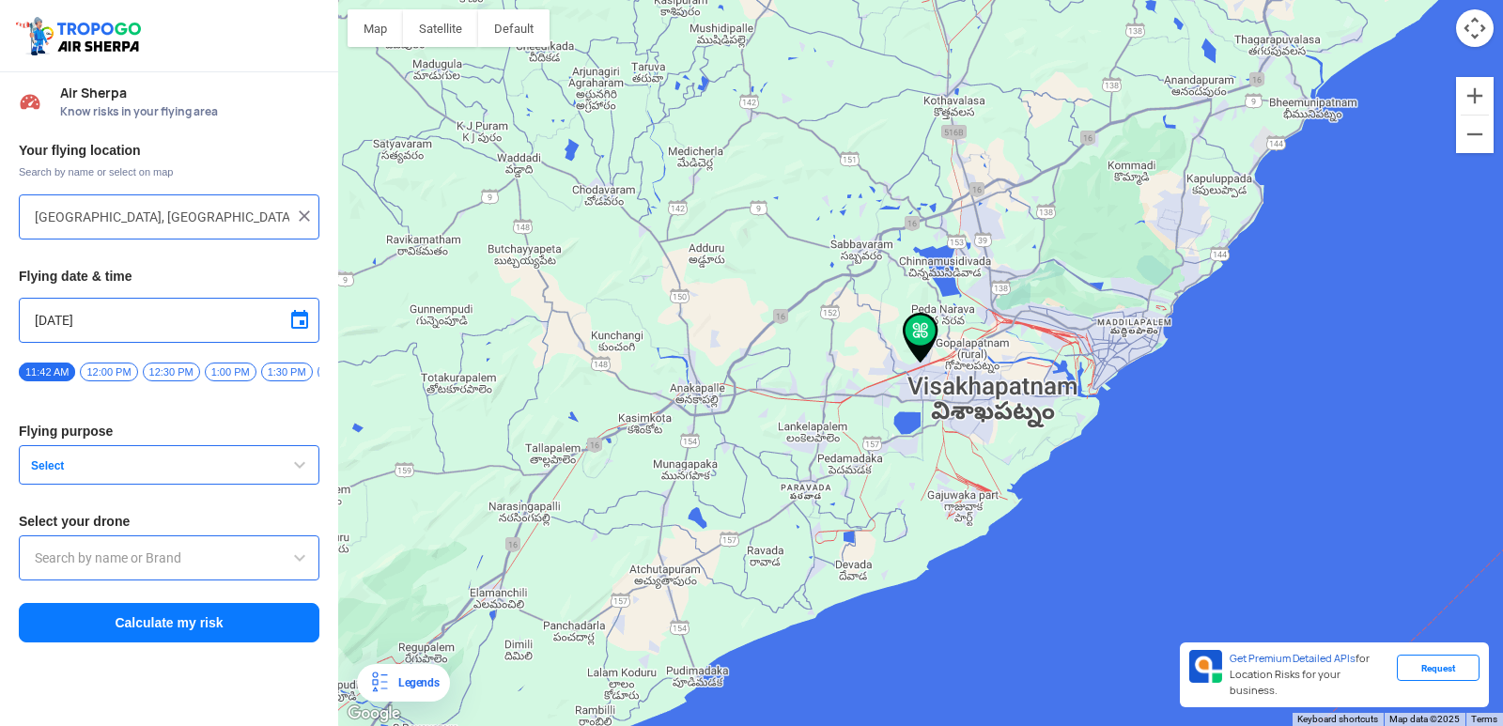
click at [199, 454] on button "Select" at bounding box center [169, 464] width 301 height 39
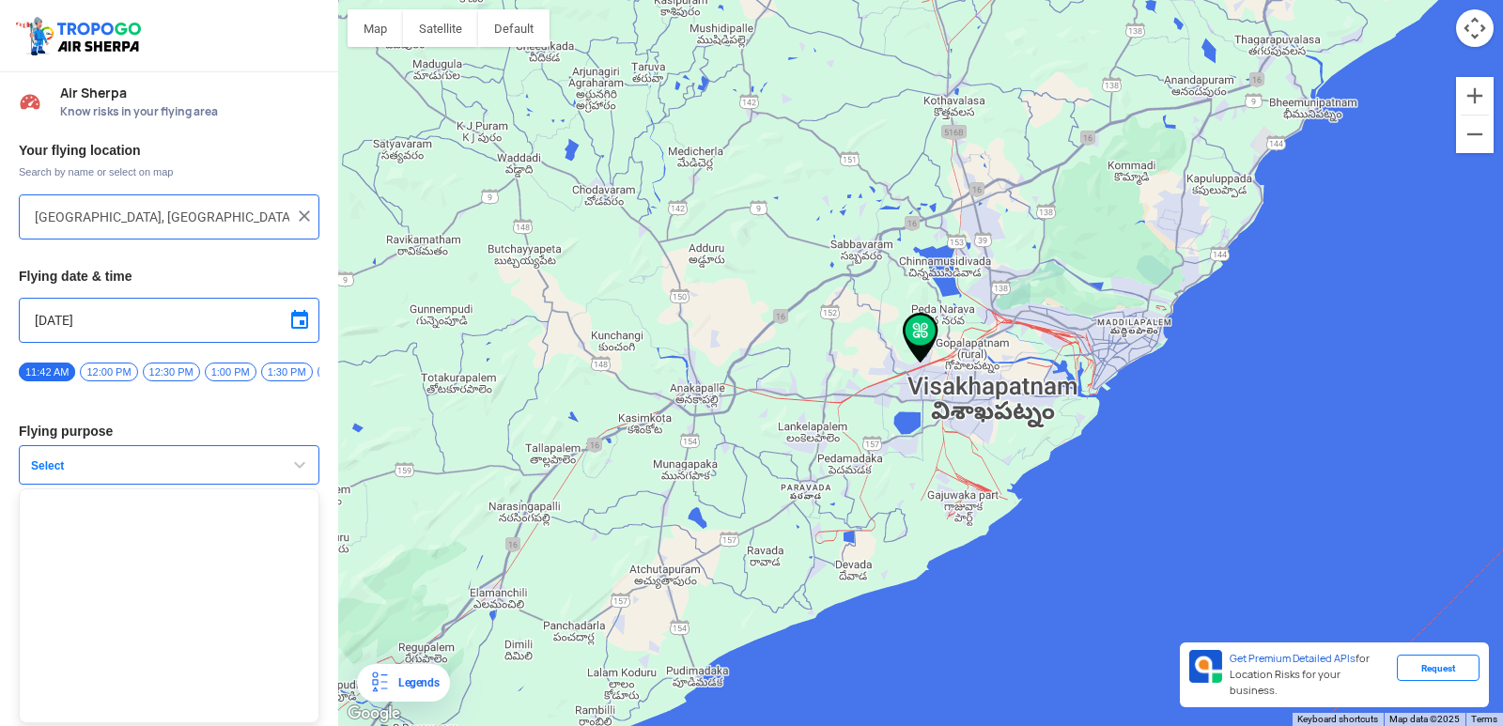
click at [214, 461] on button "Select" at bounding box center [169, 464] width 301 height 39
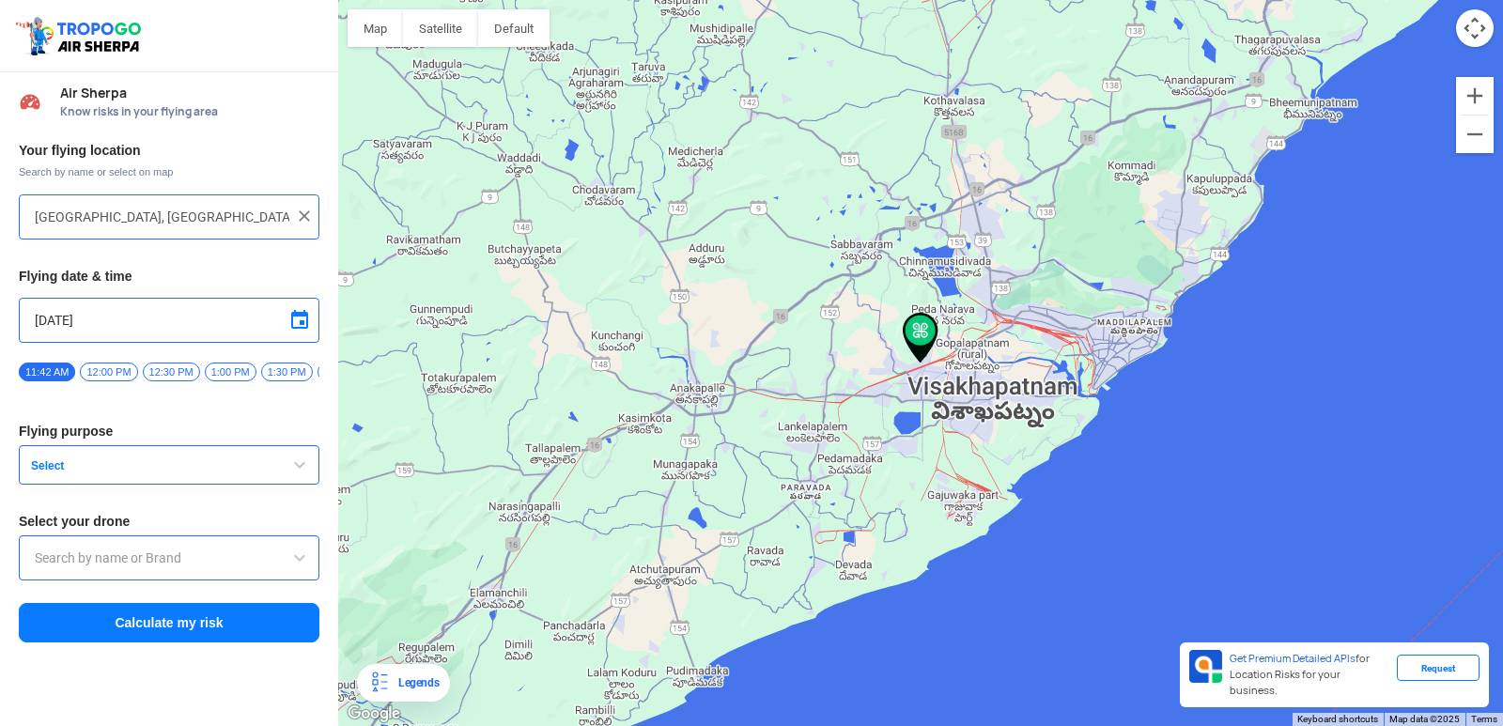
click at [214, 461] on button "Select" at bounding box center [169, 464] width 301 height 39
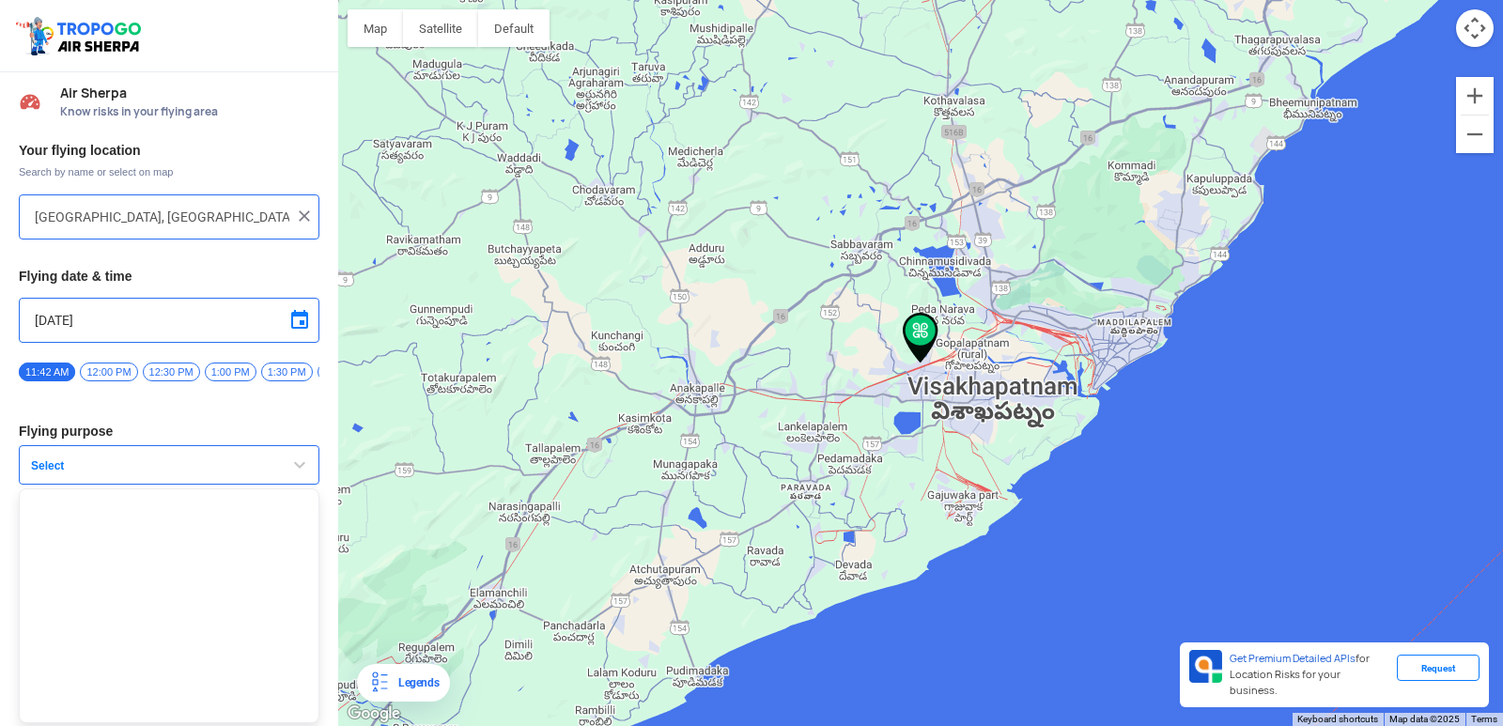
click at [214, 461] on button "Select" at bounding box center [169, 464] width 301 height 39
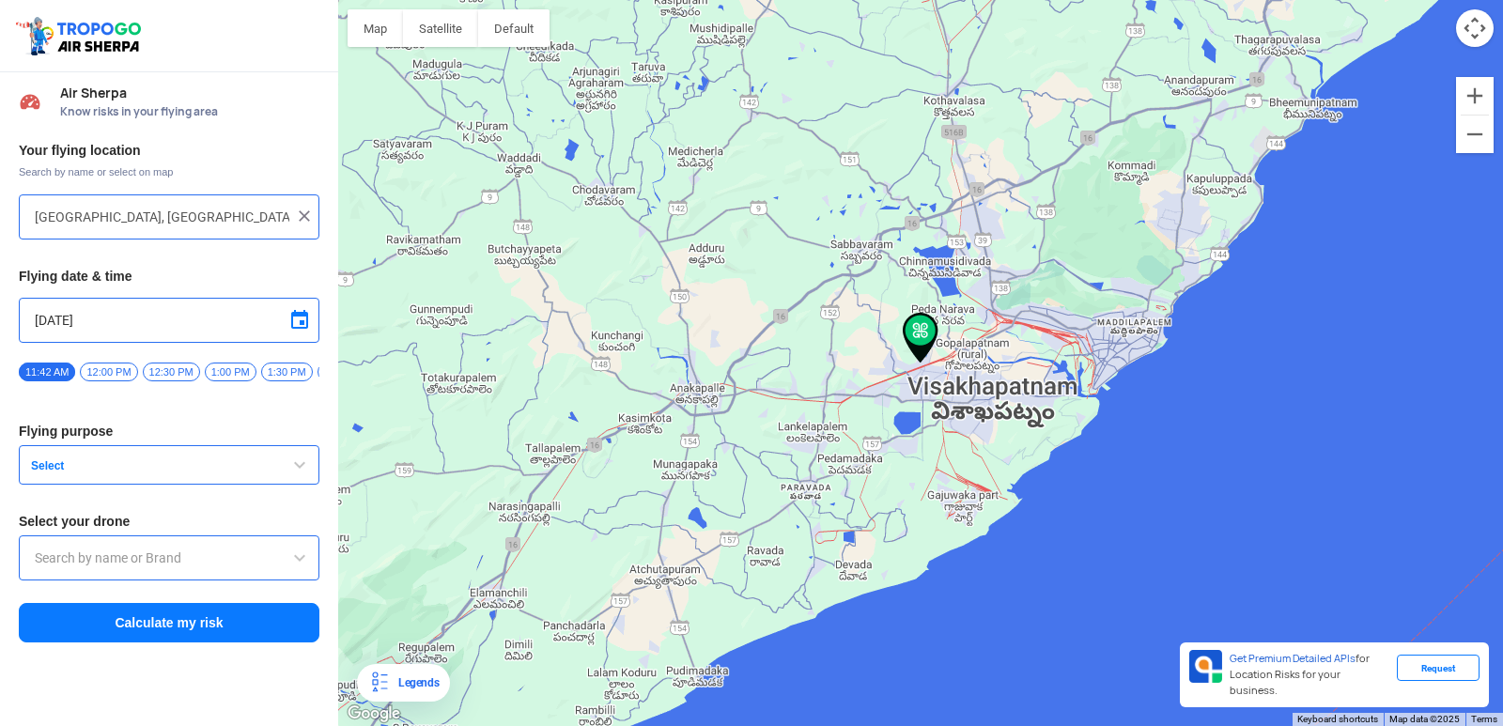
click at [193, 564] on input "text" at bounding box center [169, 558] width 269 height 23
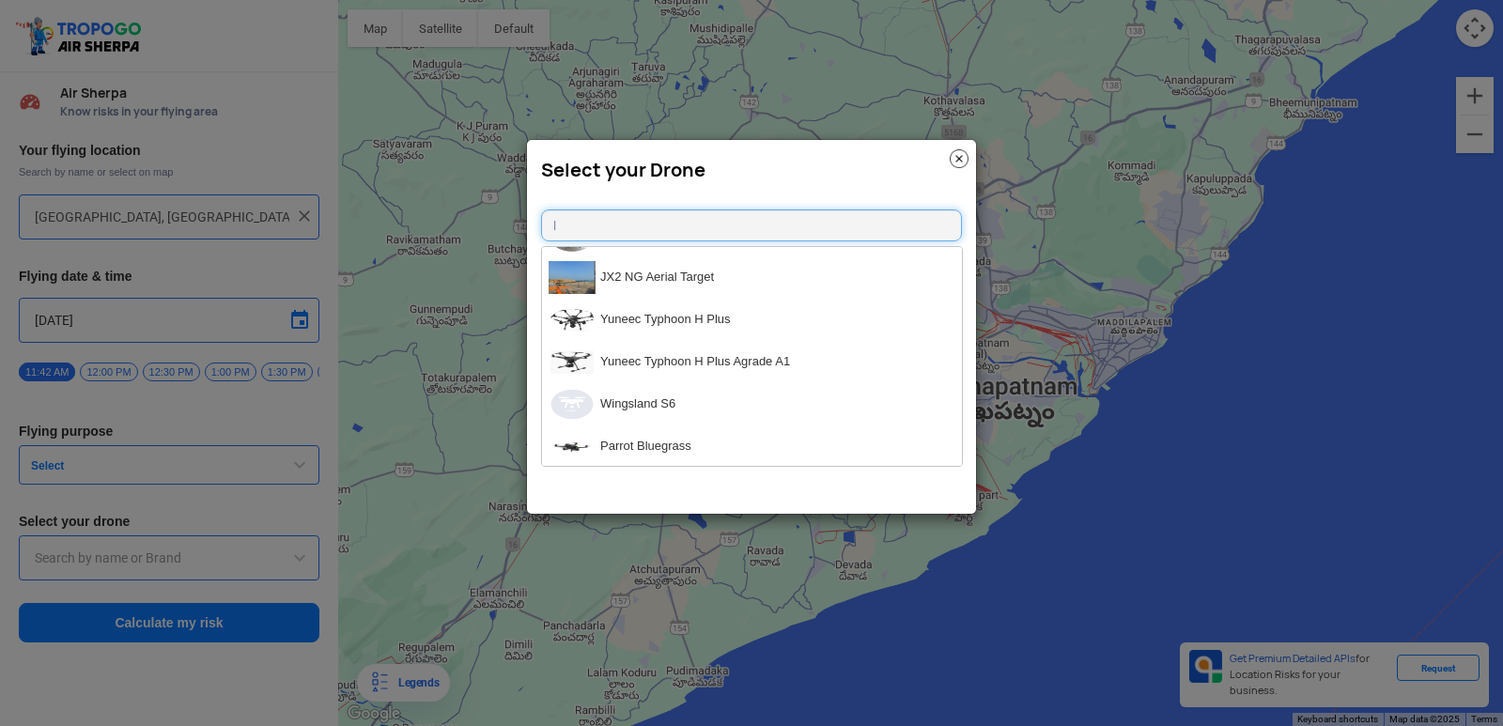
scroll to position [5074, 0]
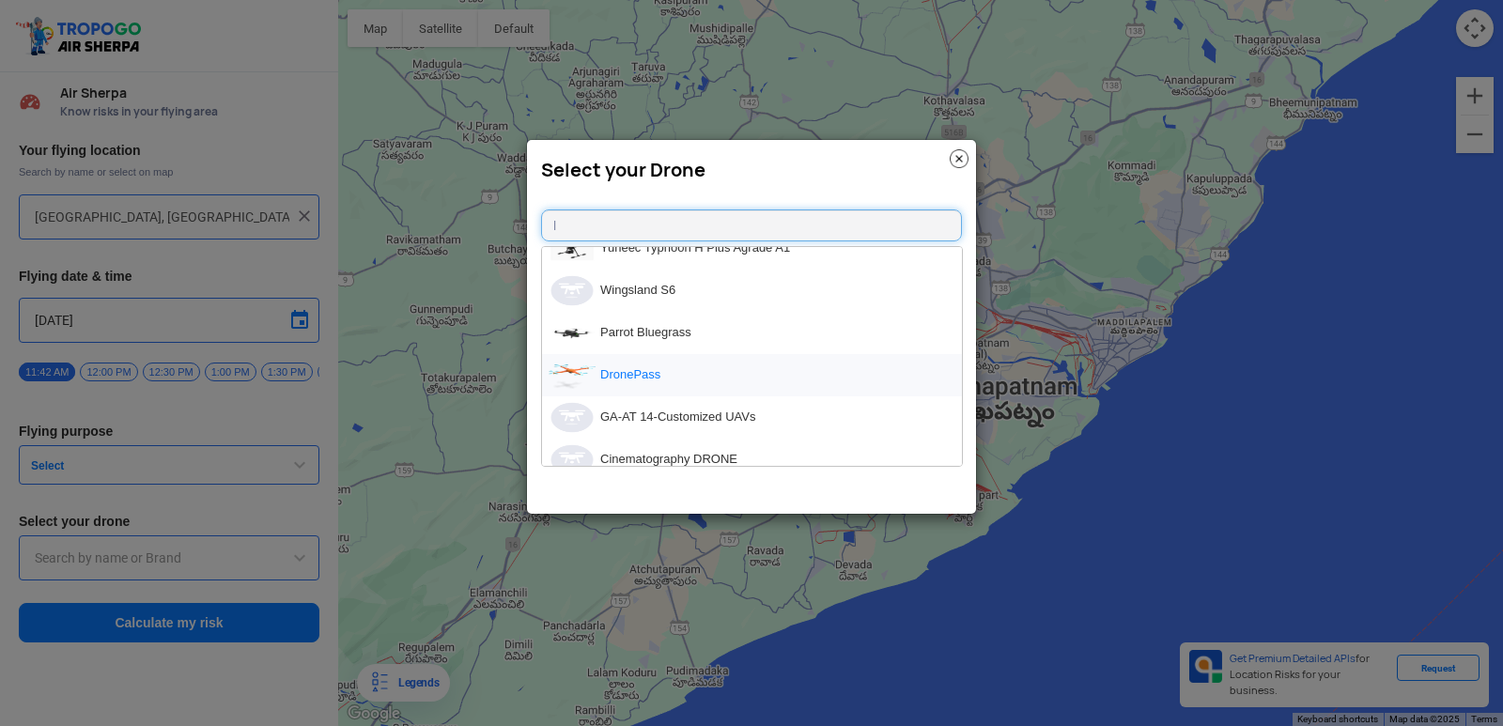
type input "l"
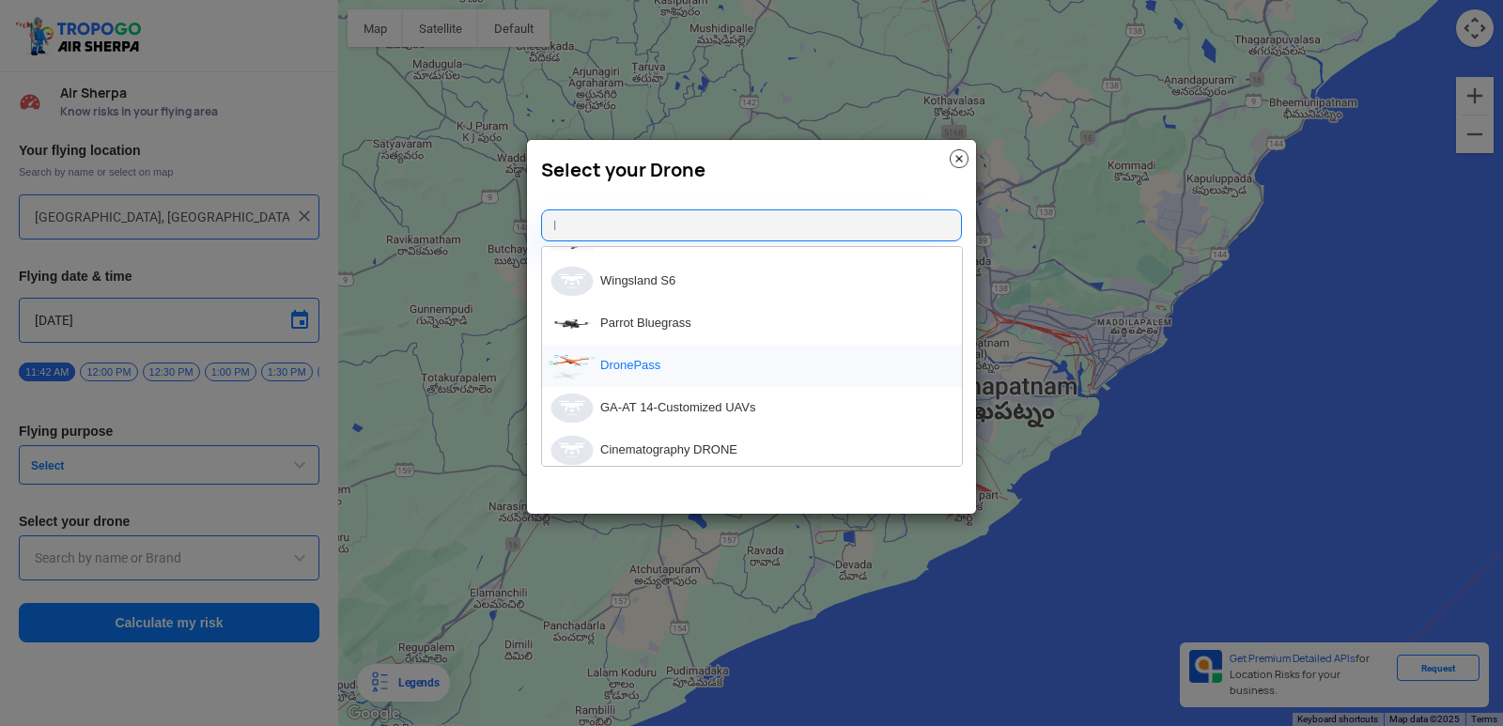
click at [641, 374] on li "DronePass" at bounding box center [752, 366] width 420 height 42
type input "DronePass"
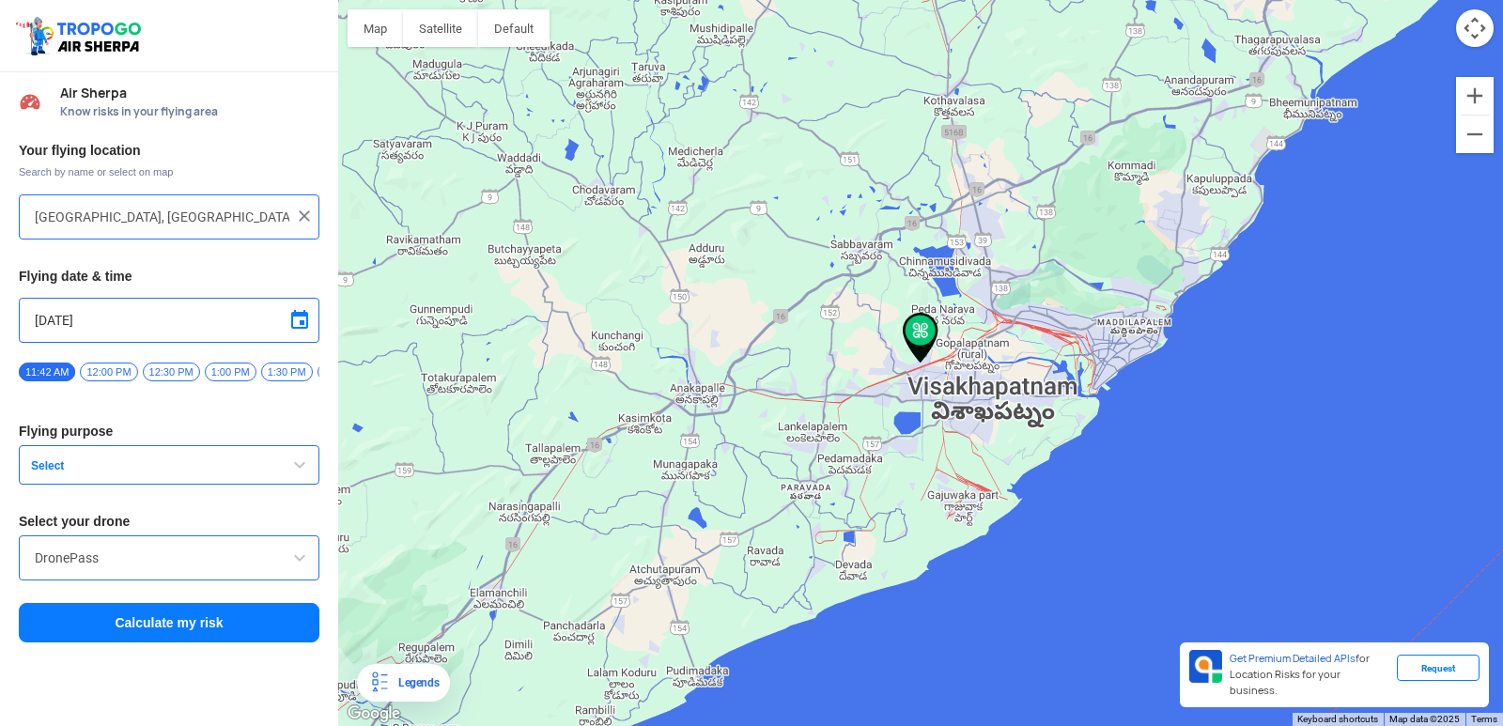
click at [266, 466] on button "Select" at bounding box center [169, 464] width 301 height 39
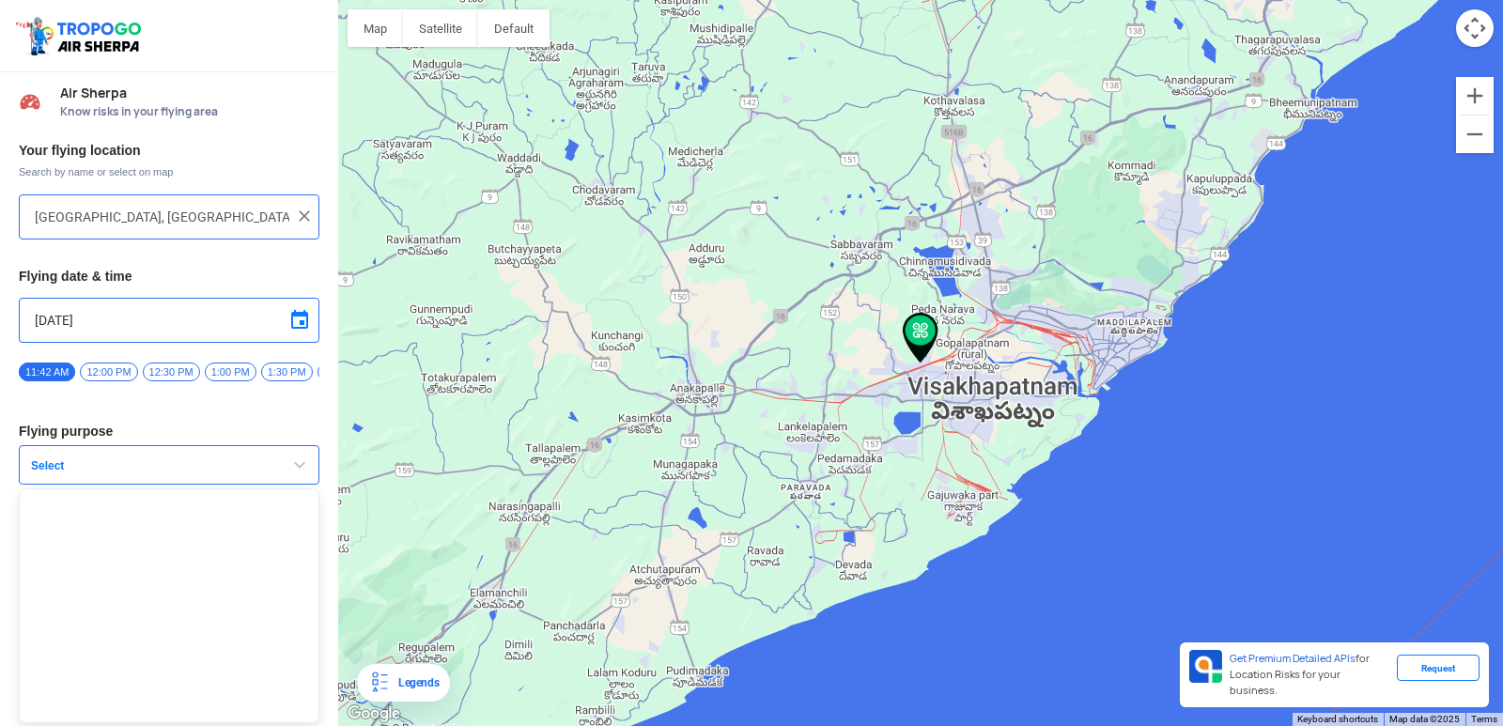
click at [308, 469] on button "Select" at bounding box center [169, 464] width 301 height 39
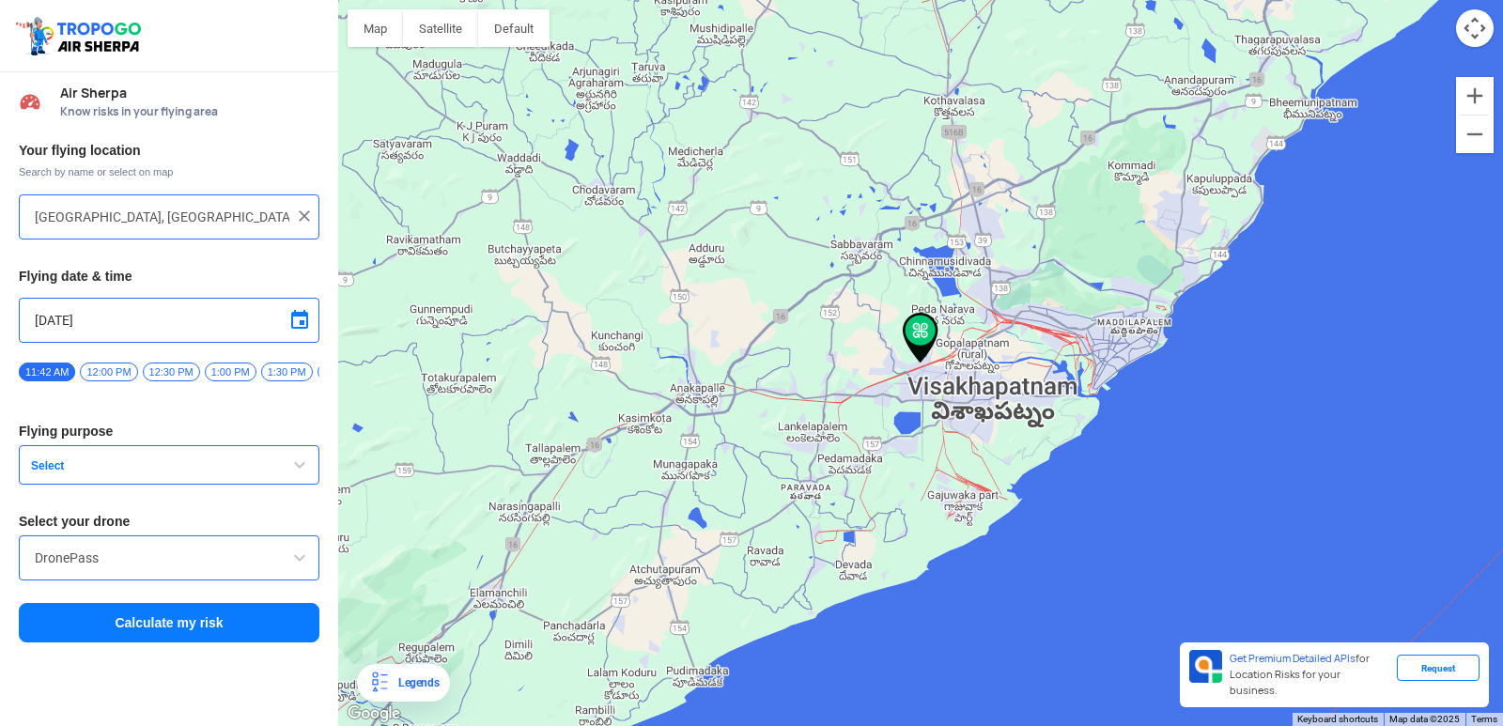
click at [308, 470] on span "button" at bounding box center [299, 465] width 23 height 23
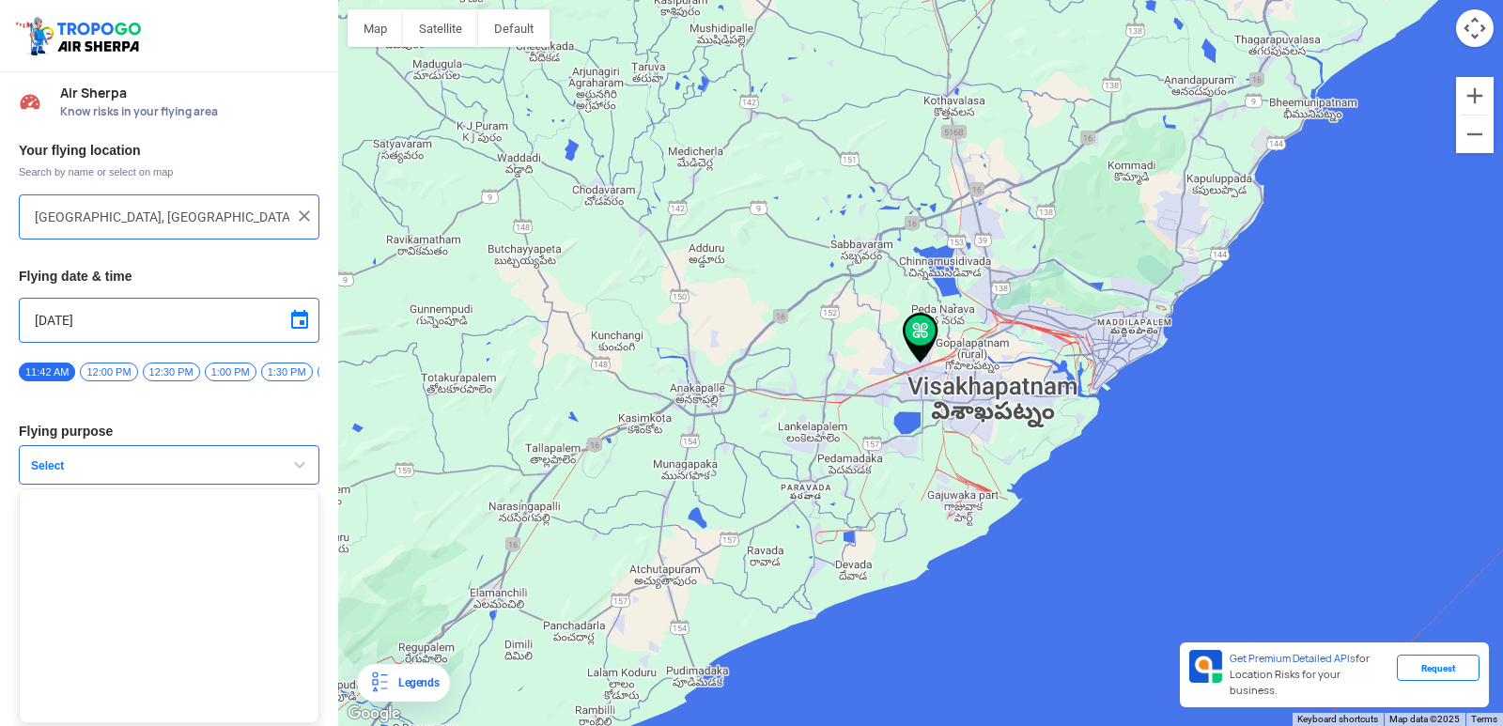
scroll to position [5, 0]
click at [115, 455] on button "Select" at bounding box center [169, 464] width 301 height 39
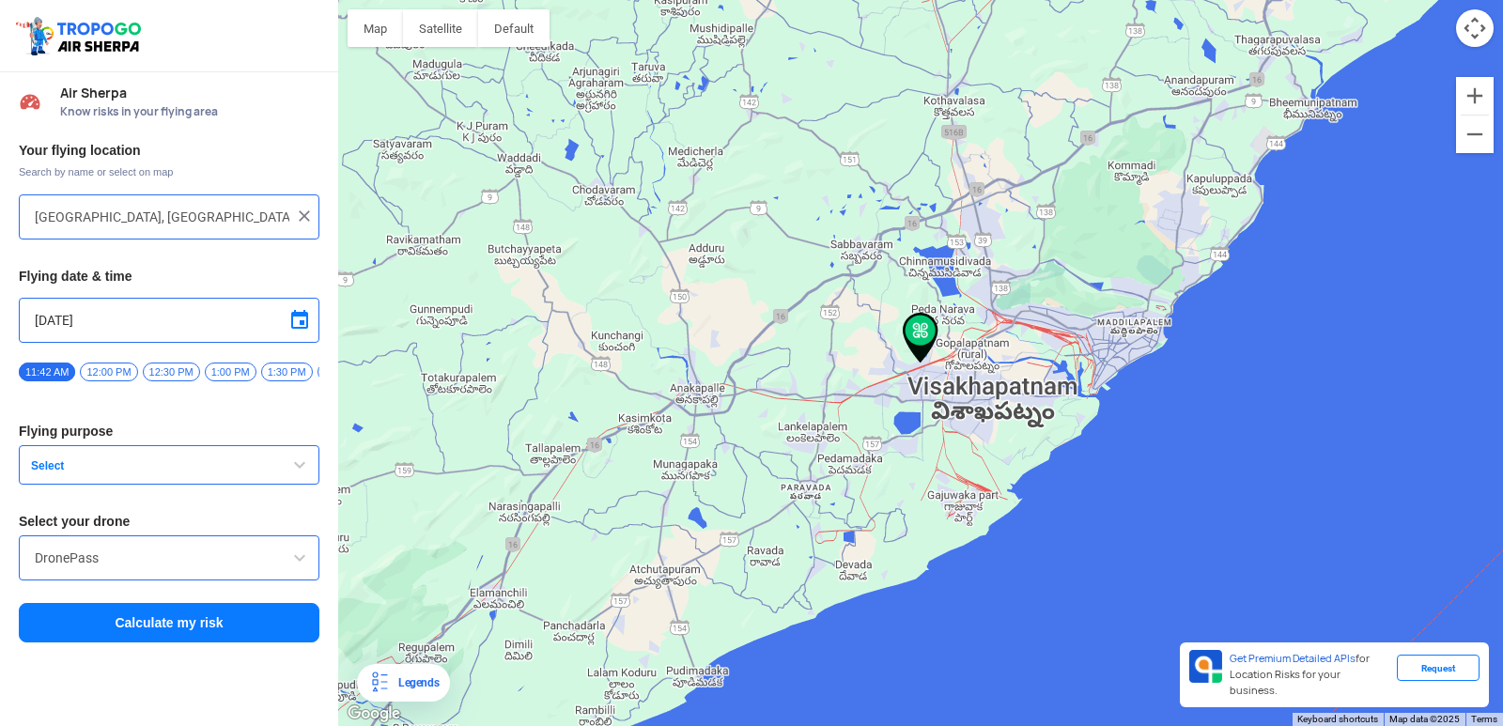
click at [115, 455] on button "Select" at bounding box center [169, 464] width 301 height 39
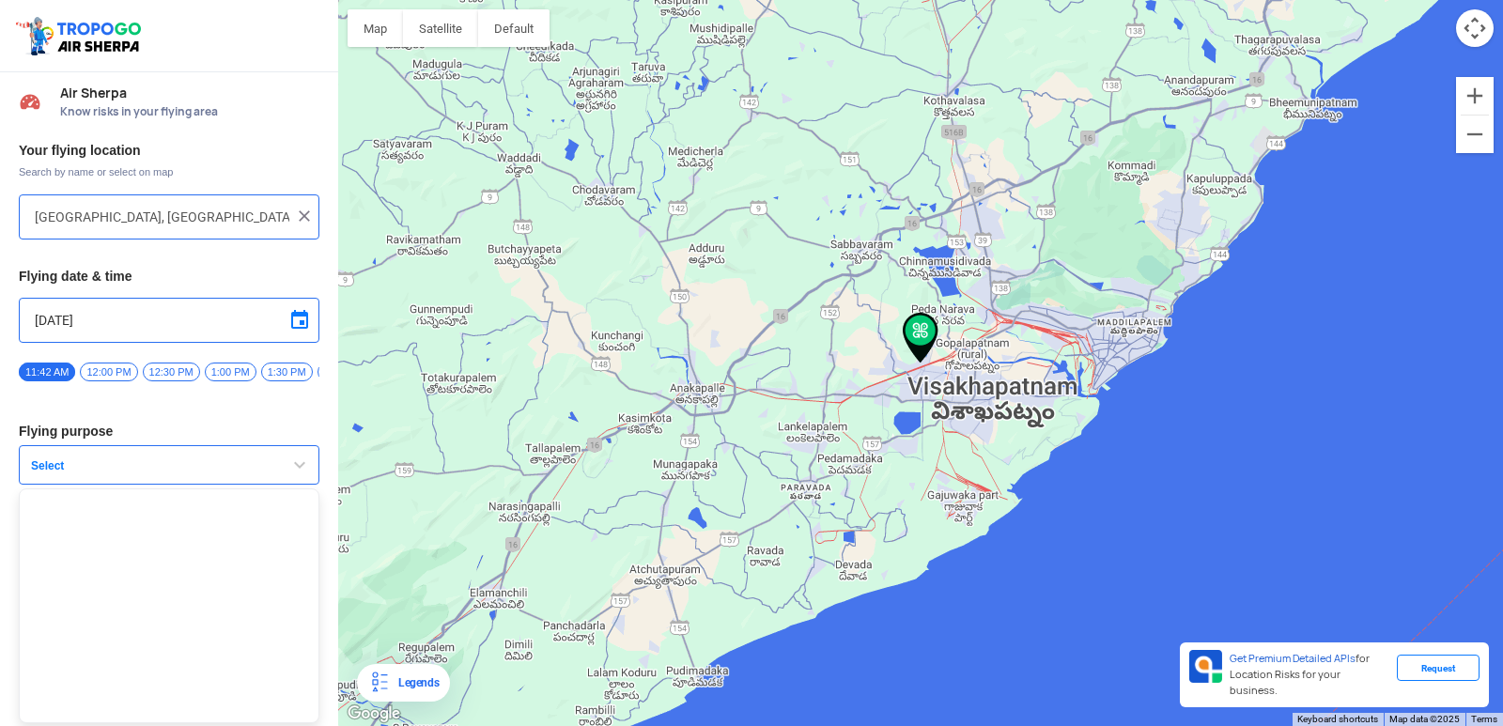
click at [115, 455] on button "Select" at bounding box center [169, 464] width 301 height 39
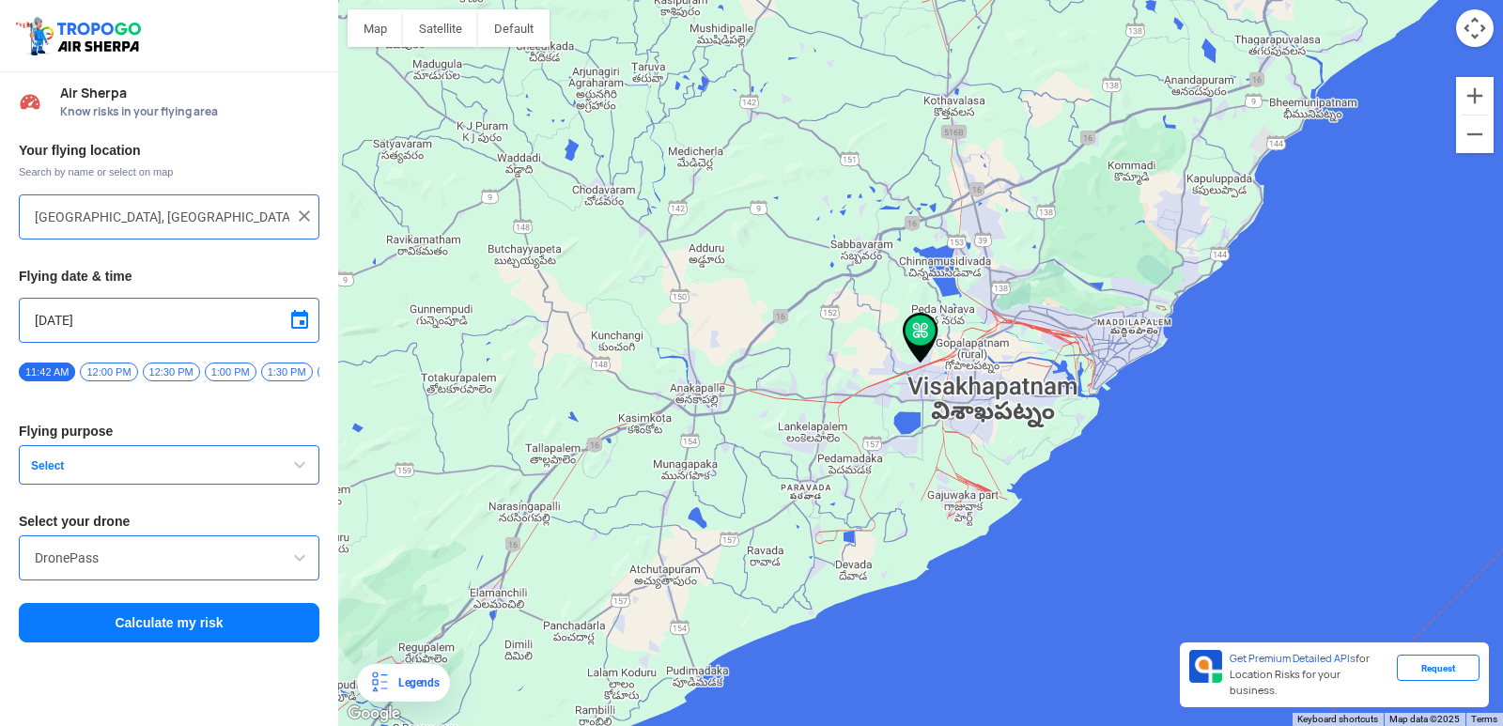
click at [115, 455] on button "Select" at bounding box center [169, 464] width 301 height 39
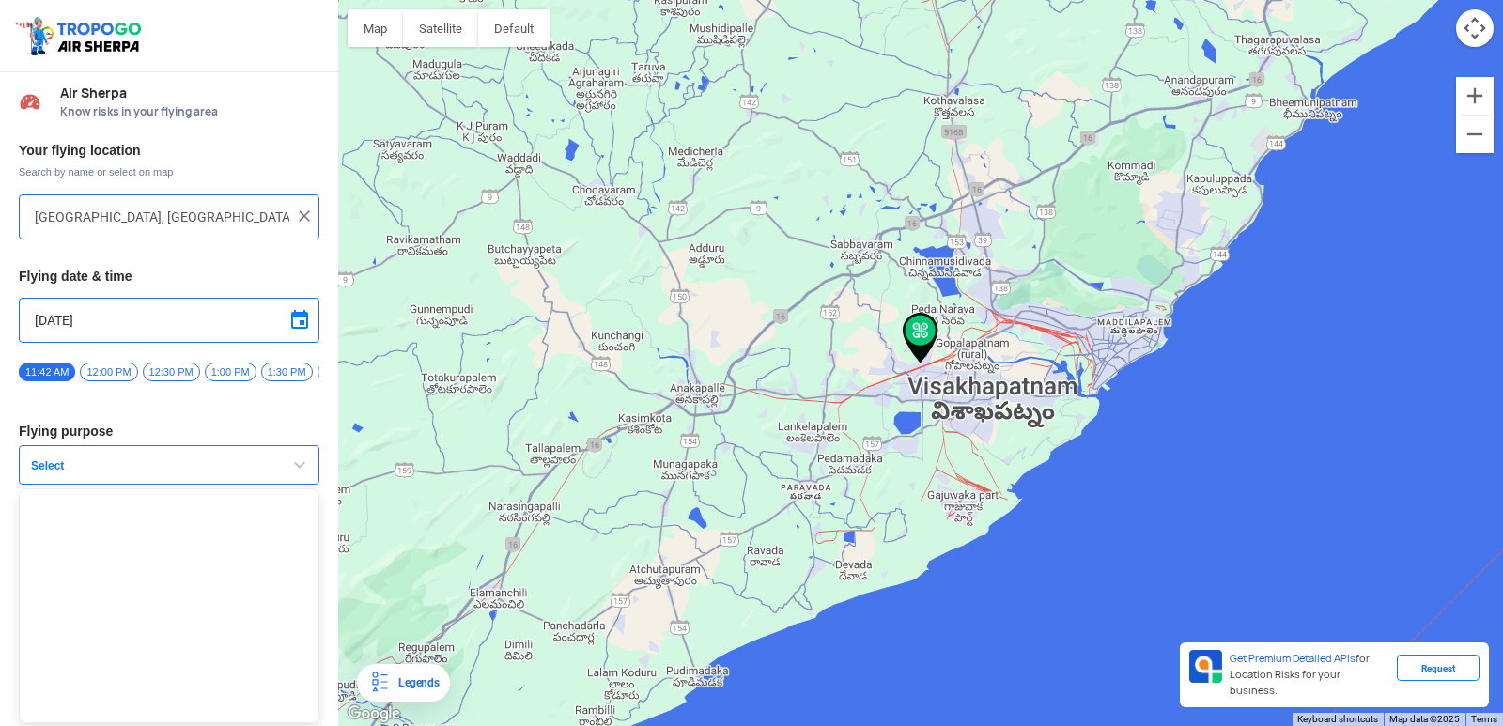
click at [115, 455] on button "Select" at bounding box center [169, 464] width 301 height 39
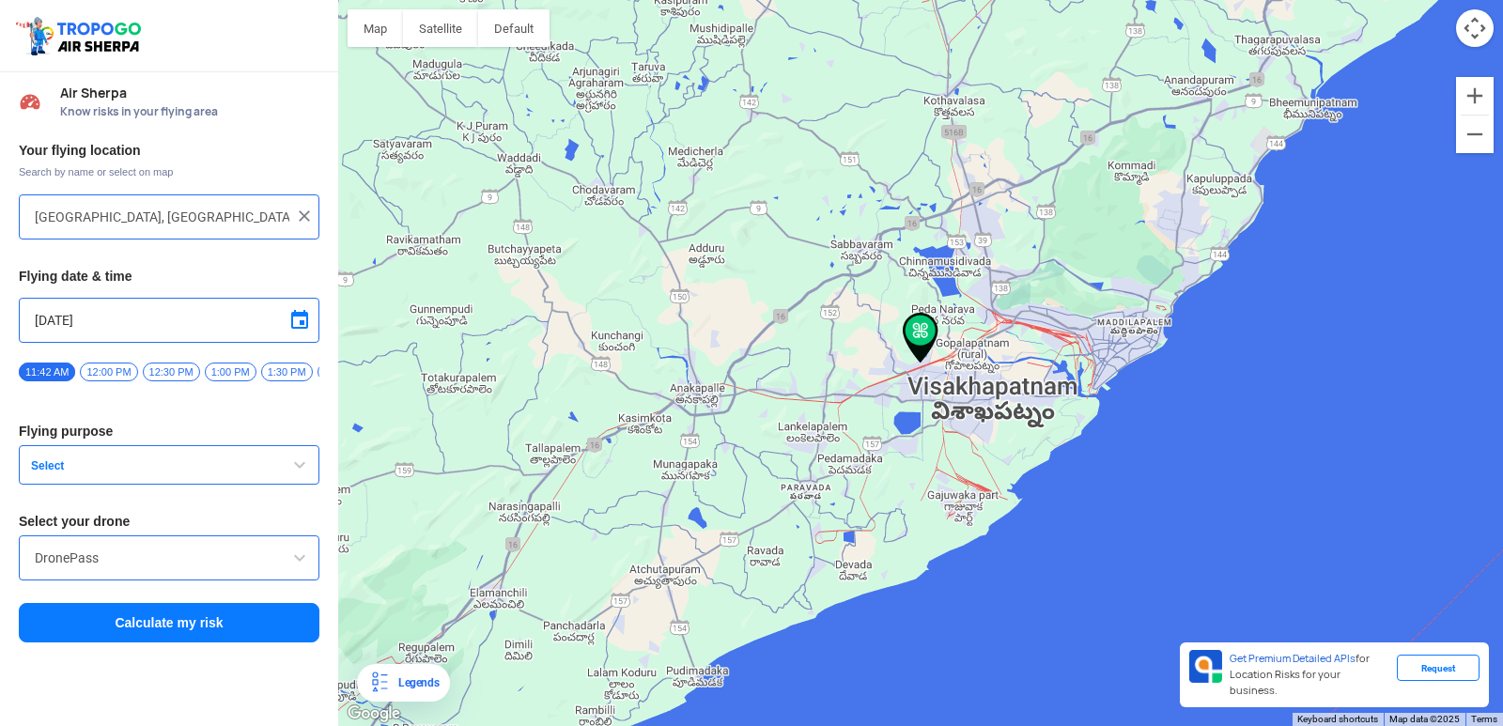
click at [174, 643] on button "Calculate my risk" at bounding box center [169, 622] width 301 height 39
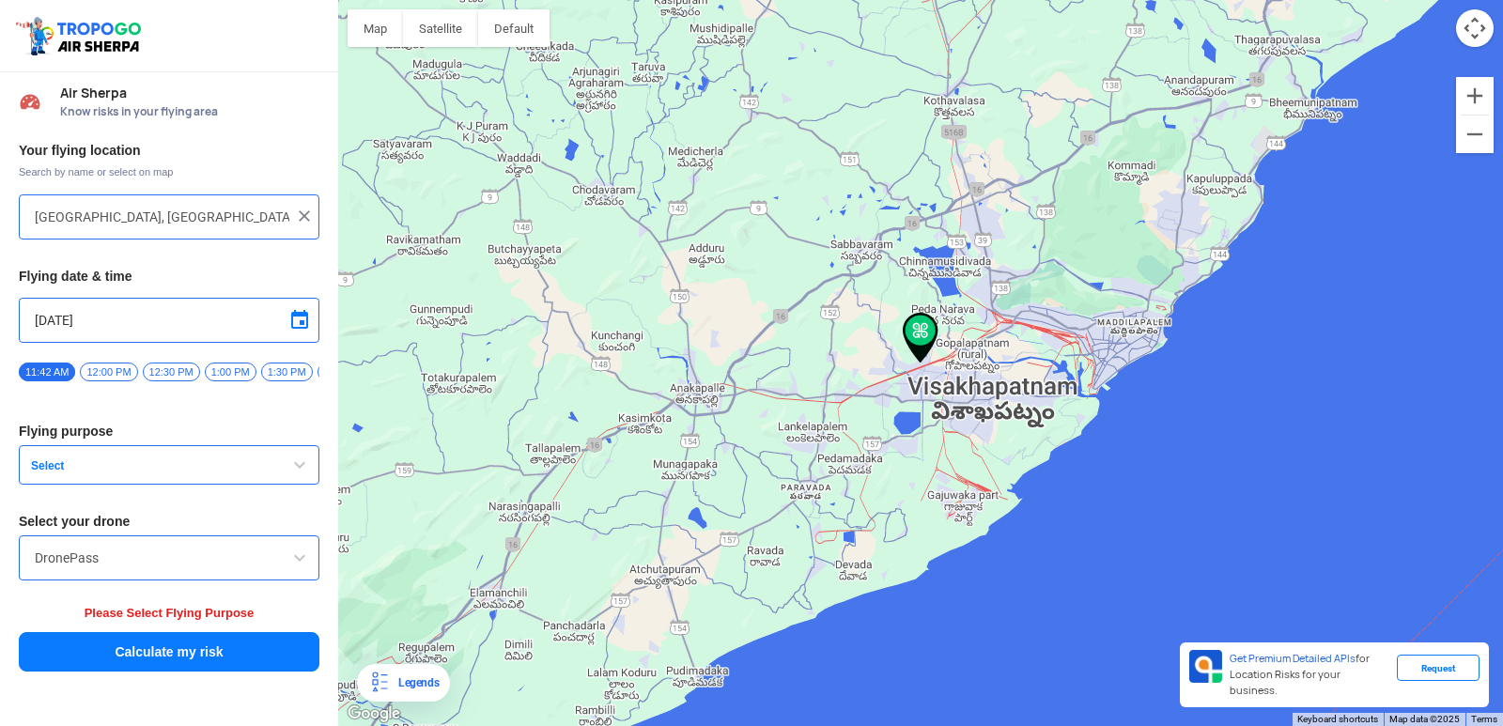
drag, startPoint x: 231, startPoint y: 438, endPoint x: 227, endPoint y: 460, distance: 22.9
click at [227, 460] on div "Your flying location Search by name or select on map Block D, Visakhapatnam, An…" at bounding box center [169, 407] width 338 height 551
click at [227, 464] on button "Select" at bounding box center [169, 464] width 301 height 39
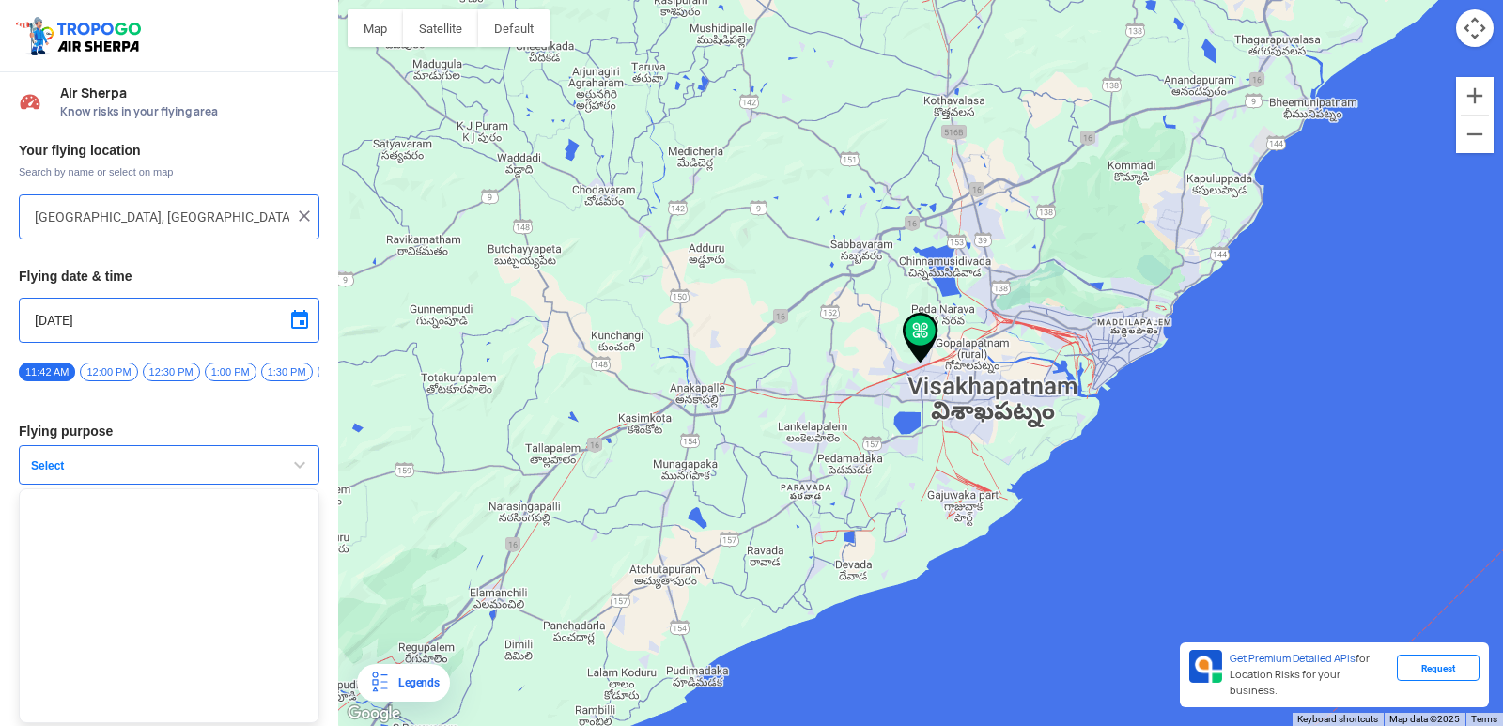
click at [19, 445] on button "Select" at bounding box center [169, 464] width 301 height 39
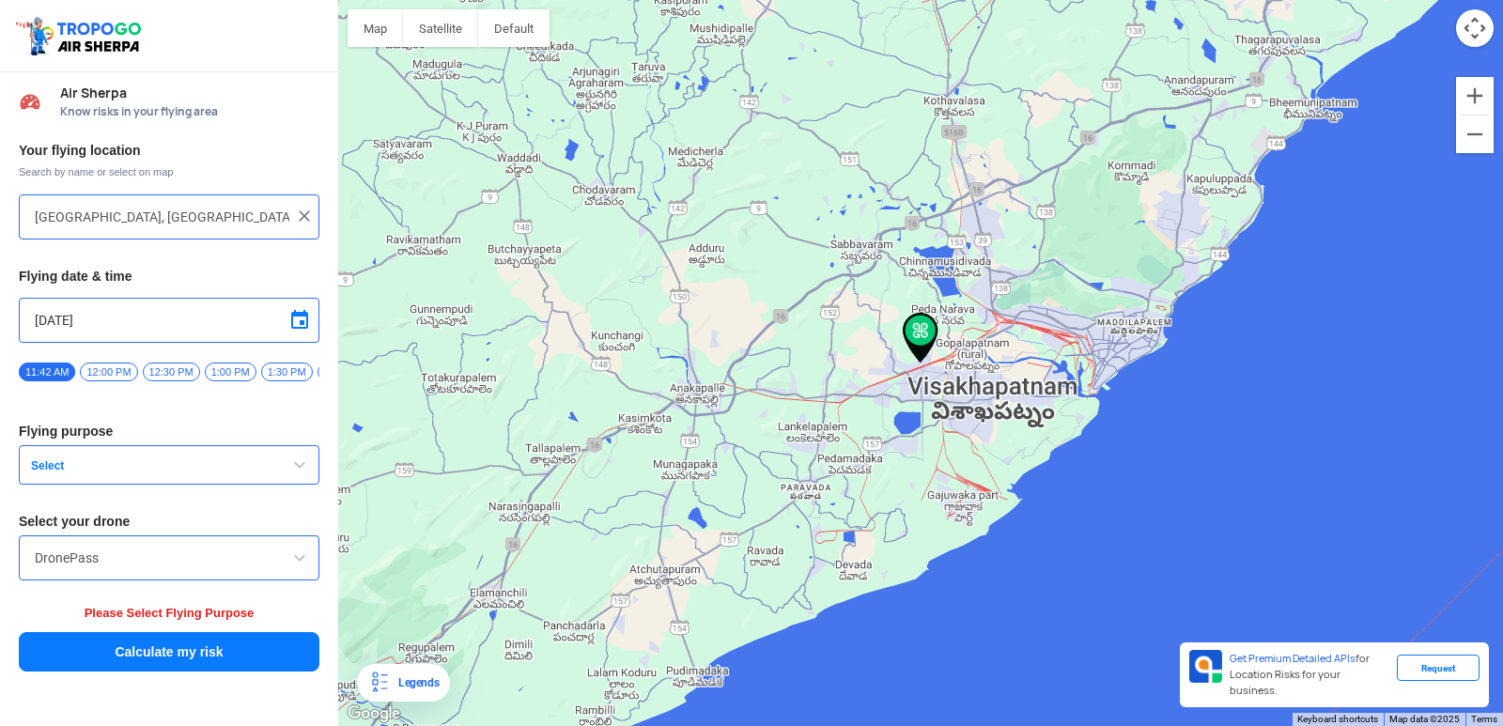
click at [19, 445] on button "Select" at bounding box center [169, 464] width 301 height 39
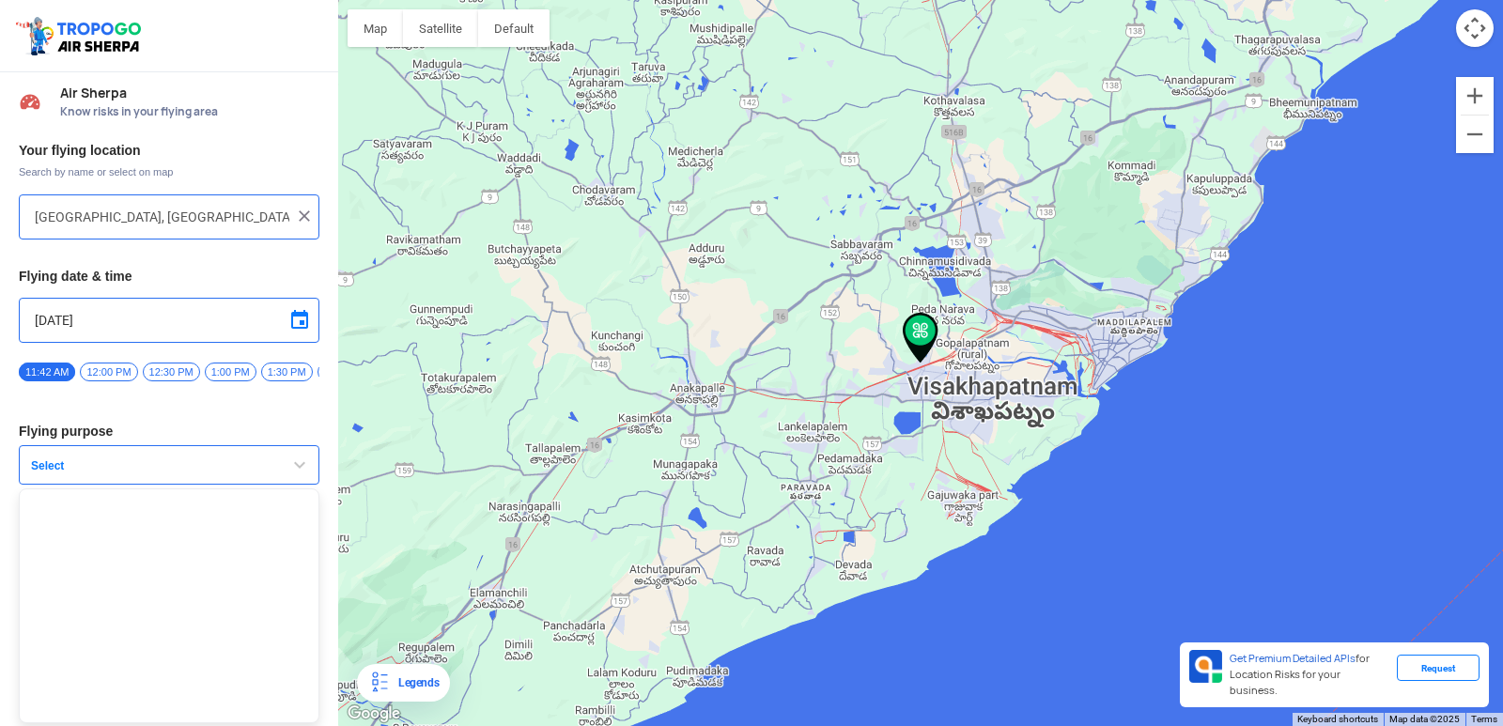
click at [19, 445] on button "Select" at bounding box center [169, 464] width 301 height 39
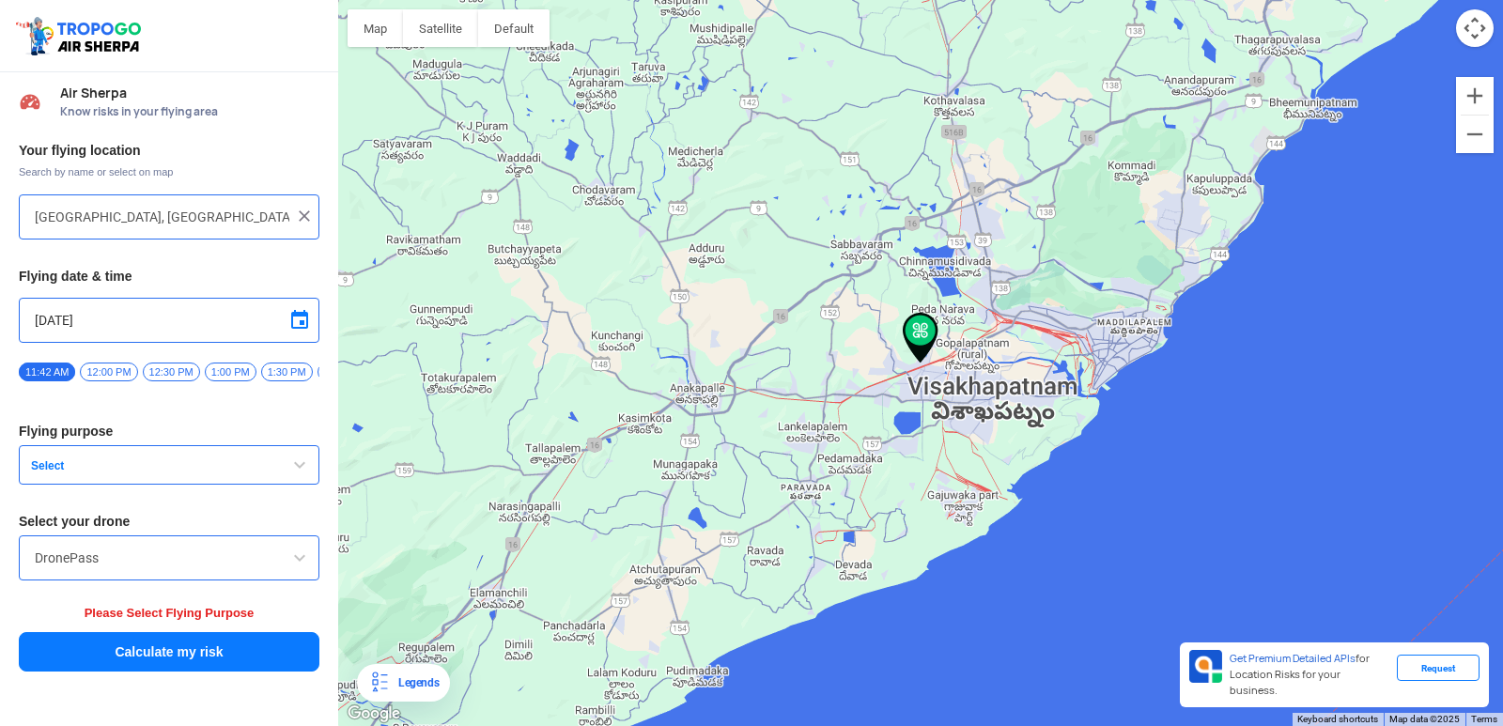
click at [19, 445] on button "Select" at bounding box center [169, 464] width 301 height 39
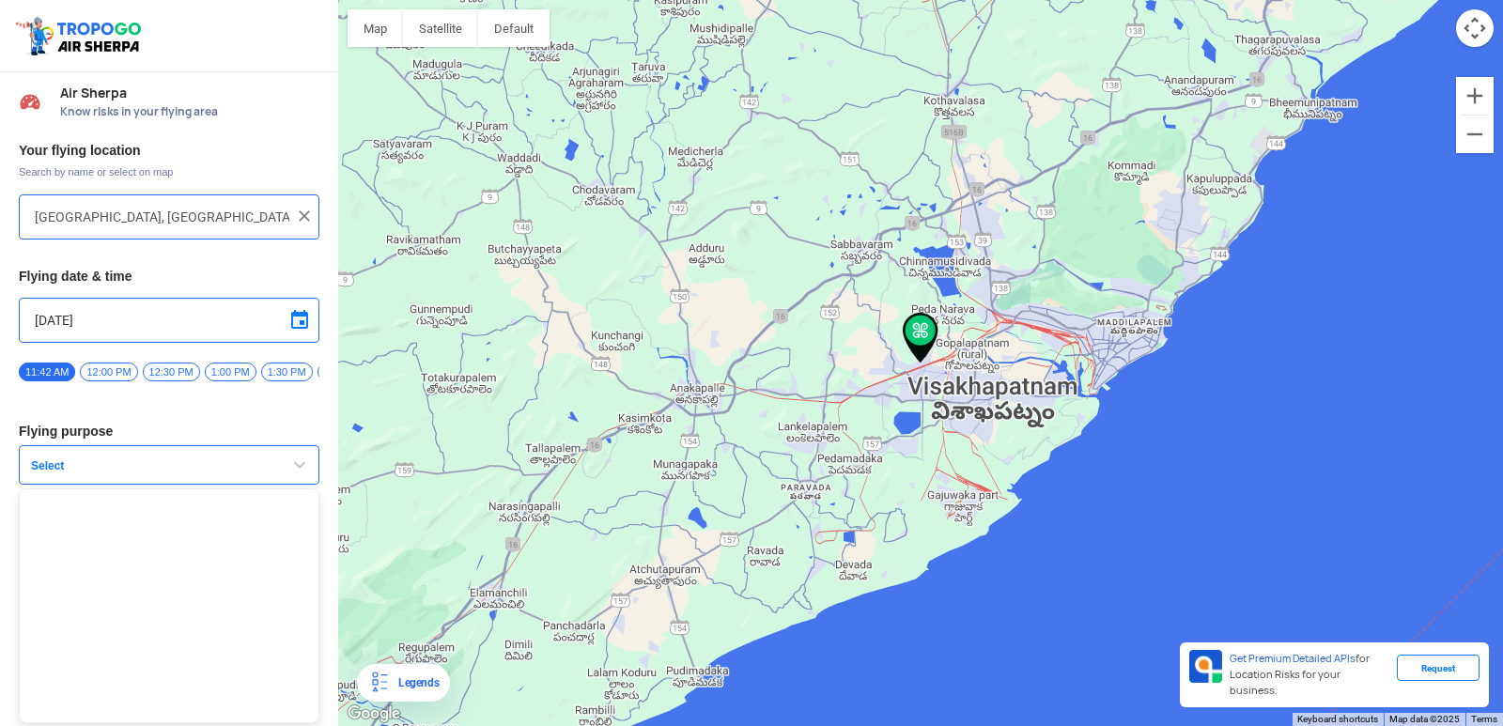
click at [19, 445] on button "Select" at bounding box center [169, 464] width 301 height 39
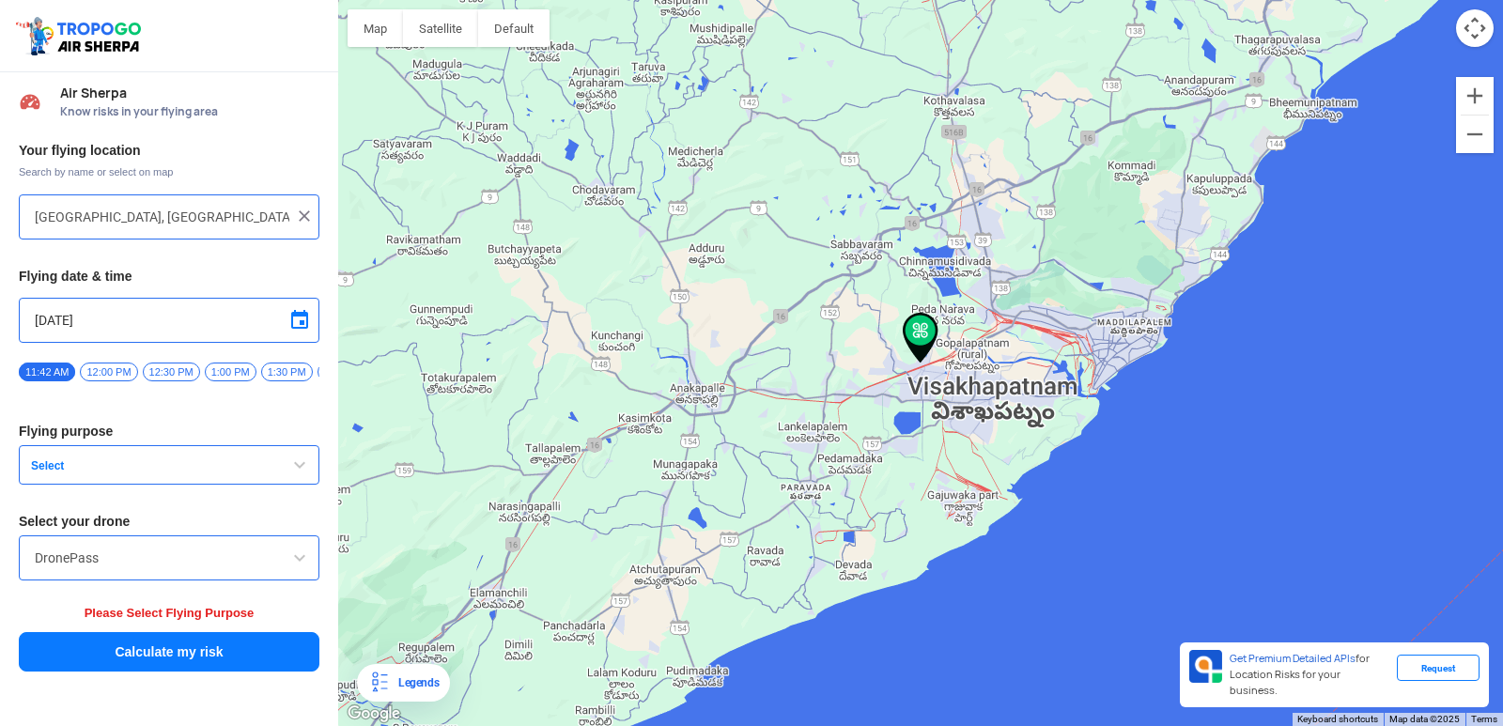
click at [105, 377] on span "12:00 PM" at bounding box center [108, 372] width 57 height 19
click at [110, 464] on button "Select" at bounding box center [169, 464] width 301 height 39
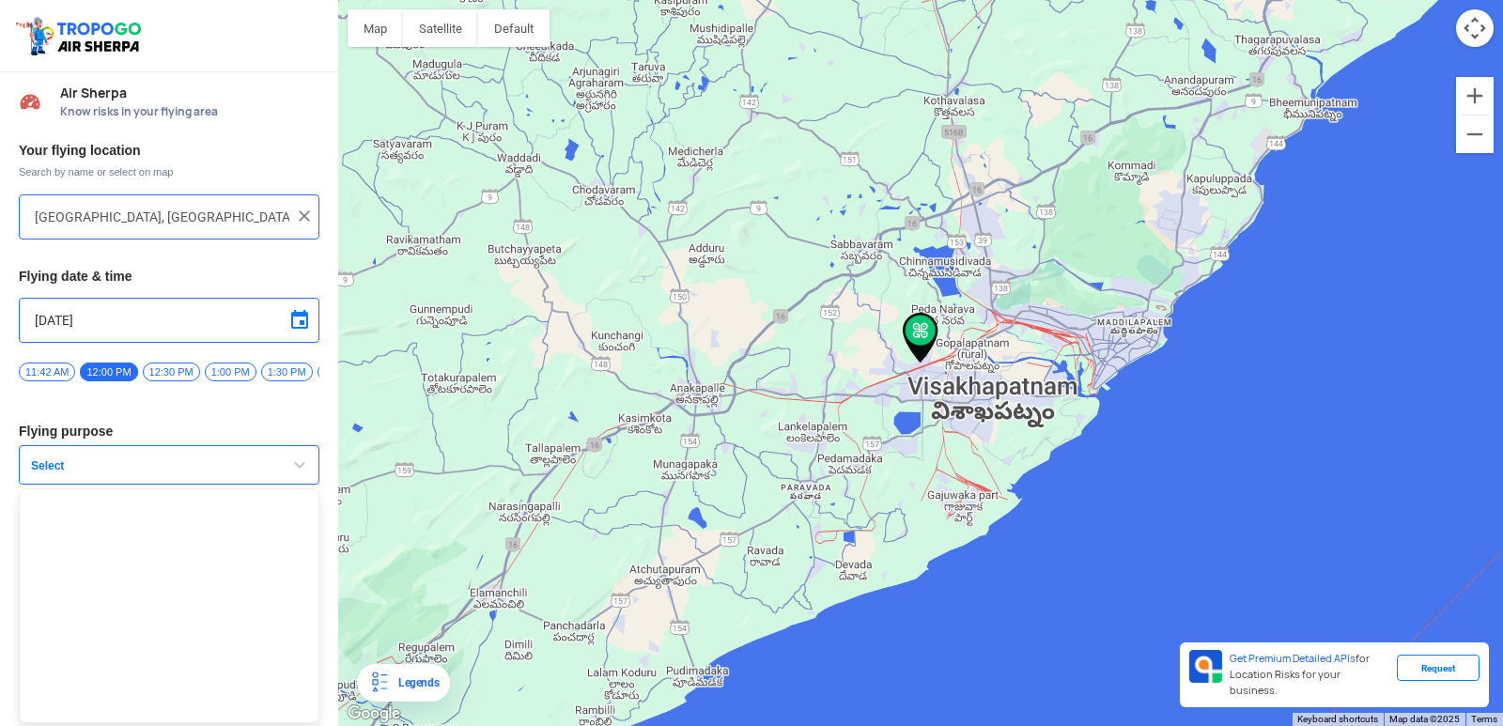
click at [137, 465] on button "Select" at bounding box center [169, 464] width 301 height 39
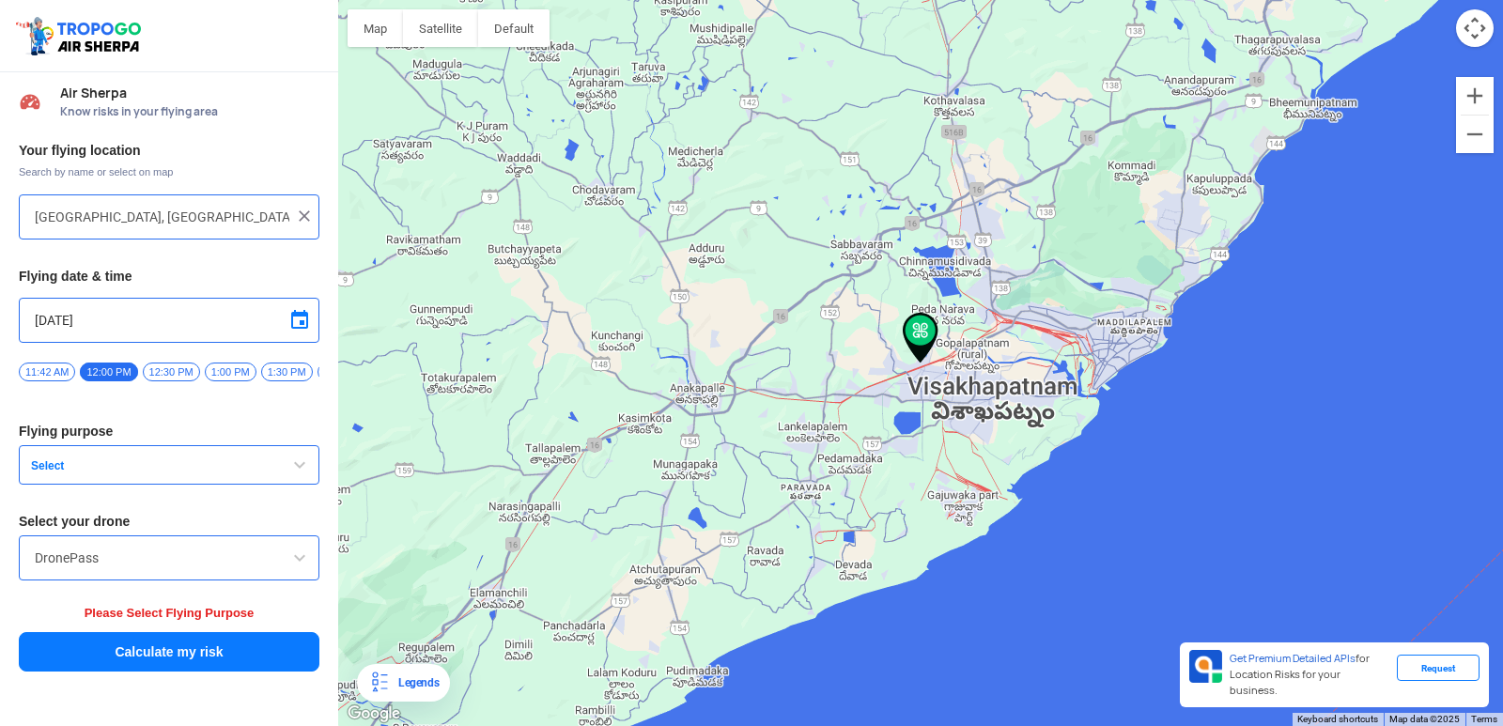
click at [138, 466] on button "Select" at bounding box center [169, 464] width 301 height 39
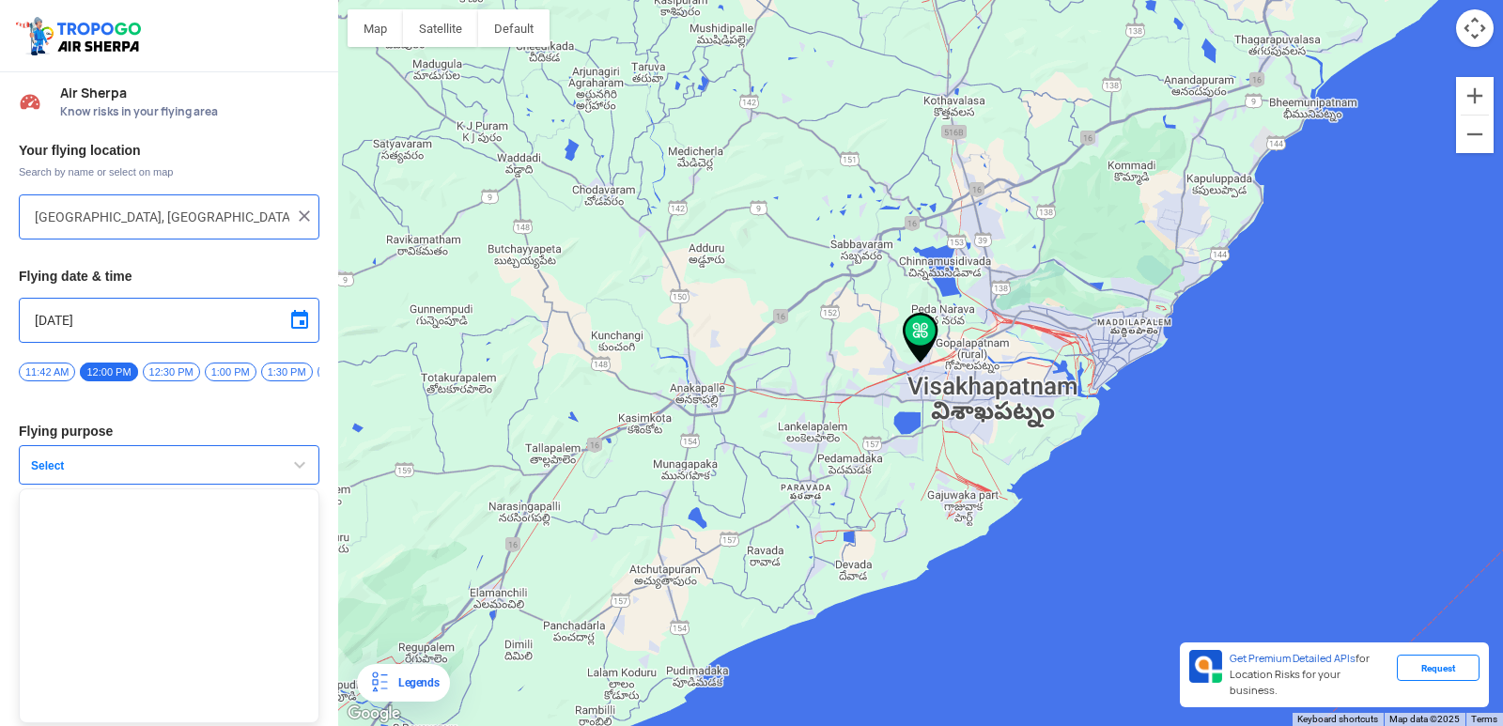
click at [138, 466] on span "Select" at bounding box center [140, 466] width 235 height 15
